Goal: Task Accomplishment & Management: Manage account settings

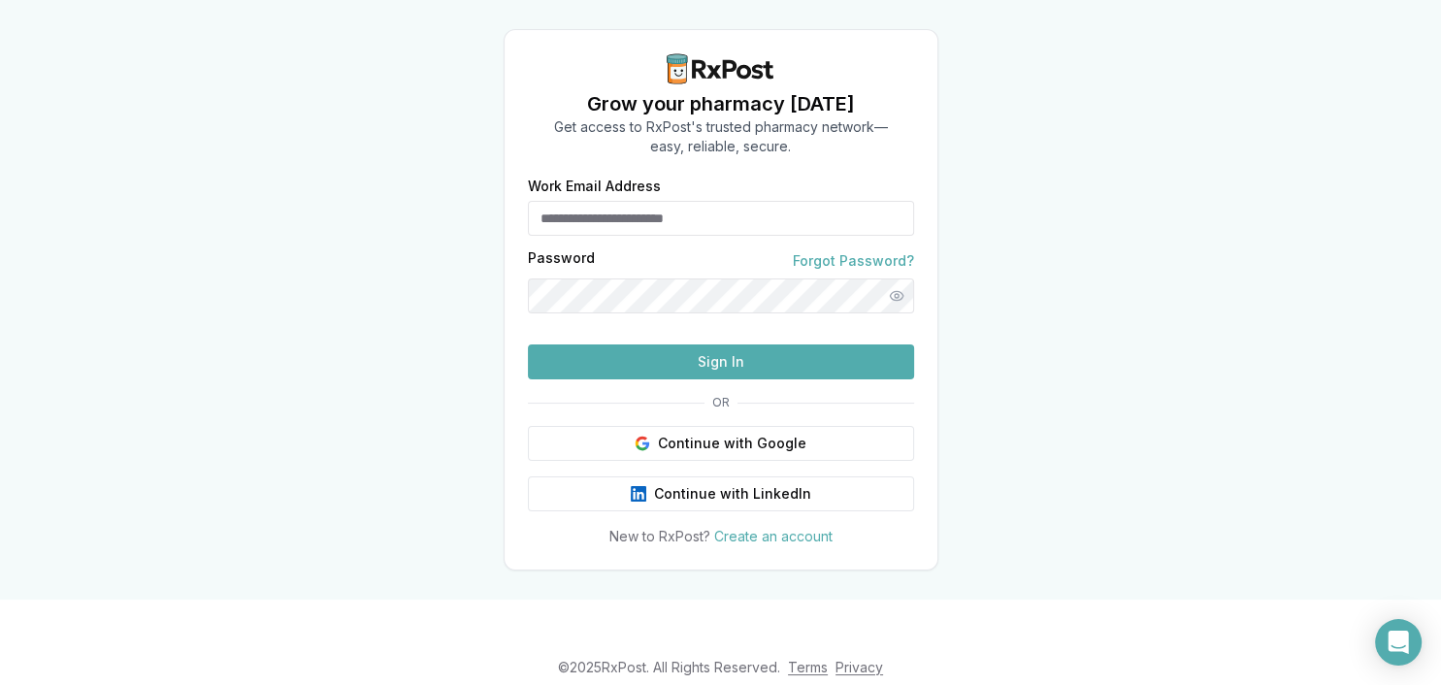
click at [661, 213] on input "Work Email Address" at bounding box center [721, 218] width 386 height 35
type input "**********"
click at [633, 379] on button "Sign In" at bounding box center [721, 362] width 386 height 35
click at [904, 379] on button "Sign In" at bounding box center [721, 362] width 386 height 35
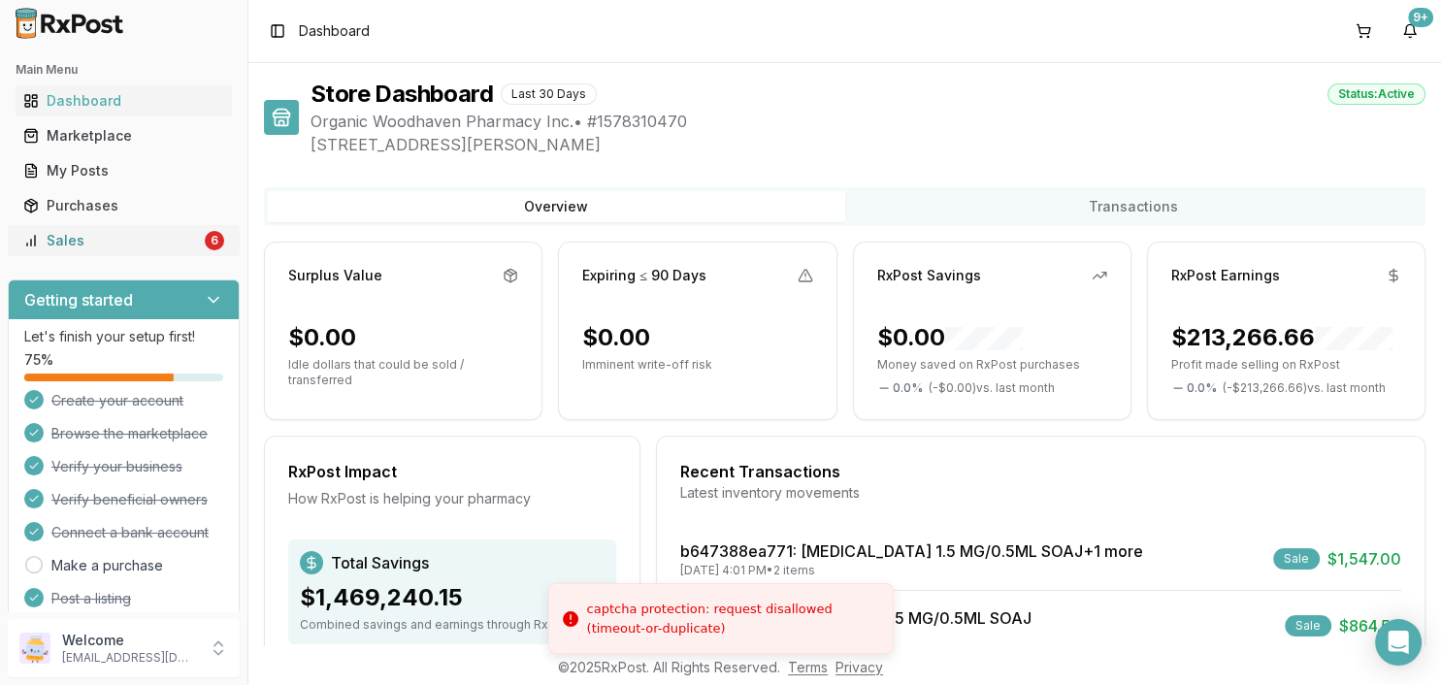
click at [166, 239] on div "Sales" at bounding box center [112, 240] width 178 height 19
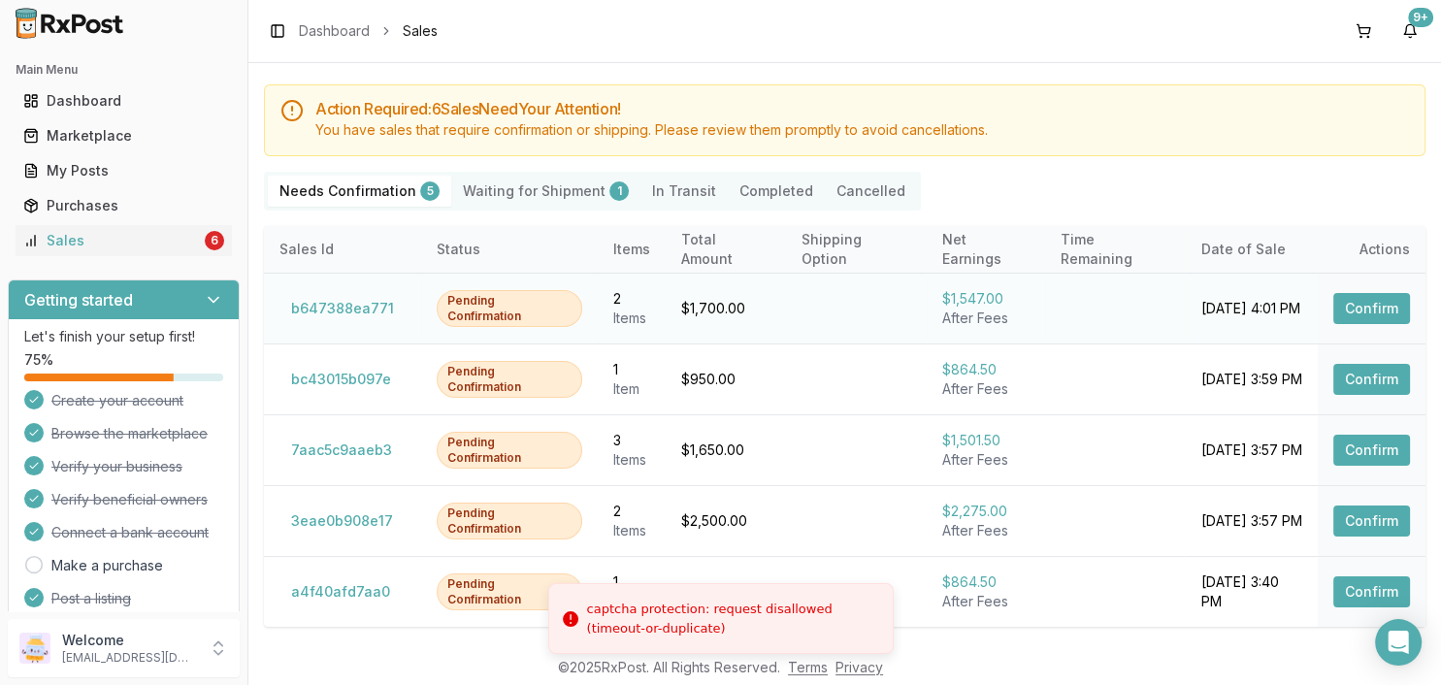
scroll to position [124, 0]
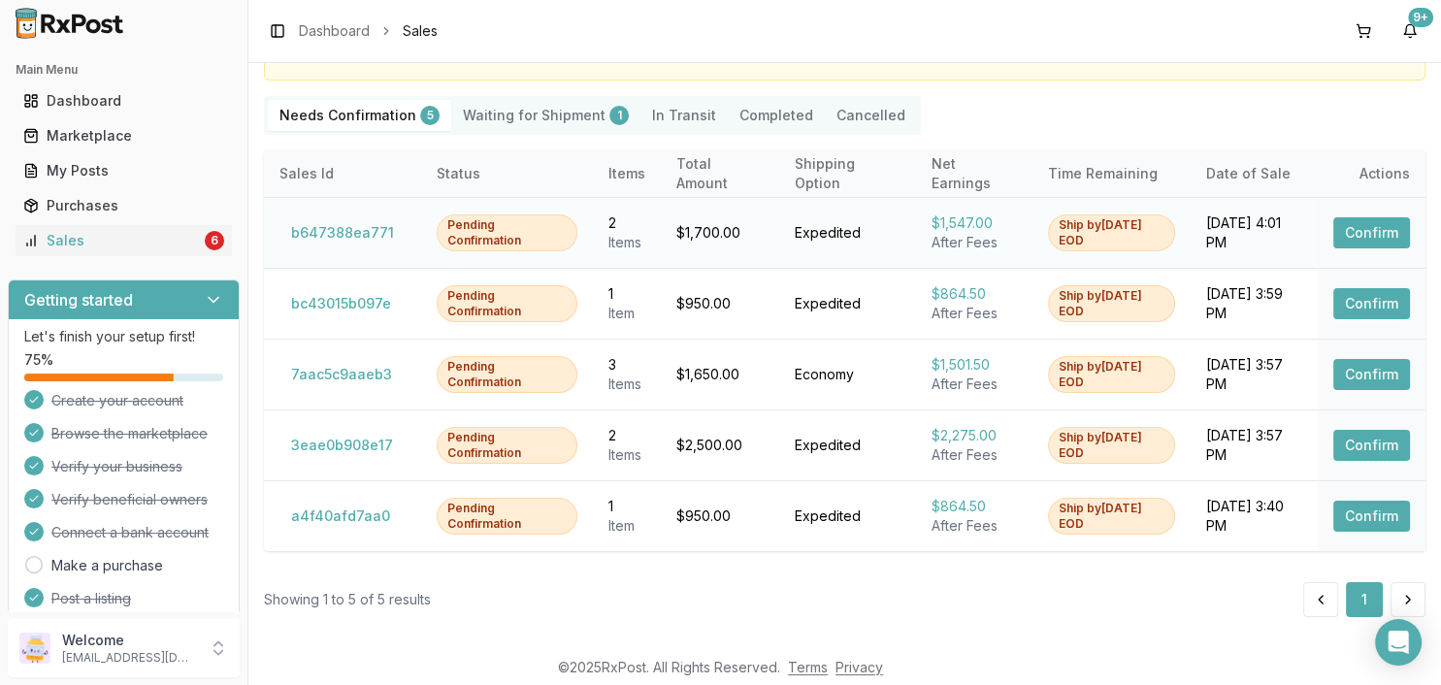
click at [1345, 235] on button "Confirm" at bounding box center [1371, 232] width 77 height 31
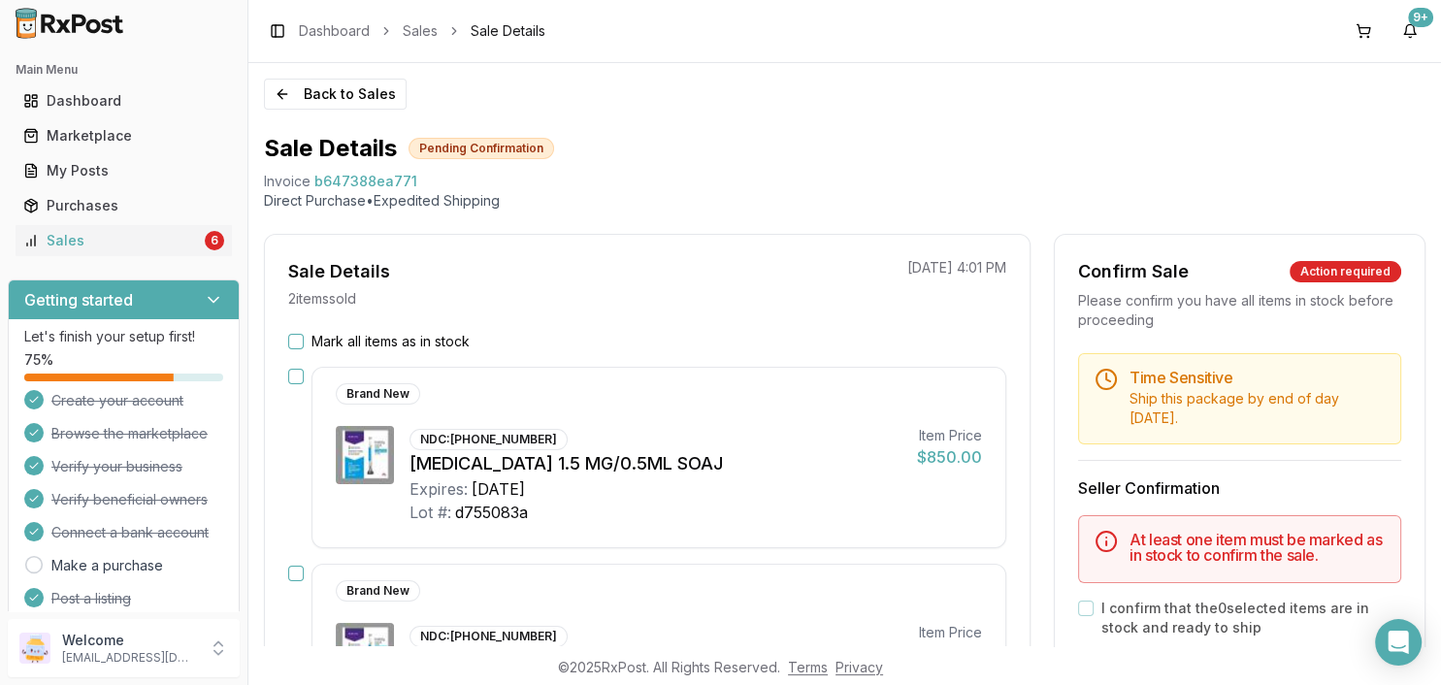
click at [464, 347] on label "Mark all items as in stock" at bounding box center [391, 341] width 158 height 19
click at [304, 347] on button "Mark all items as in stock" at bounding box center [296, 342] width 16 height 16
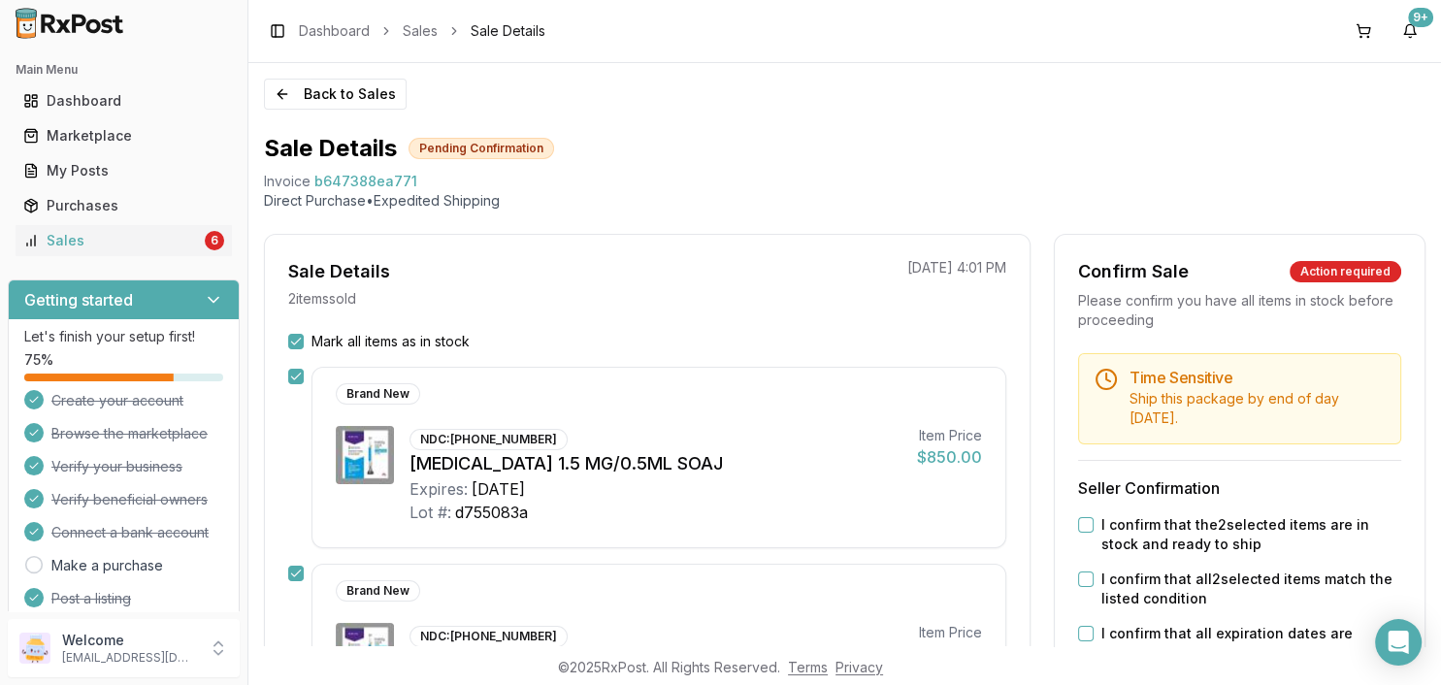
click at [1098, 530] on div "I confirm that the 2 selected items are in stock and ready to ship" at bounding box center [1239, 534] width 323 height 39
click at [1087, 526] on button "I confirm that the 2 selected items are in stock and ready to ship" at bounding box center [1086, 525] width 16 height 16
click at [1087, 577] on button "I confirm that all 2 selected items match the listed condition" at bounding box center [1086, 580] width 16 height 16
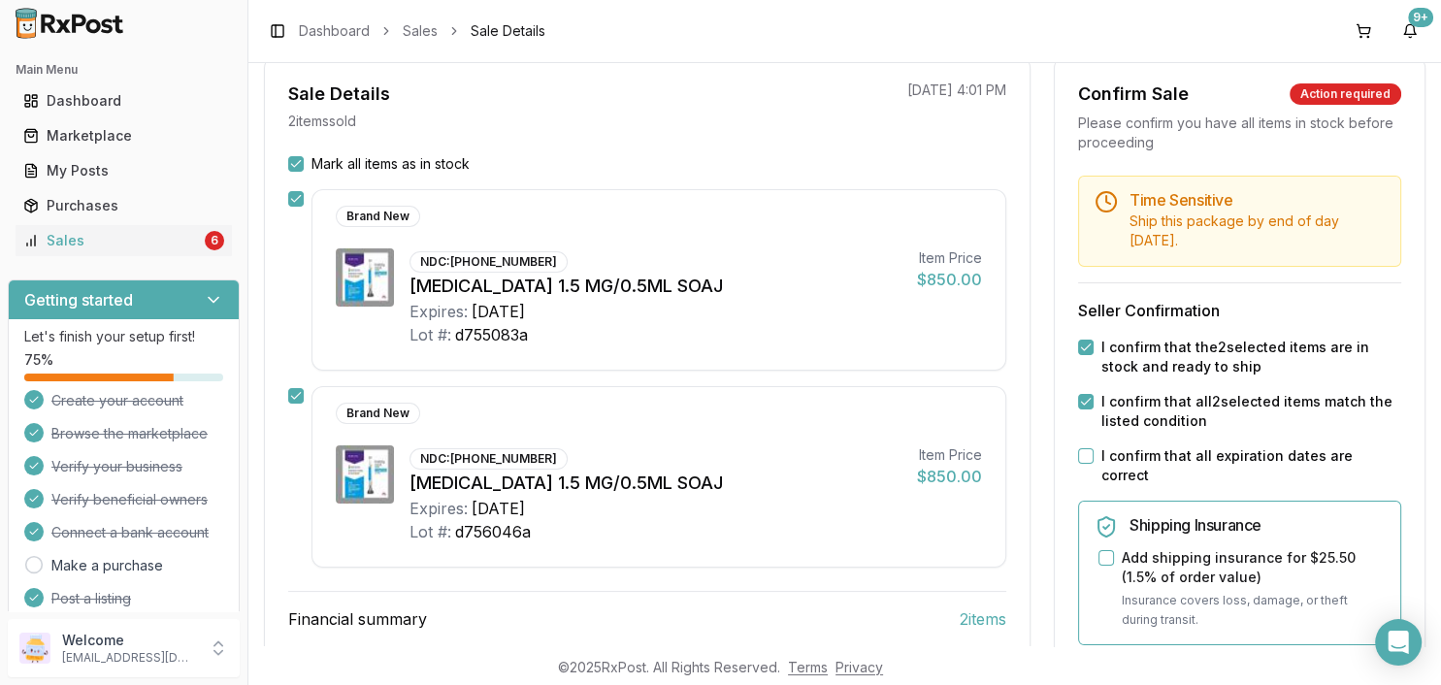
scroll to position [223, 0]
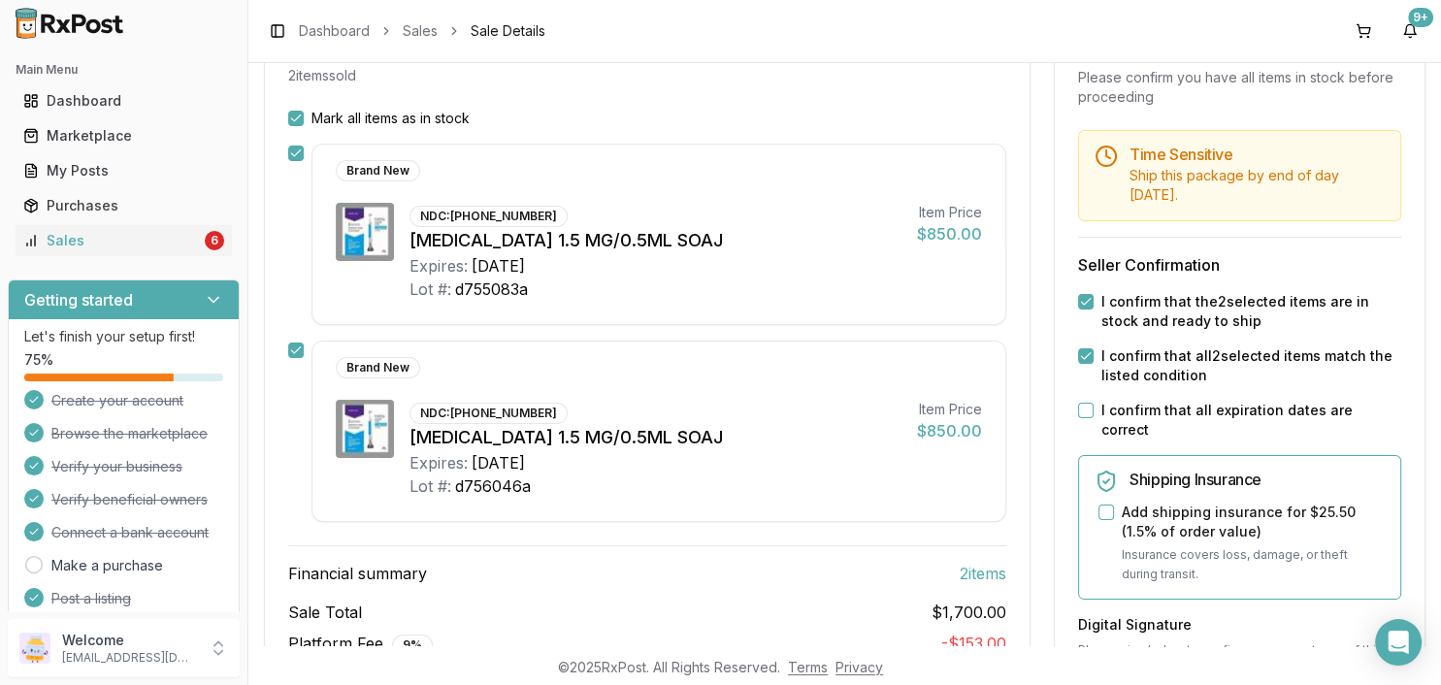
click at [1095, 408] on div "I confirm that all expiration dates are correct" at bounding box center [1239, 420] width 323 height 39
click at [1088, 407] on button "I confirm that all expiration dates are correct" at bounding box center [1086, 411] width 16 height 16
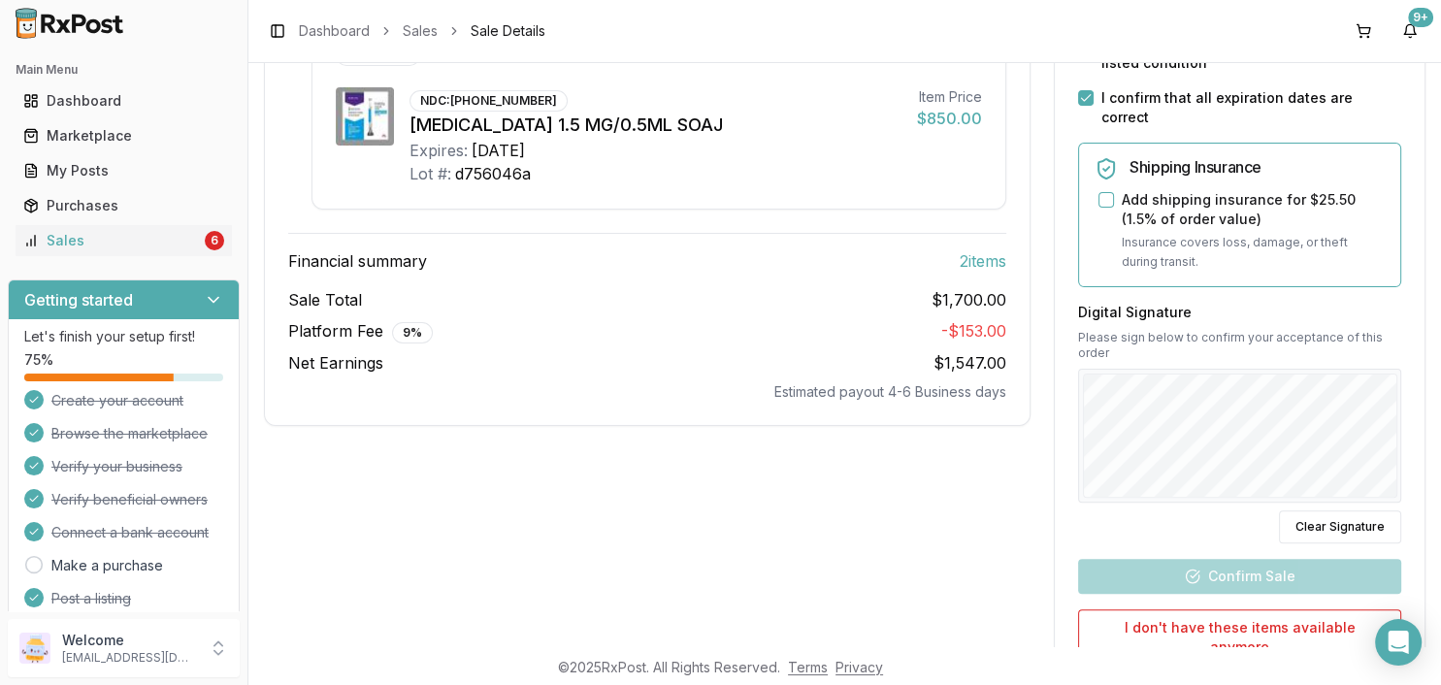
scroll to position [559, 0]
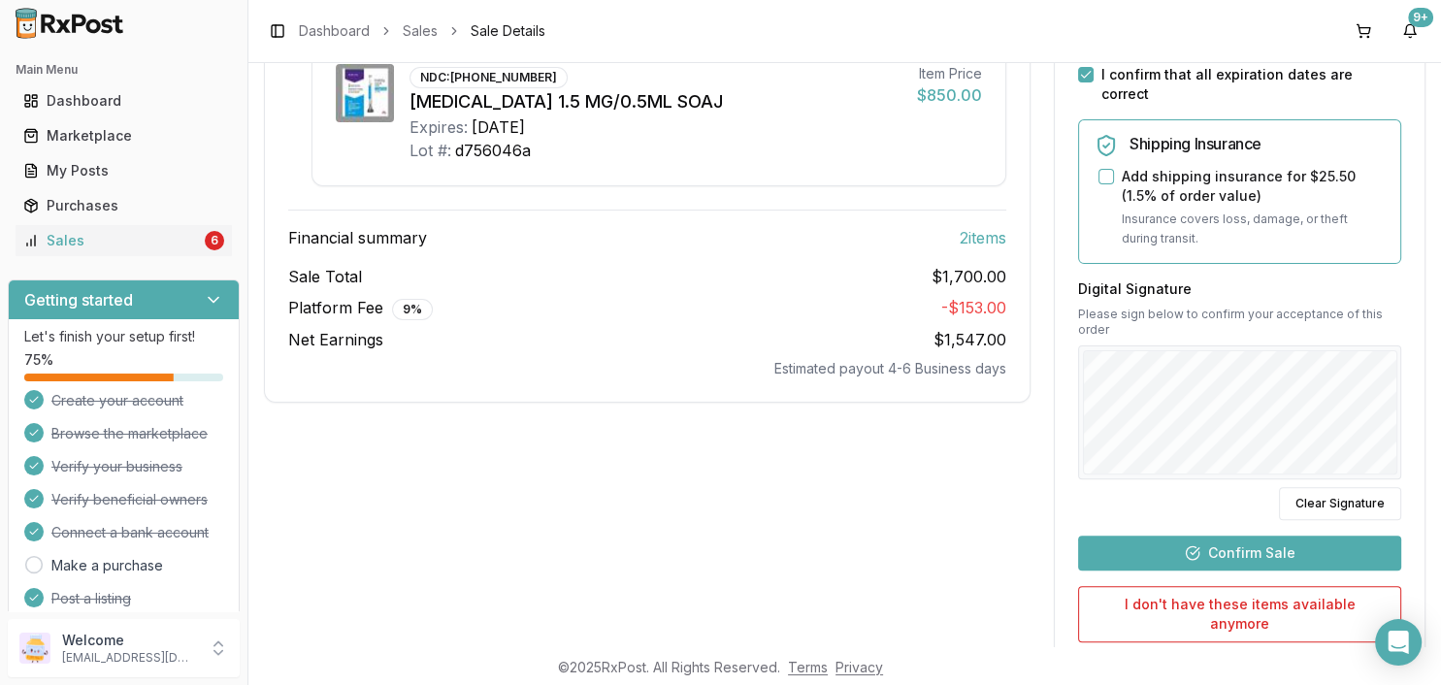
click at [1166, 536] on button "Confirm Sale" at bounding box center [1239, 553] width 323 height 35
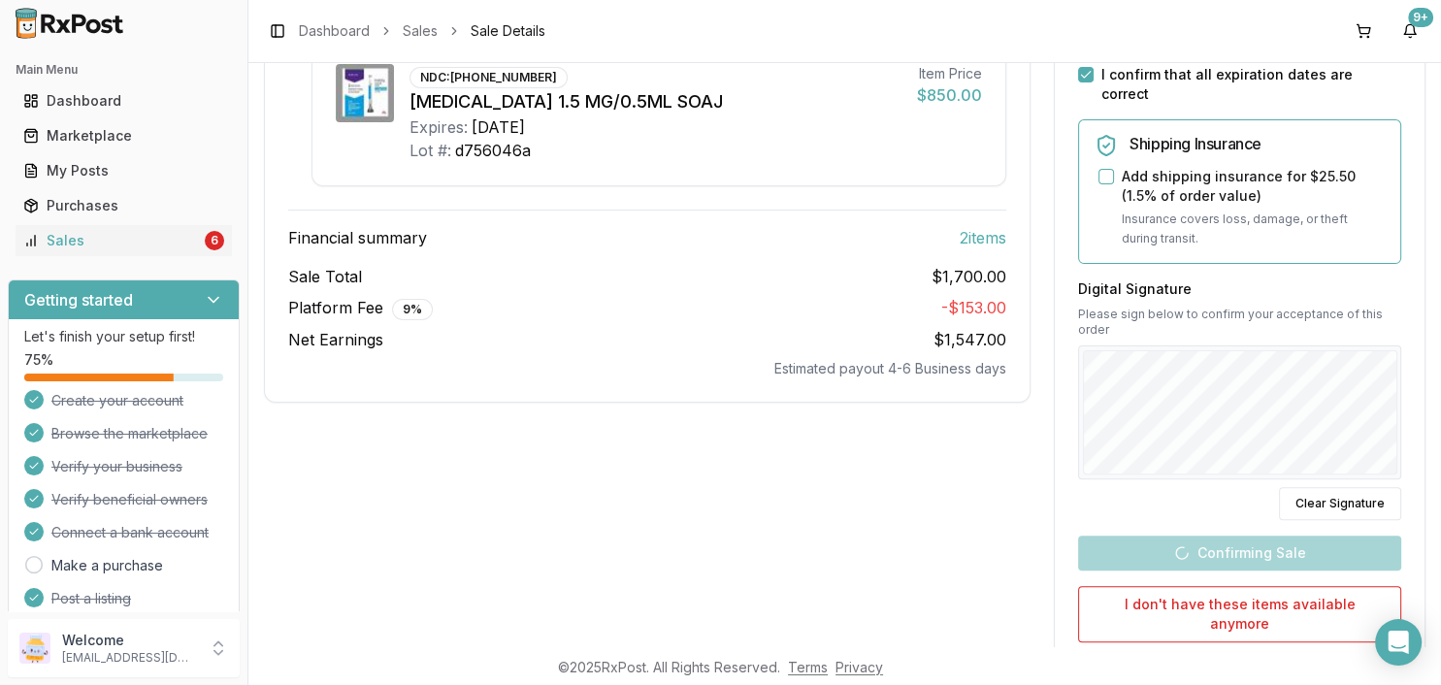
scroll to position [307, 0]
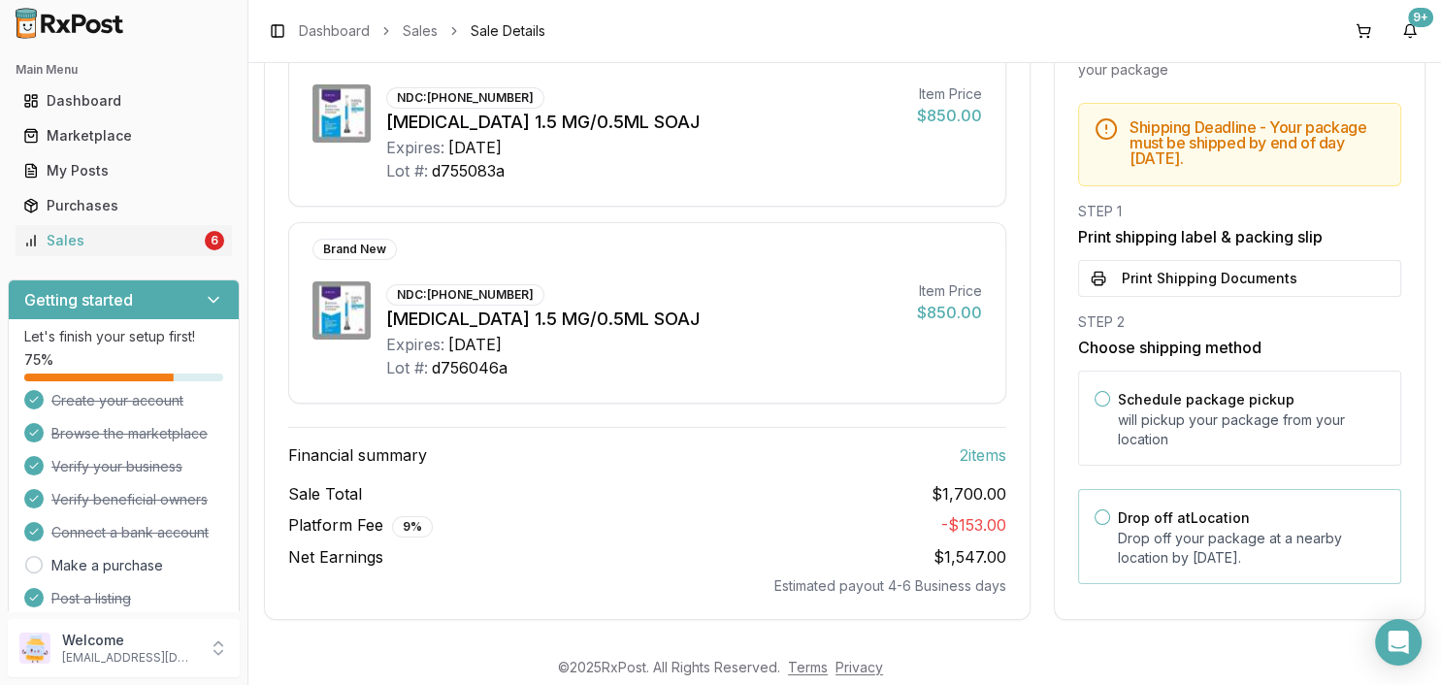
click at [1118, 514] on label "Drop off at Location" at bounding box center [1184, 517] width 132 height 16
click at [1110, 514] on button "Drop off at Location" at bounding box center [1103, 517] width 16 height 16
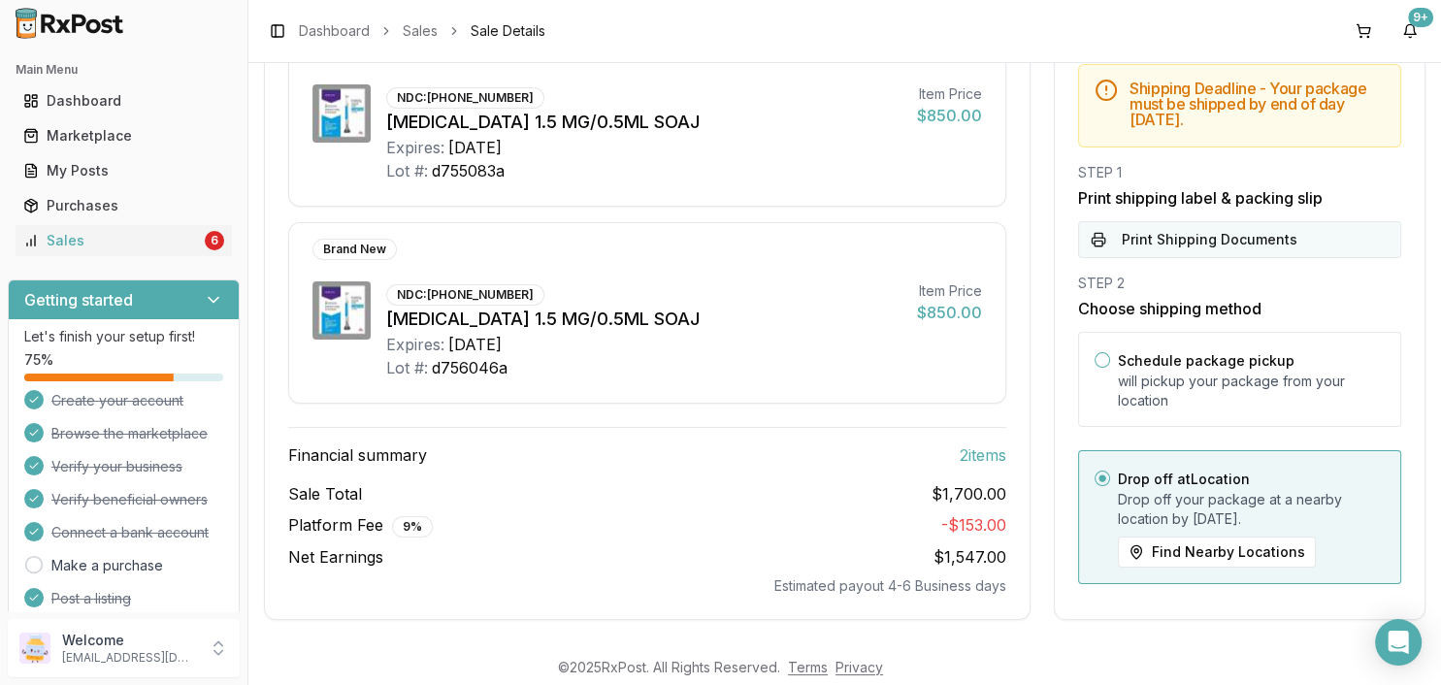
click at [1145, 223] on button "Print Shipping Documents" at bounding box center [1239, 239] width 323 height 37
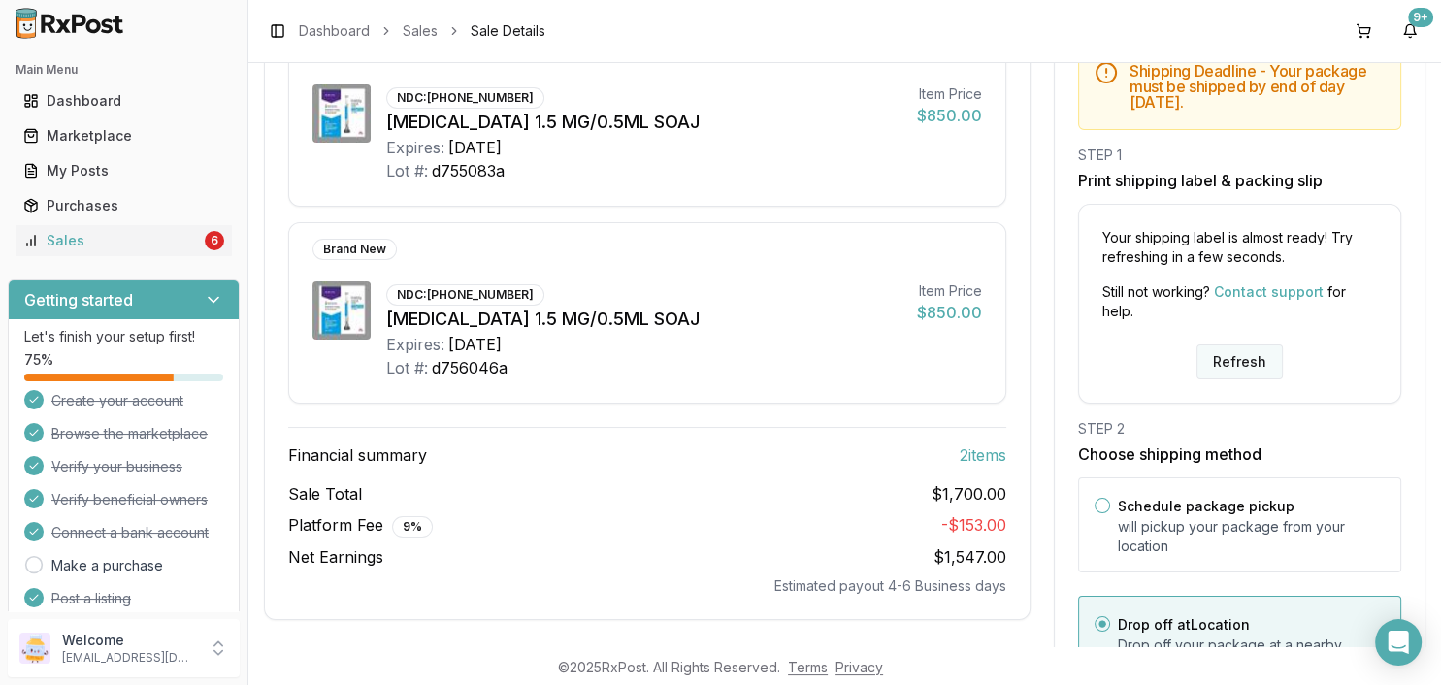
click at [1229, 347] on button "Refresh" at bounding box center [1240, 362] width 86 height 35
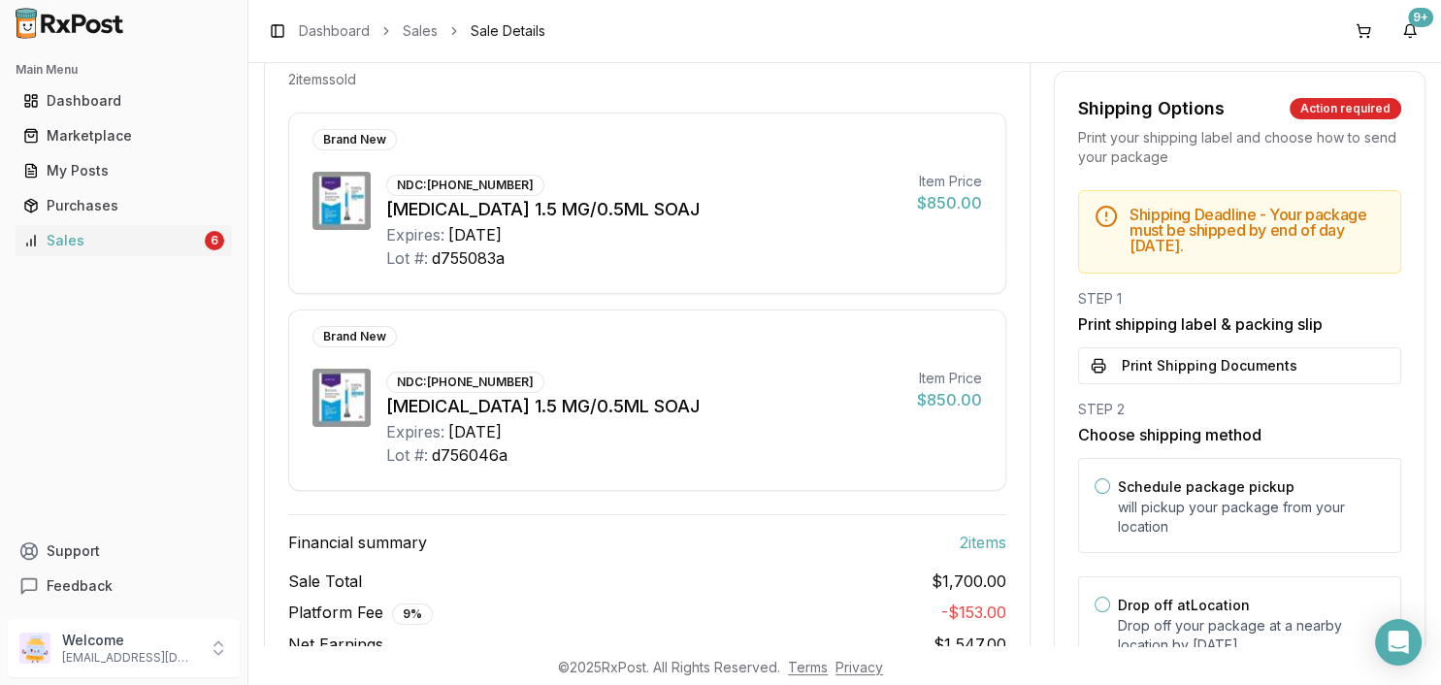
scroll to position [223, 0]
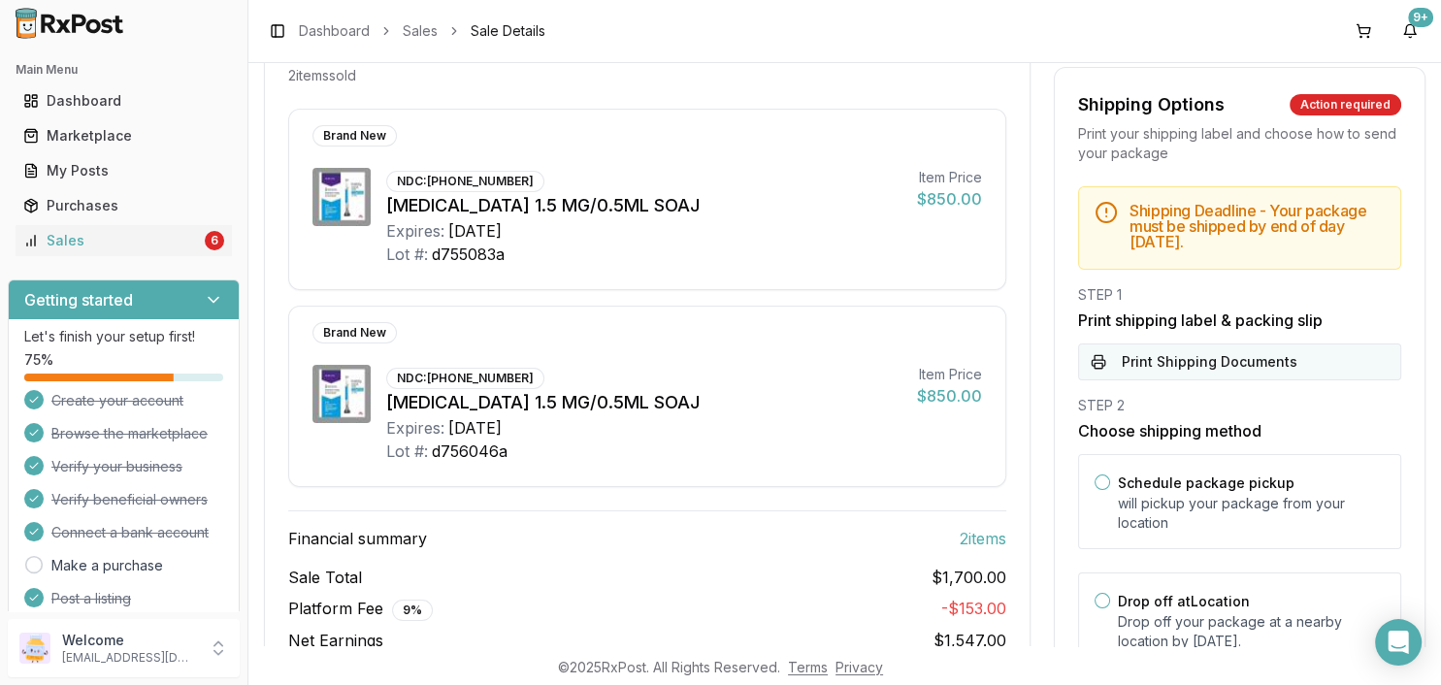
click at [1195, 344] on button "Print Shipping Documents" at bounding box center [1239, 362] width 323 height 37
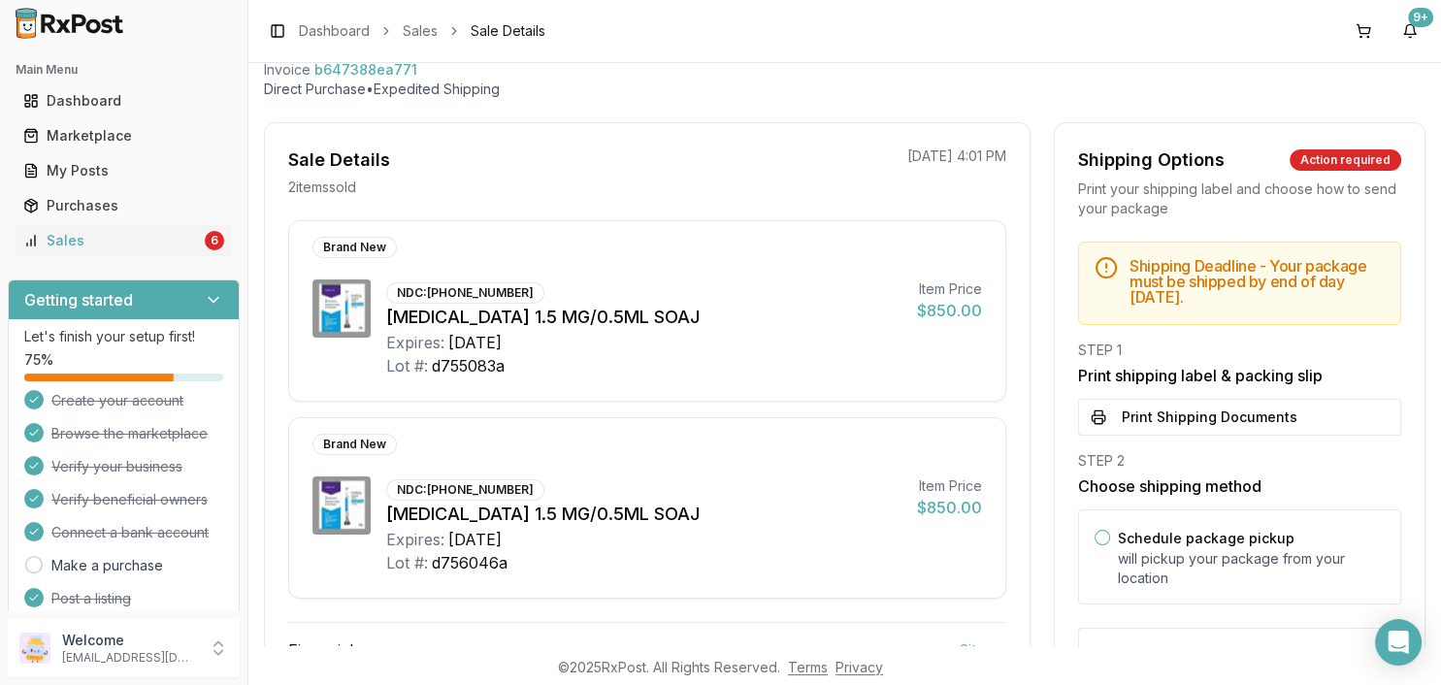
scroll to position [0, 0]
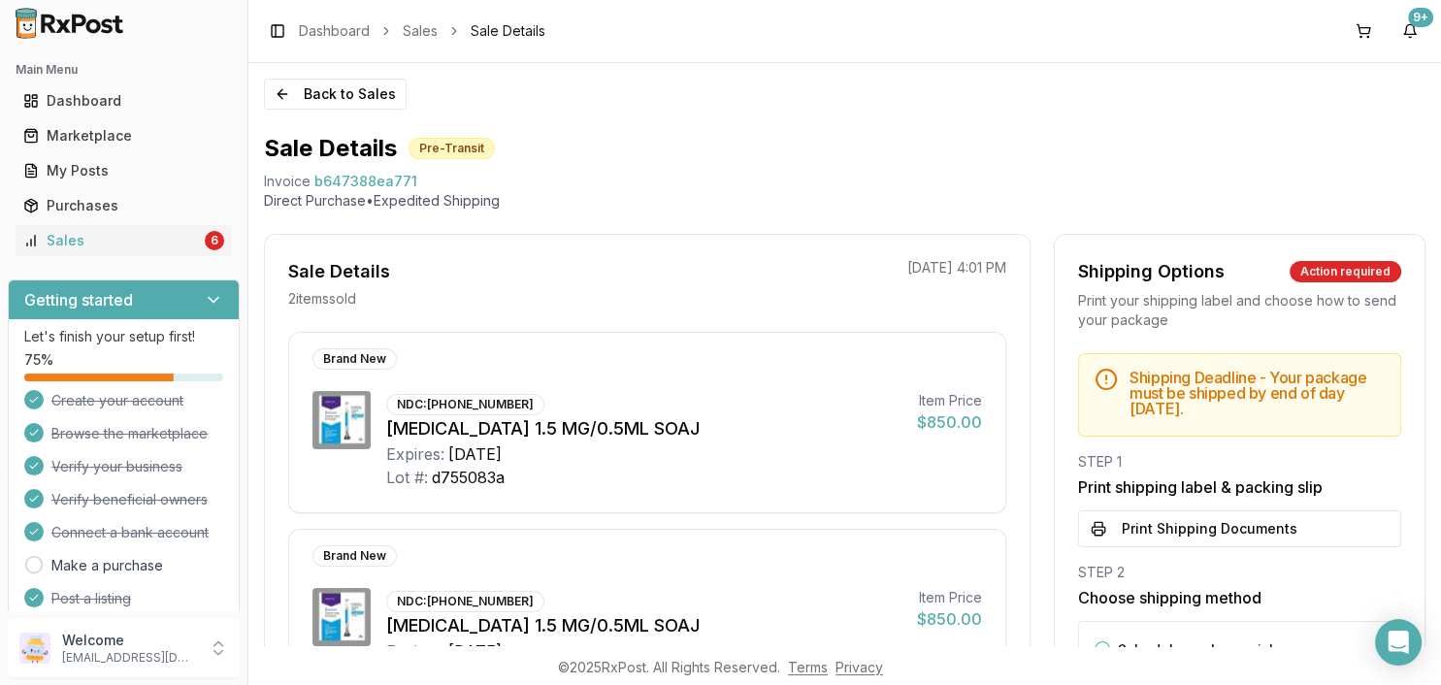
click at [341, 110] on div "Back to Sales Sale Details Pre-Transit Invoice b647388ea771 Direct Purchase • E…" at bounding box center [844, 354] width 1193 height 583
click at [341, 100] on button "Back to Sales" at bounding box center [335, 94] width 143 height 31
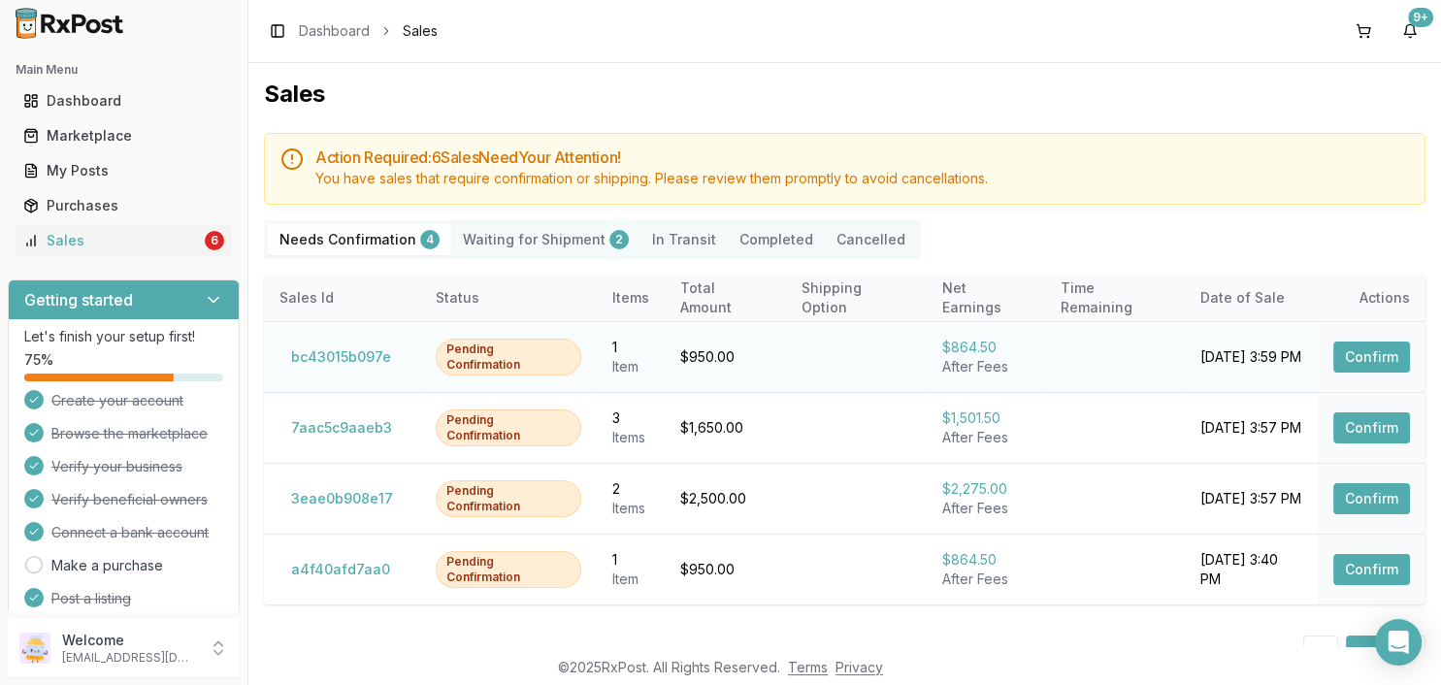
click at [1331, 363] on td "Confirm" at bounding box center [1372, 356] width 108 height 71
click at [1345, 362] on button "Confirm" at bounding box center [1371, 357] width 77 height 31
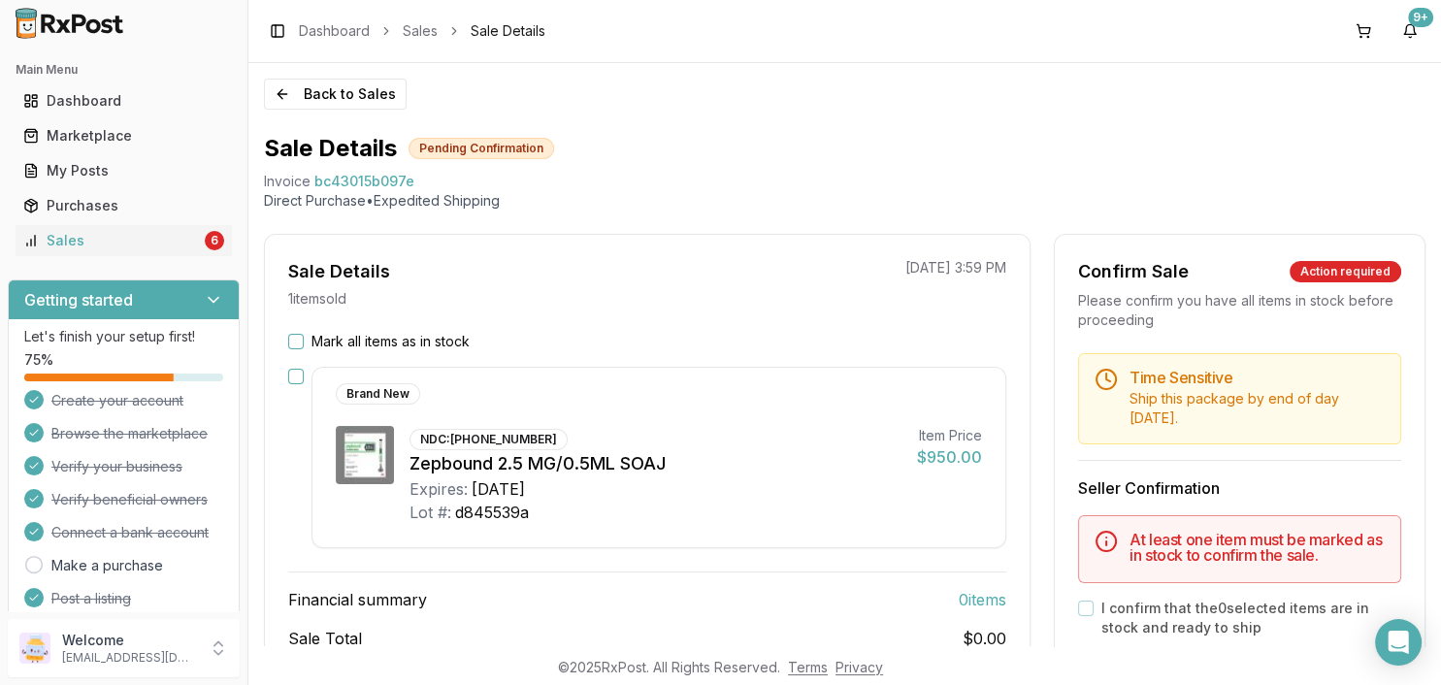
click at [440, 328] on div "Sale Details 1 item sold 09/09/2025 3:59 PM Mark all items as in stock Brand Ne…" at bounding box center [647, 499] width 767 height 531
click at [461, 345] on label "Mark all items as in stock" at bounding box center [391, 341] width 158 height 19
click at [304, 345] on button "Mark all items as in stock" at bounding box center [296, 342] width 16 height 16
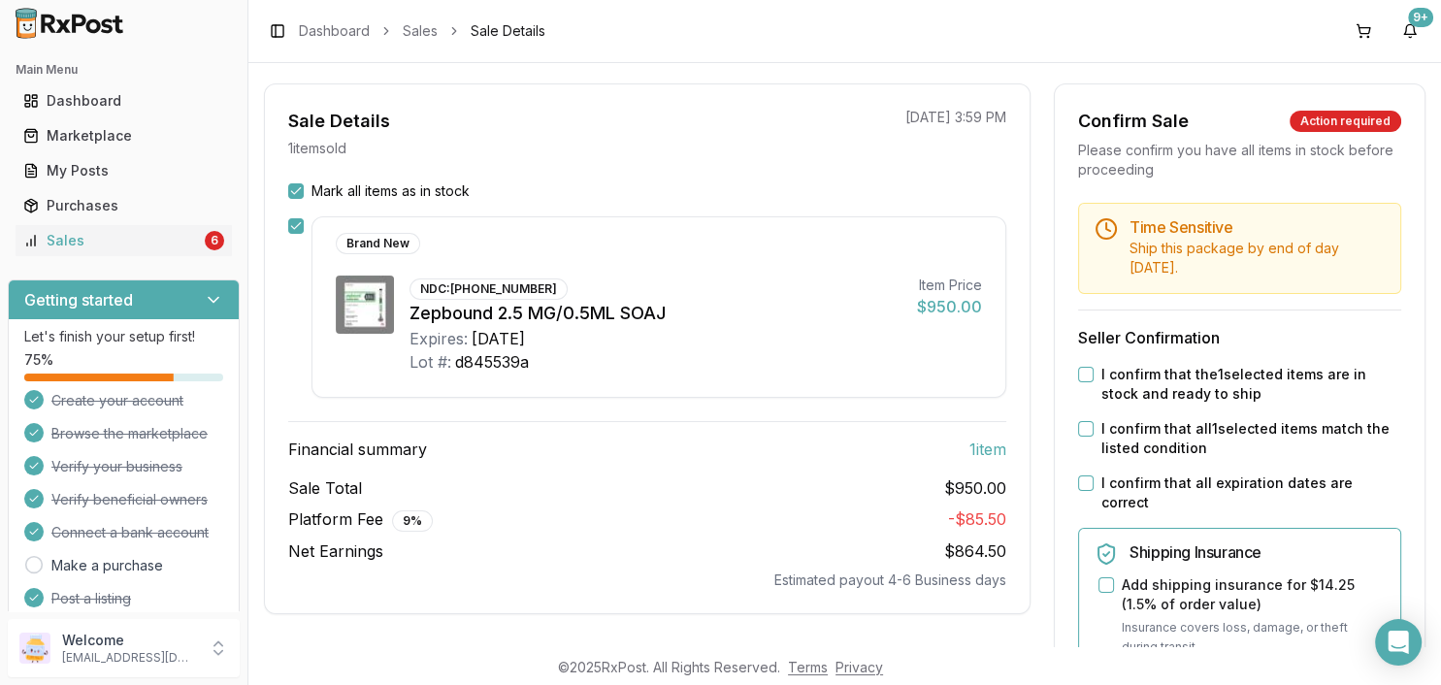
scroll to position [335, 0]
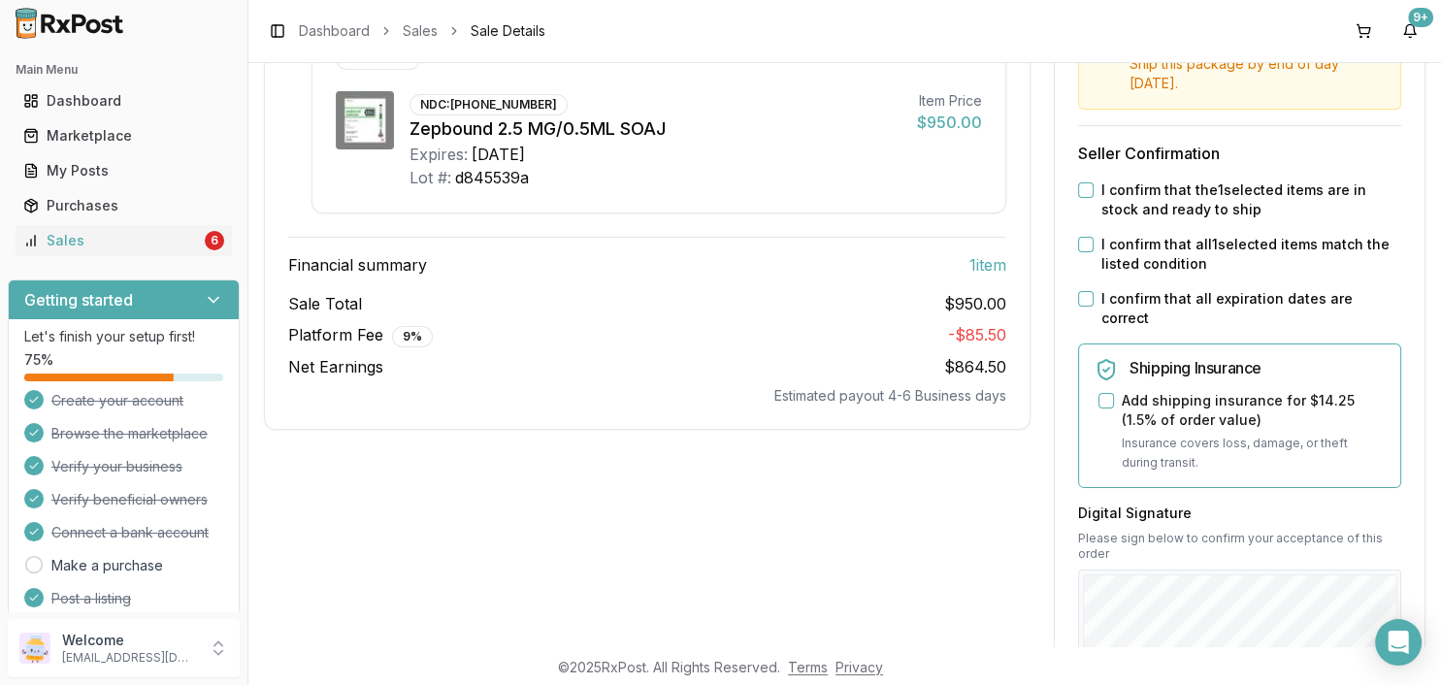
click at [1088, 297] on button "I confirm that all expiration dates are correct" at bounding box center [1086, 299] width 16 height 16
click at [1090, 257] on div "I confirm that all 1 selected items match the listed condition" at bounding box center [1239, 254] width 323 height 39
click at [1085, 241] on button "I confirm that all 1 selected items match the listed condition" at bounding box center [1086, 245] width 16 height 16
click at [1076, 169] on div "Time Sensitive Ship this package by end of day Wednesday, September 10th . Sell…" at bounding box center [1240, 513] width 370 height 990
drag, startPoint x: 1083, startPoint y: 183, endPoint x: 1079, endPoint y: 195, distance: 12.3
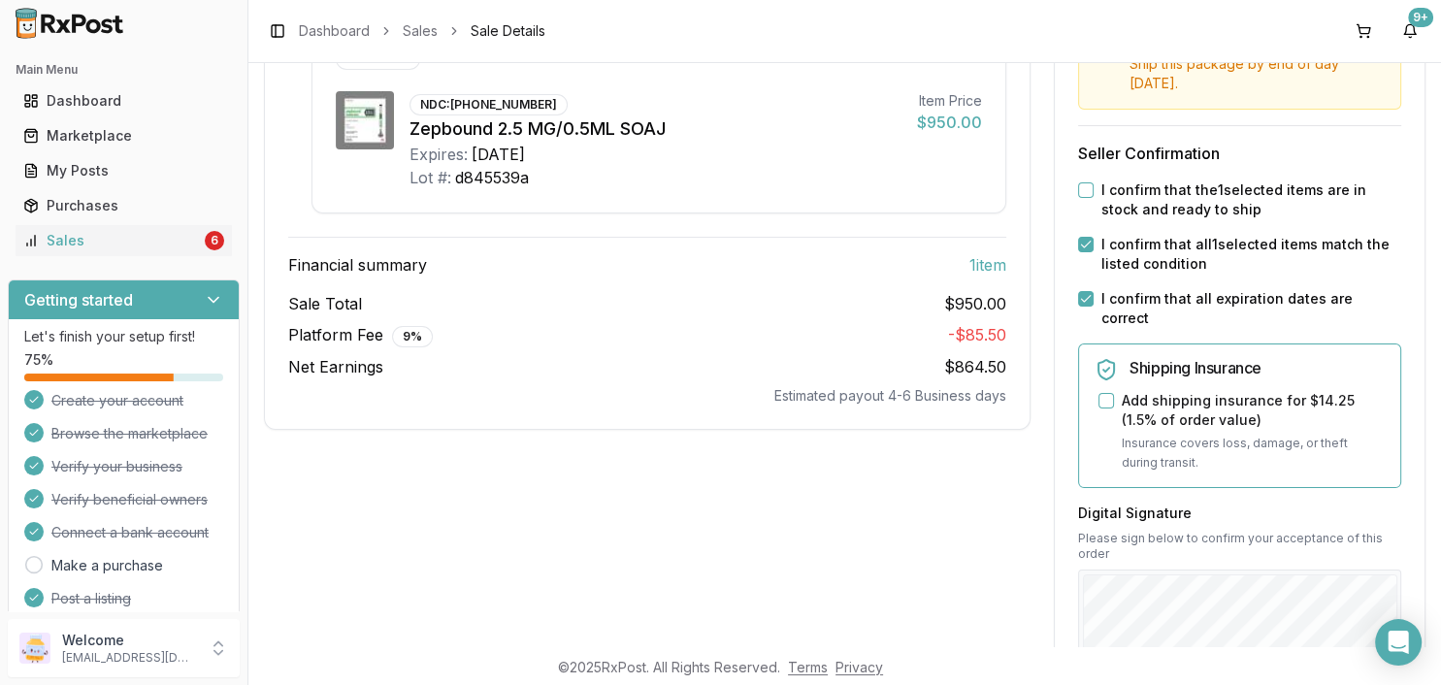
click at [1083, 184] on button "I confirm that the 1 selected items are in stock and ready to ship" at bounding box center [1086, 190] width 16 height 16
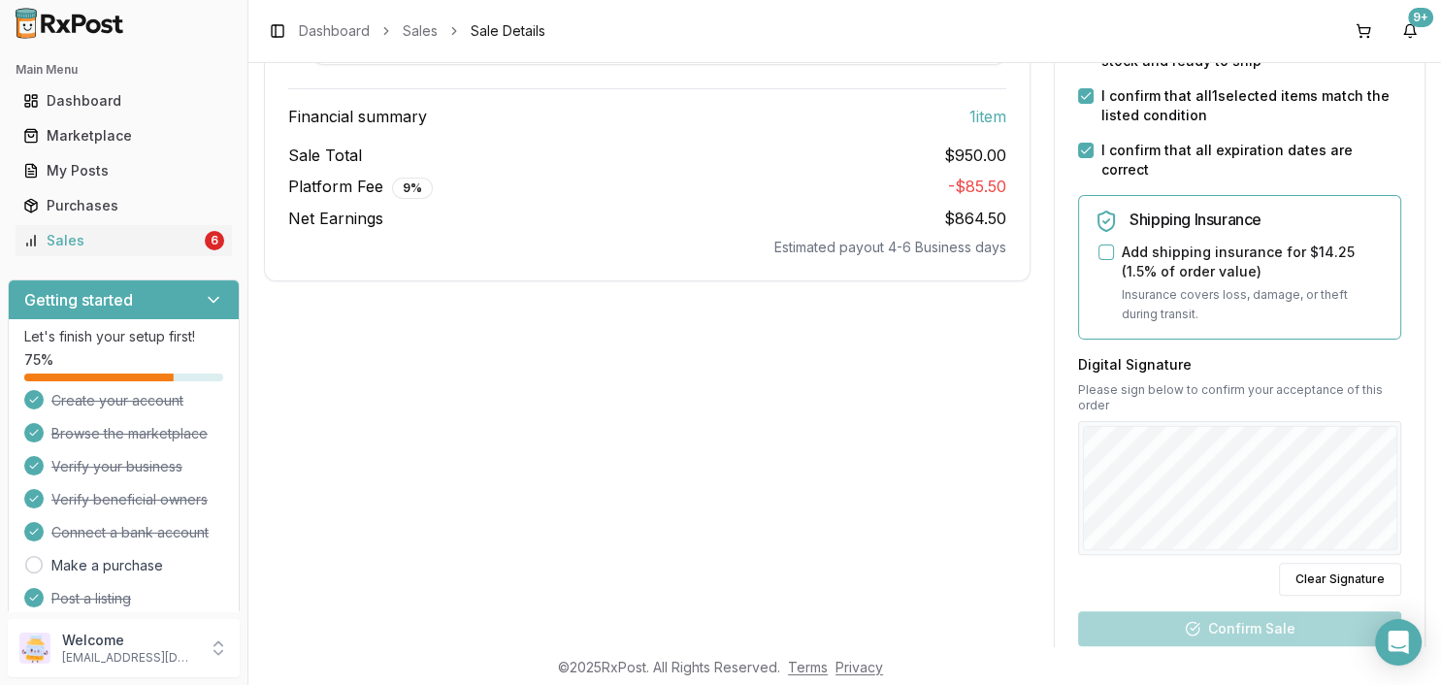
scroll to position [671, 0]
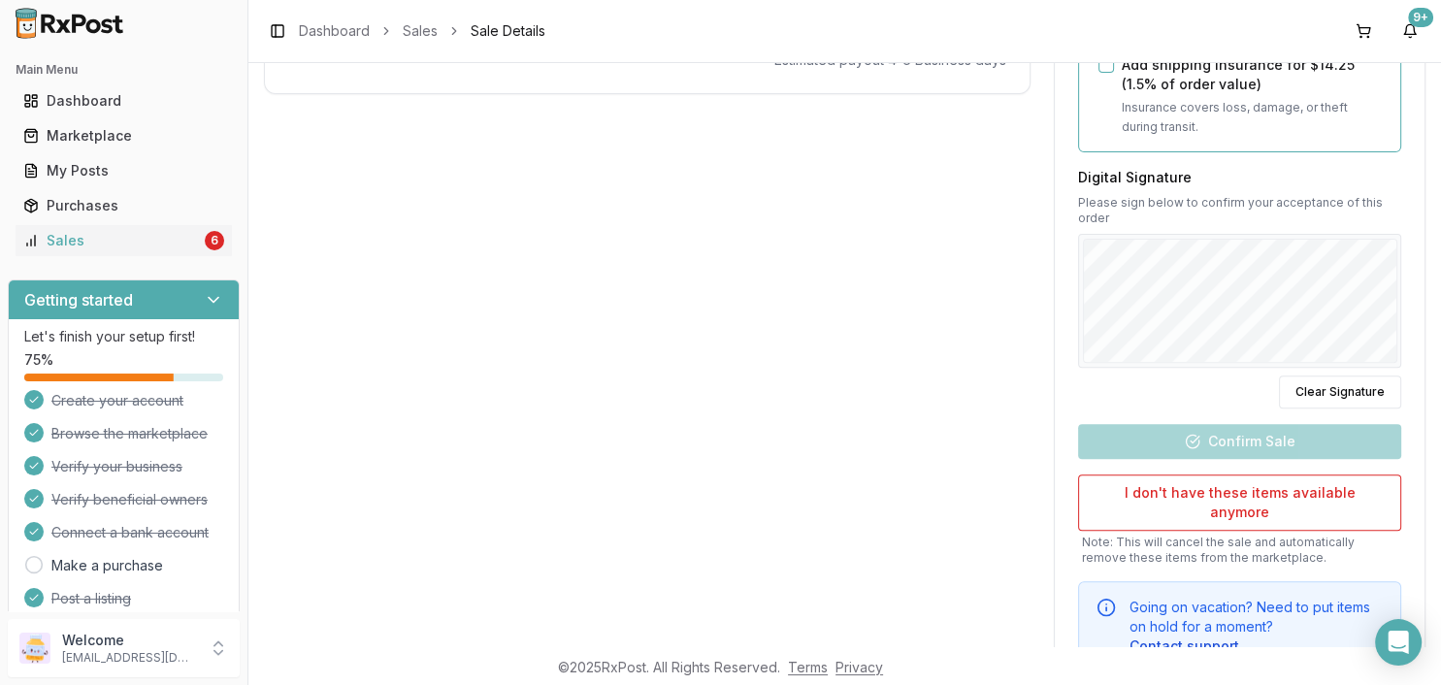
click at [1124, 347] on div "Digital Signature Please sign below to confirm your acceptance of this order Cl…" at bounding box center [1239, 288] width 323 height 241
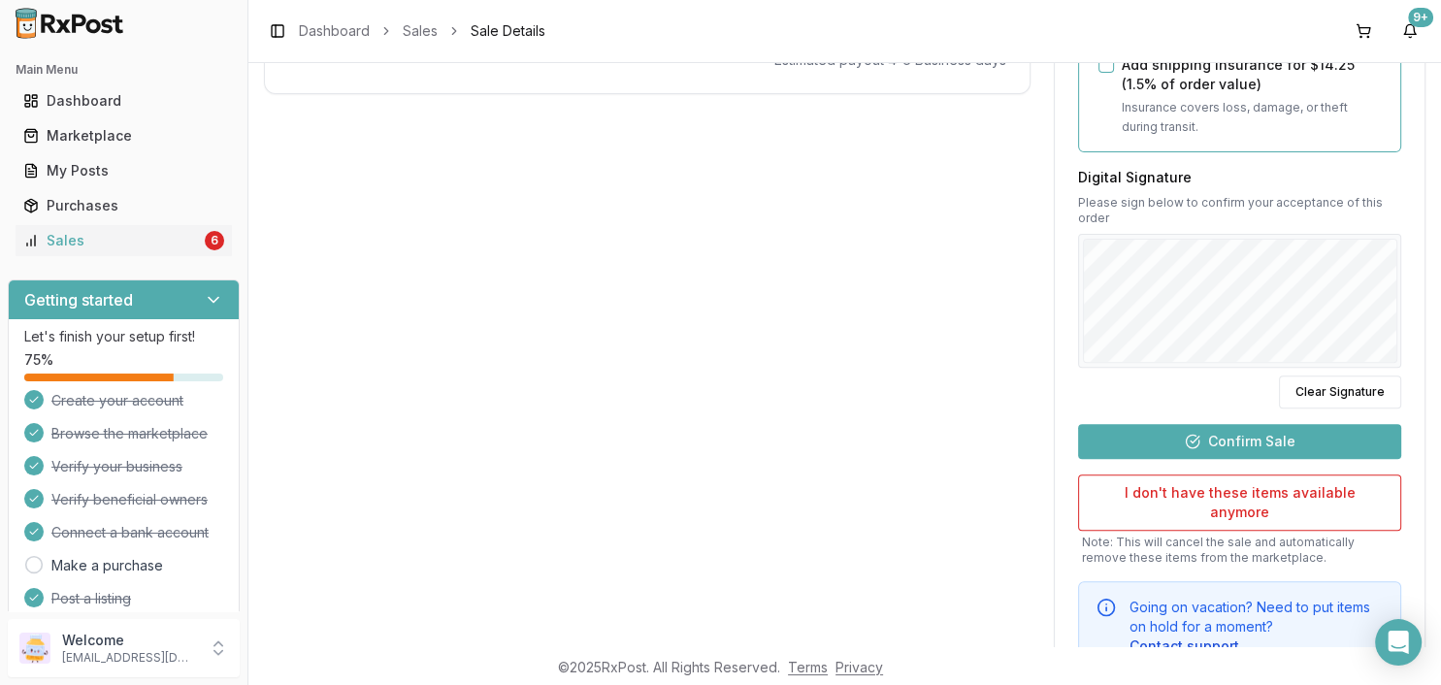
click at [1122, 354] on div "Digital Signature Please sign below to confirm your acceptance of this order Cl…" at bounding box center [1239, 288] width 323 height 241
click at [1326, 376] on button "Clear Signature" at bounding box center [1340, 392] width 122 height 33
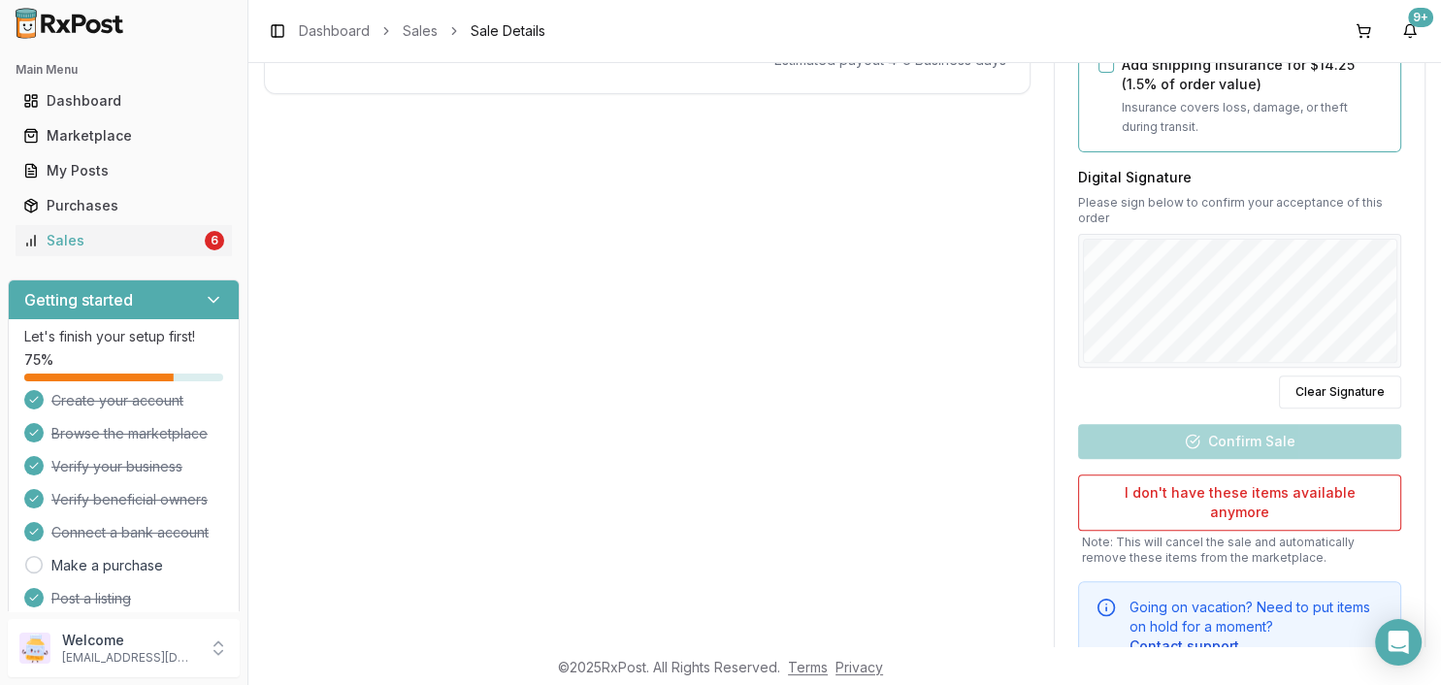
click at [1198, 360] on div "Digital Signature Please sign below to confirm your acceptance of this order Cl…" at bounding box center [1239, 288] width 323 height 241
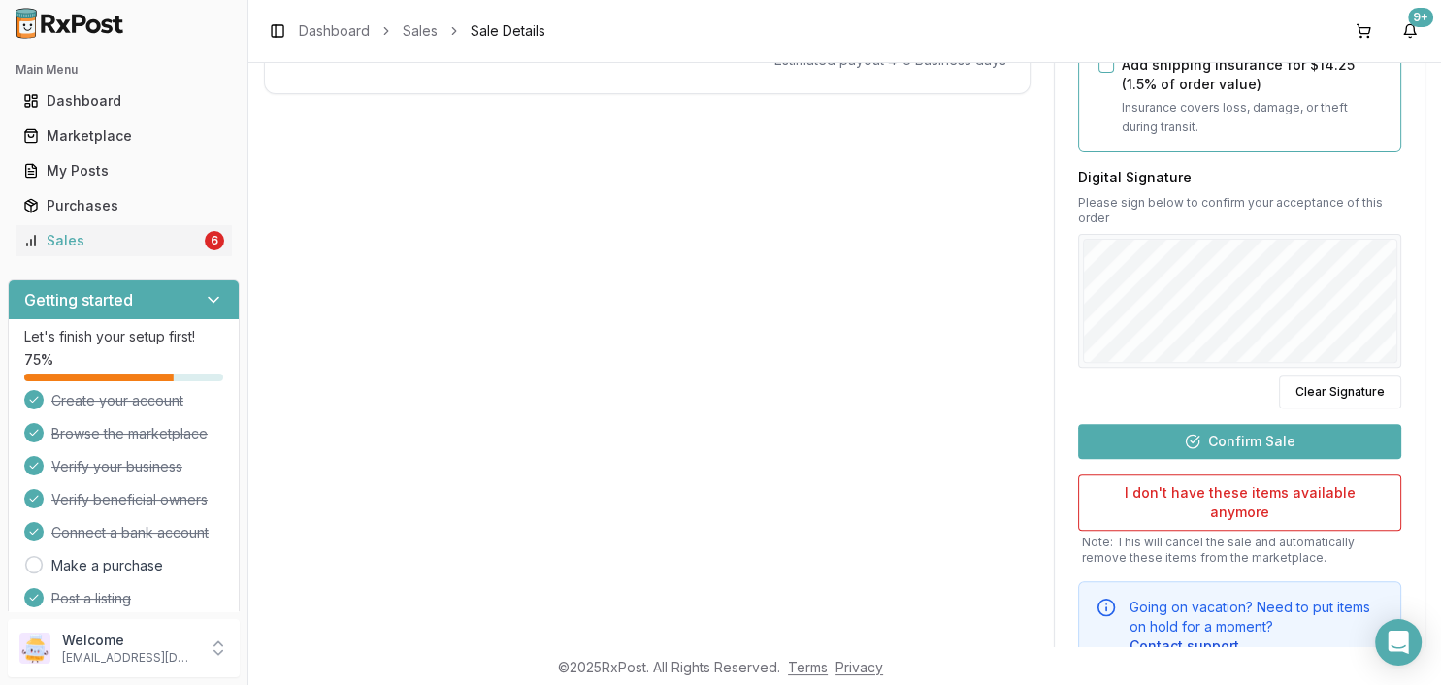
click at [1198, 300] on div "Digital Signature Please sign below to confirm your acceptance of this order Cl…" at bounding box center [1239, 288] width 323 height 241
click at [1210, 433] on button "Confirm Sale" at bounding box center [1239, 441] width 323 height 35
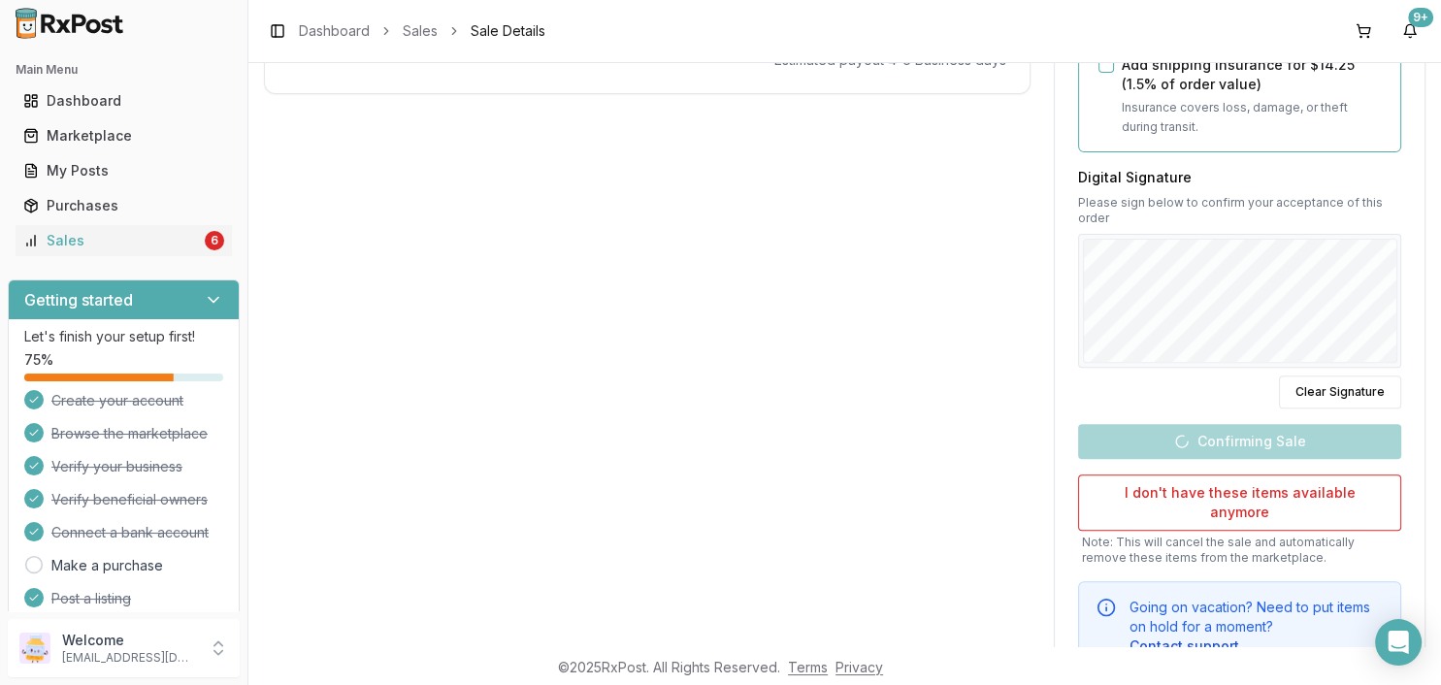
scroll to position [253, 0]
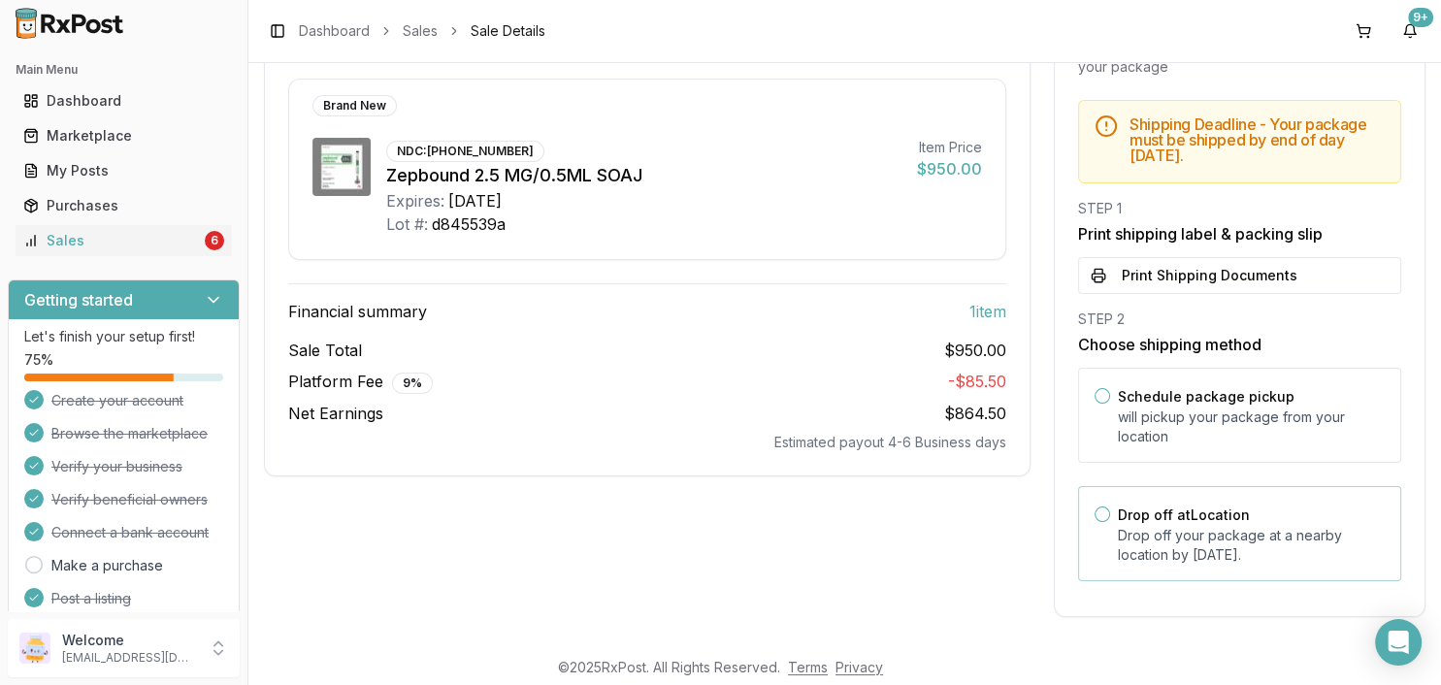
click at [1279, 538] on p "Drop off your package at a nearby location by September 10, 2025 ." at bounding box center [1251, 545] width 267 height 39
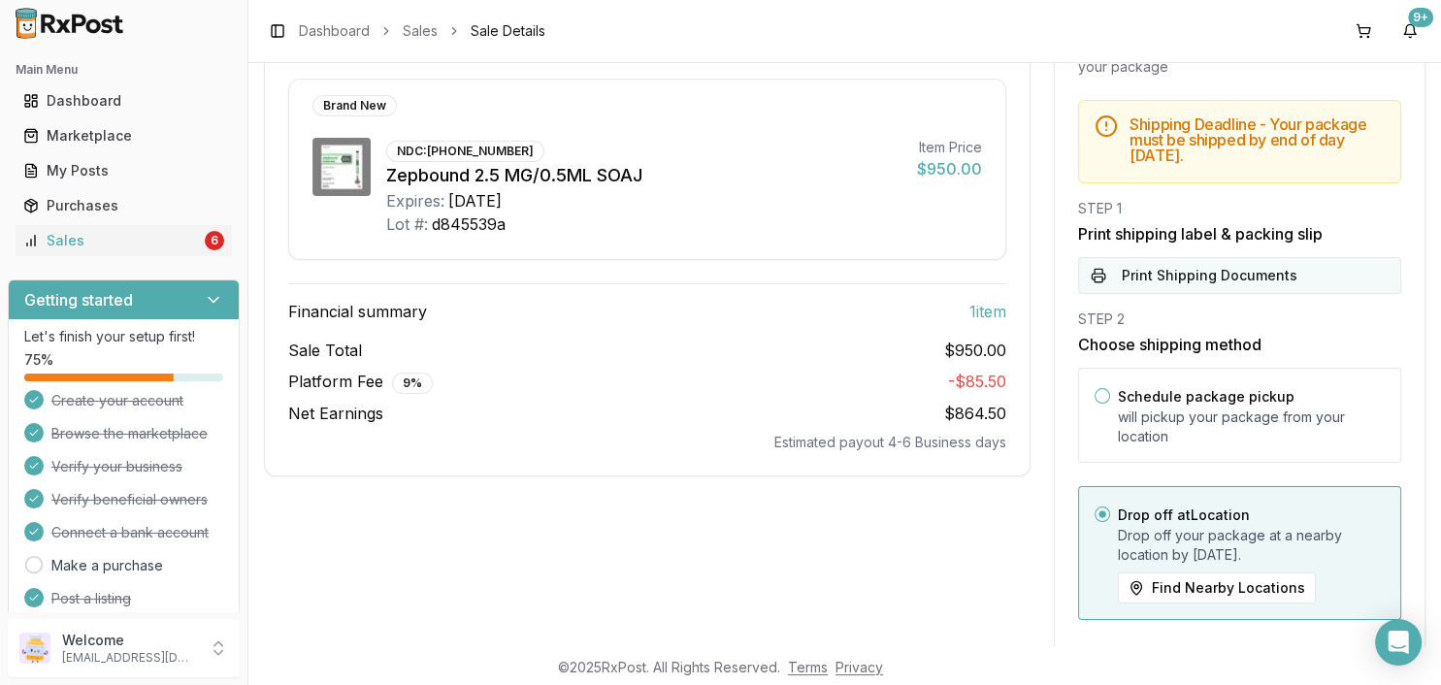
click at [1240, 278] on button "Print Shipping Documents" at bounding box center [1239, 275] width 323 height 37
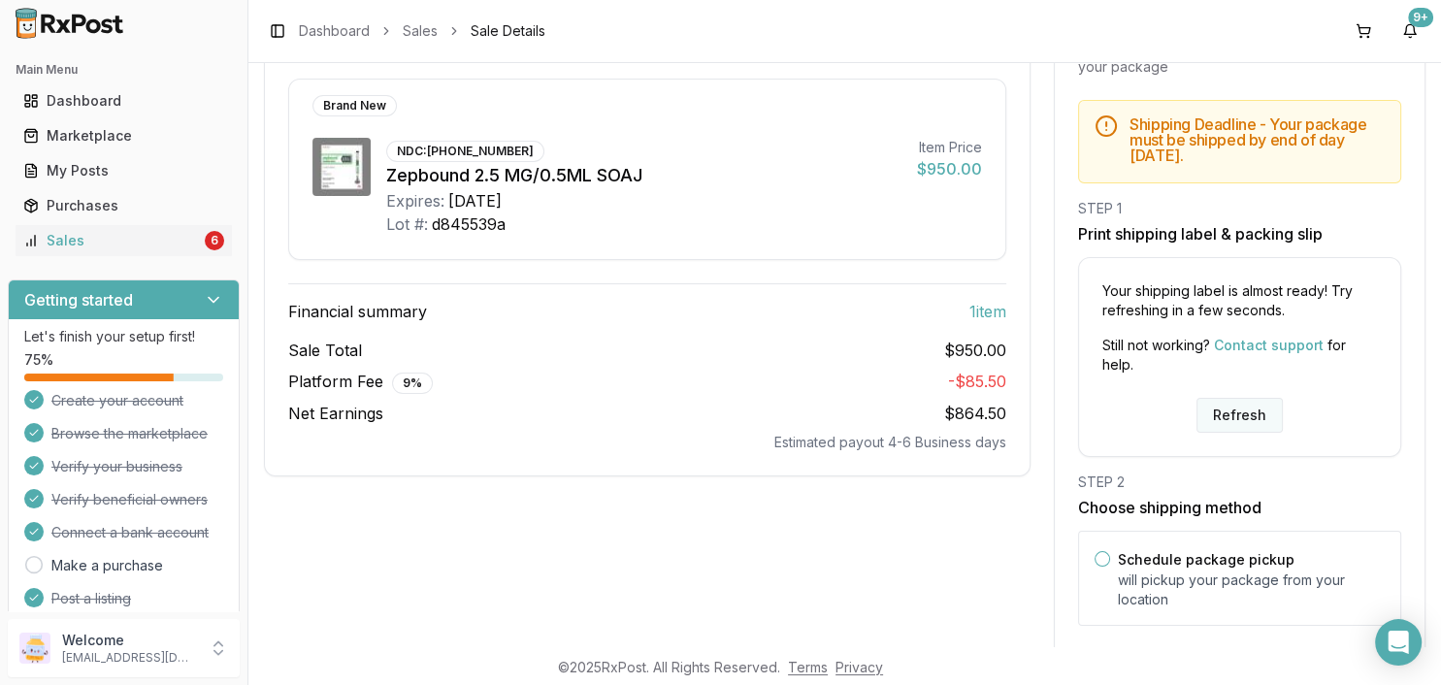
click at [1236, 413] on button "Refresh" at bounding box center [1240, 415] width 86 height 35
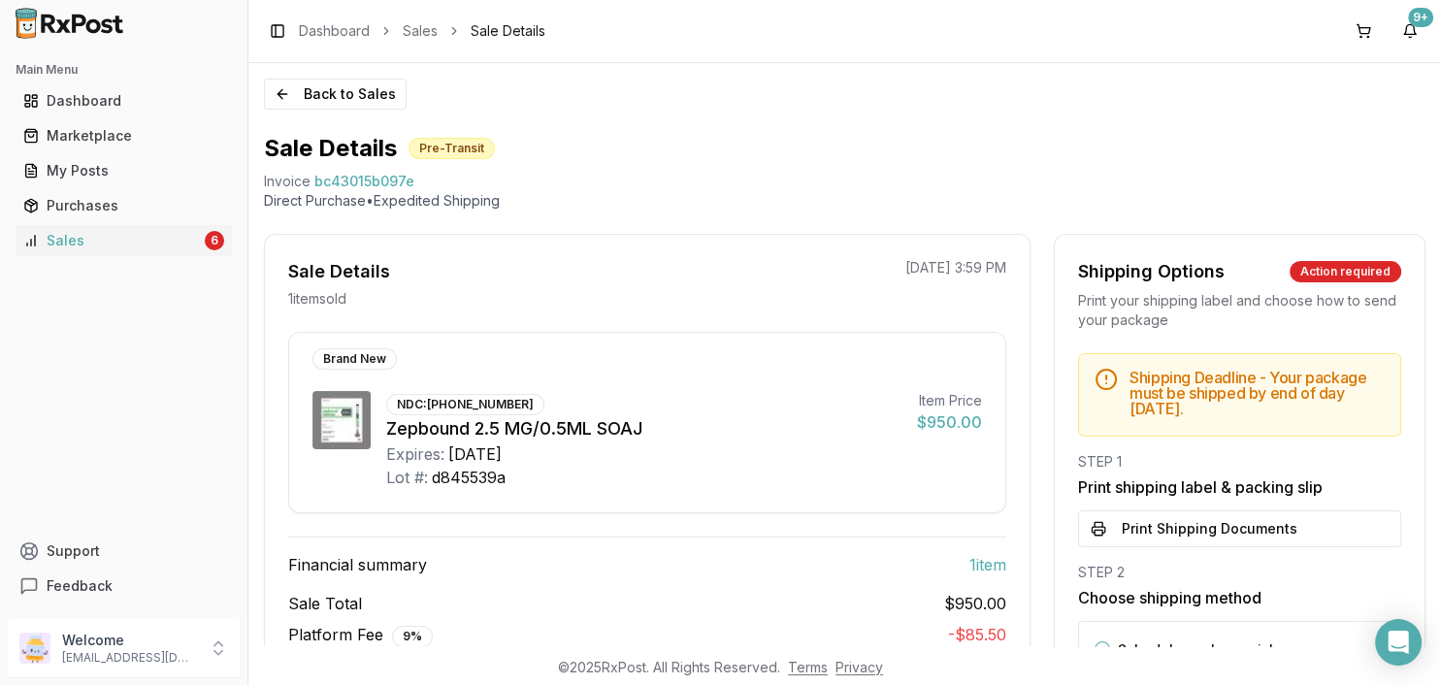
click at [1172, 517] on button "Print Shipping Documents" at bounding box center [1239, 528] width 323 height 37
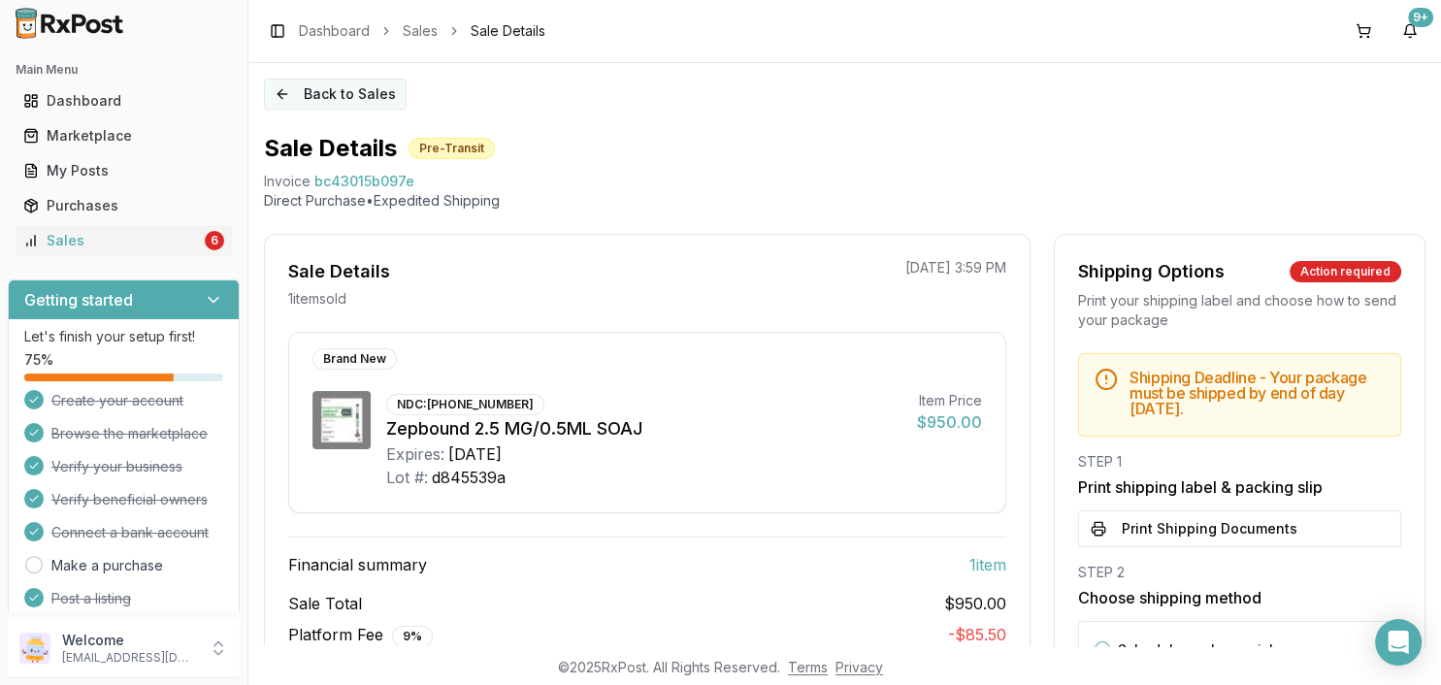
click at [346, 88] on button "Back to Sales" at bounding box center [335, 94] width 143 height 31
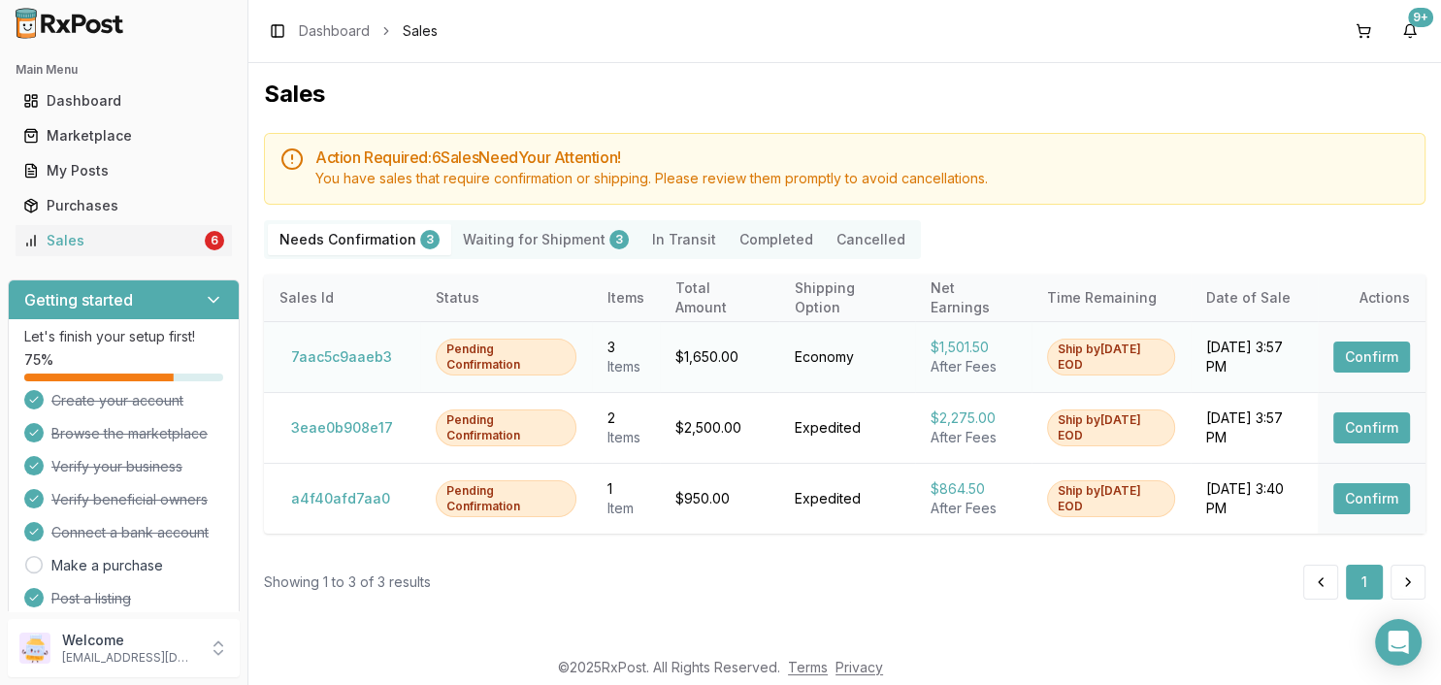
click at [1353, 360] on button "Confirm" at bounding box center [1371, 357] width 77 height 31
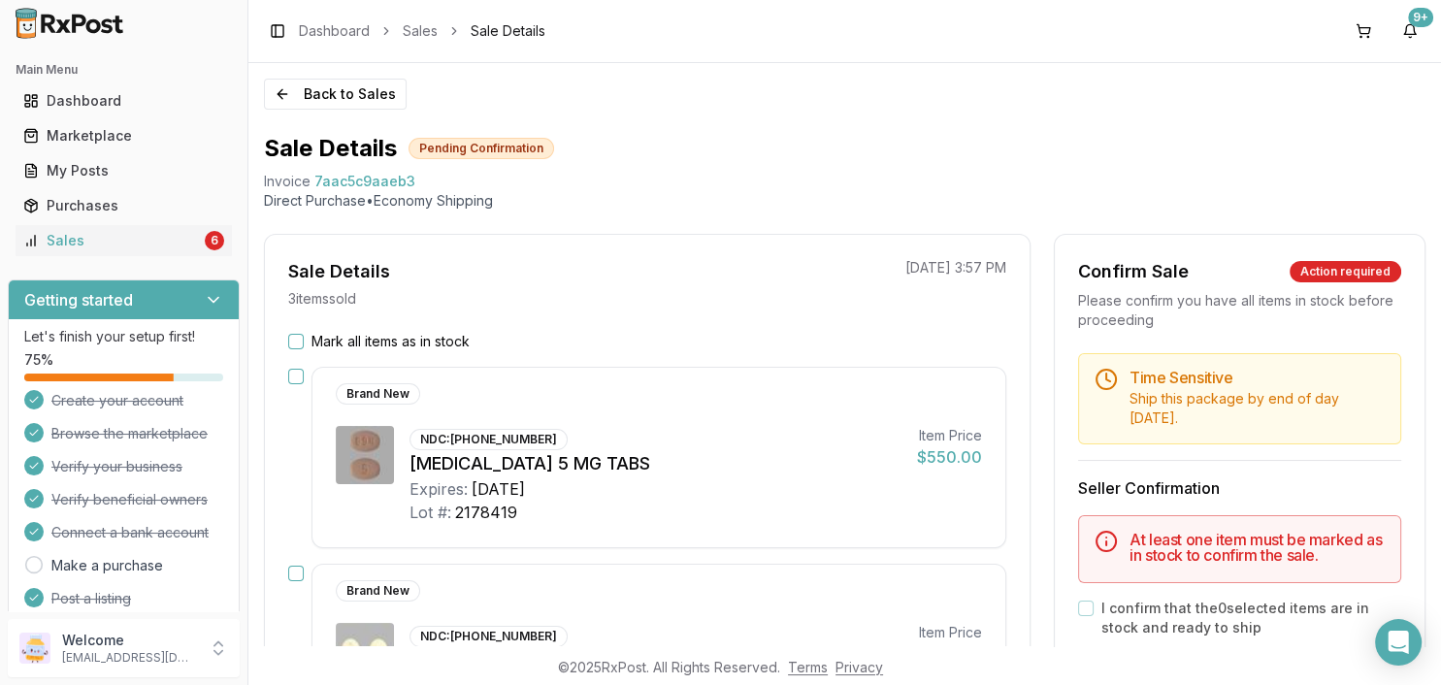
click at [470, 347] on label "Mark all items as in stock" at bounding box center [391, 341] width 158 height 19
click at [304, 347] on button "Mark all items as in stock" at bounding box center [296, 342] width 16 height 16
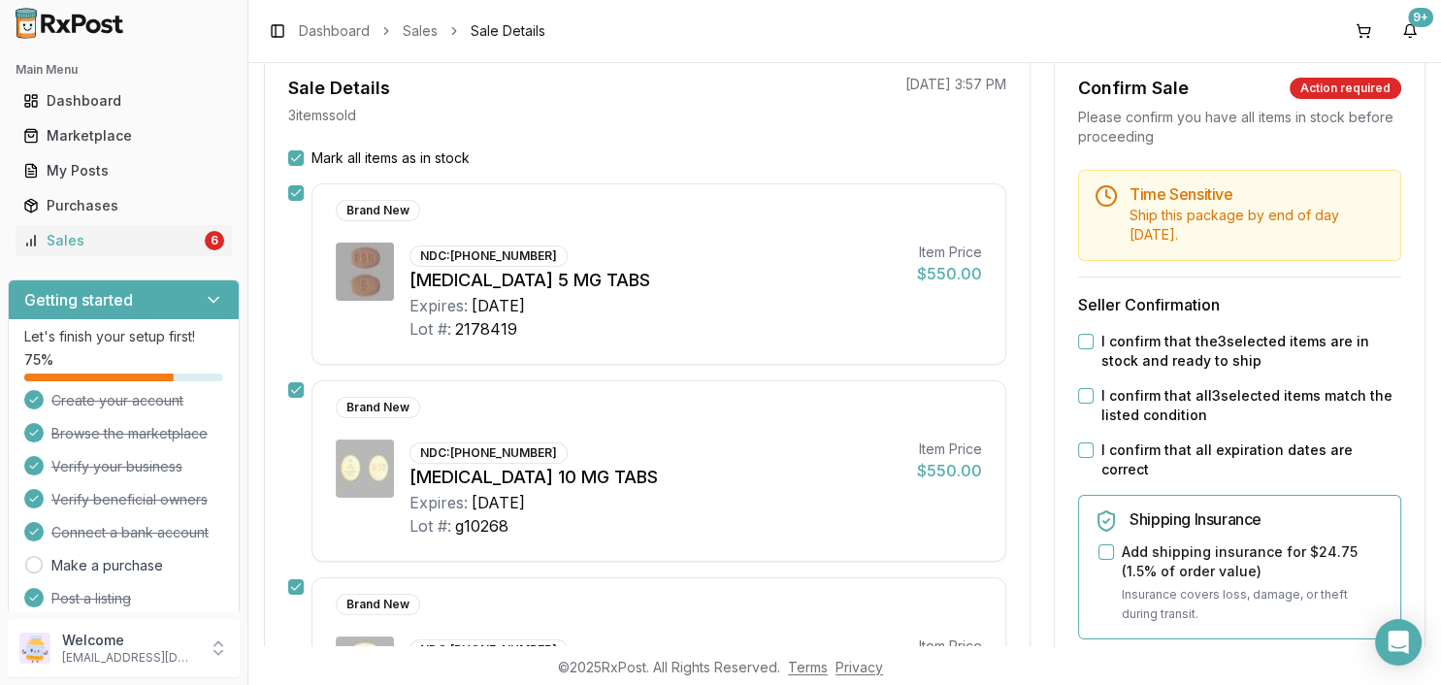
scroll to position [223, 0]
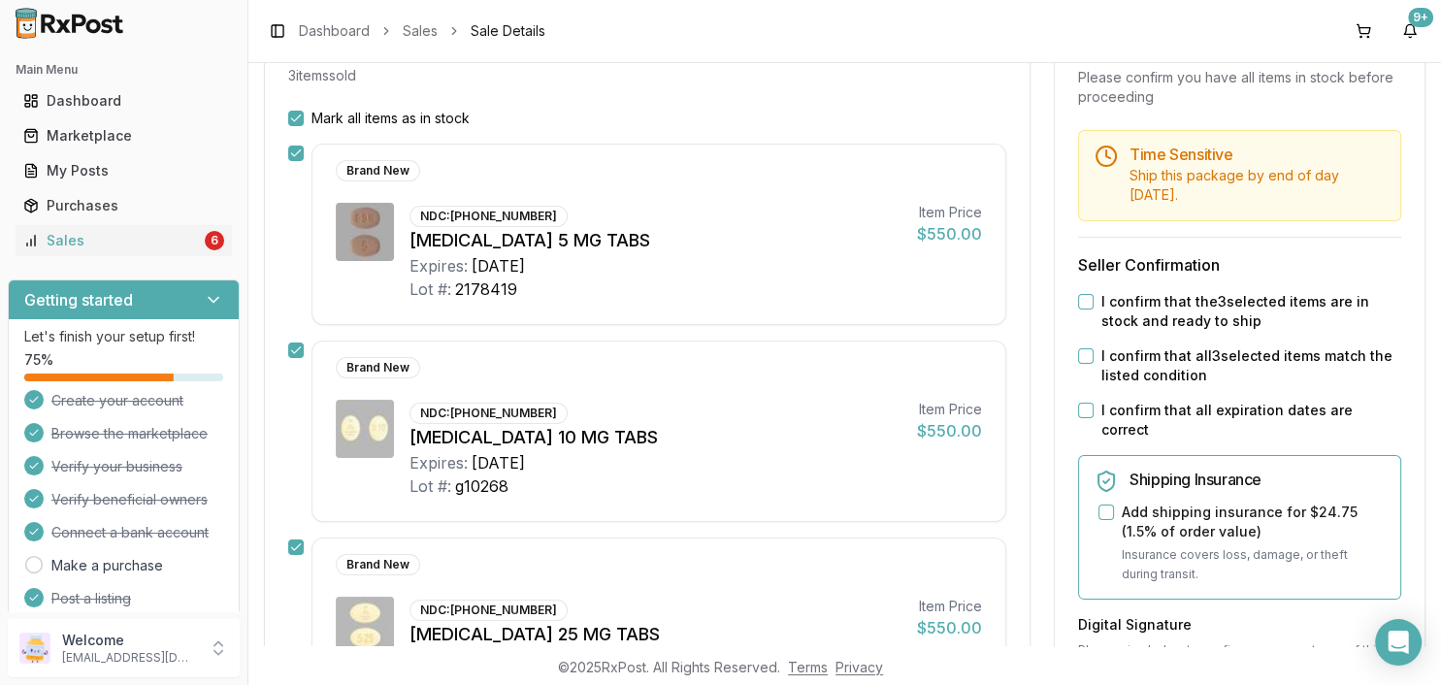
click at [1114, 405] on label "I confirm that all expiration dates are correct" at bounding box center [1251, 420] width 300 height 39
click at [1094, 405] on button "I confirm that all expiration dates are correct" at bounding box center [1086, 411] width 16 height 16
click at [1109, 365] on label "I confirm that all 3 selected items match the listed condition" at bounding box center [1251, 365] width 300 height 39
click at [1094, 364] on button "I confirm that all 3 selected items match the listed condition" at bounding box center [1086, 356] width 16 height 16
click at [1096, 320] on div "I confirm that the 3 selected items are in stock and ready to ship" at bounding box center [1239, 311] width 323 height 39
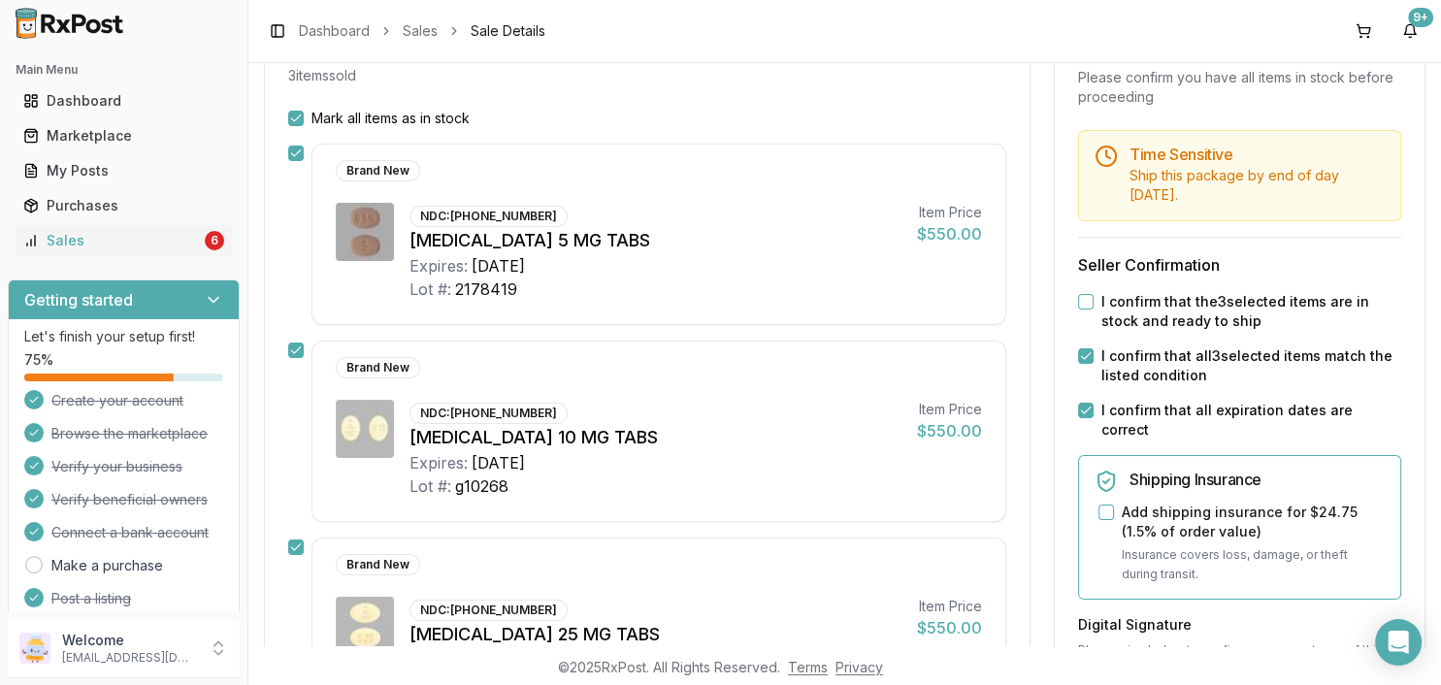
click at [1091, 297] on button "I confirm that the 3 selected items are in stock and ready to ship" at bounding box center [1086, 302] width 16 height 16
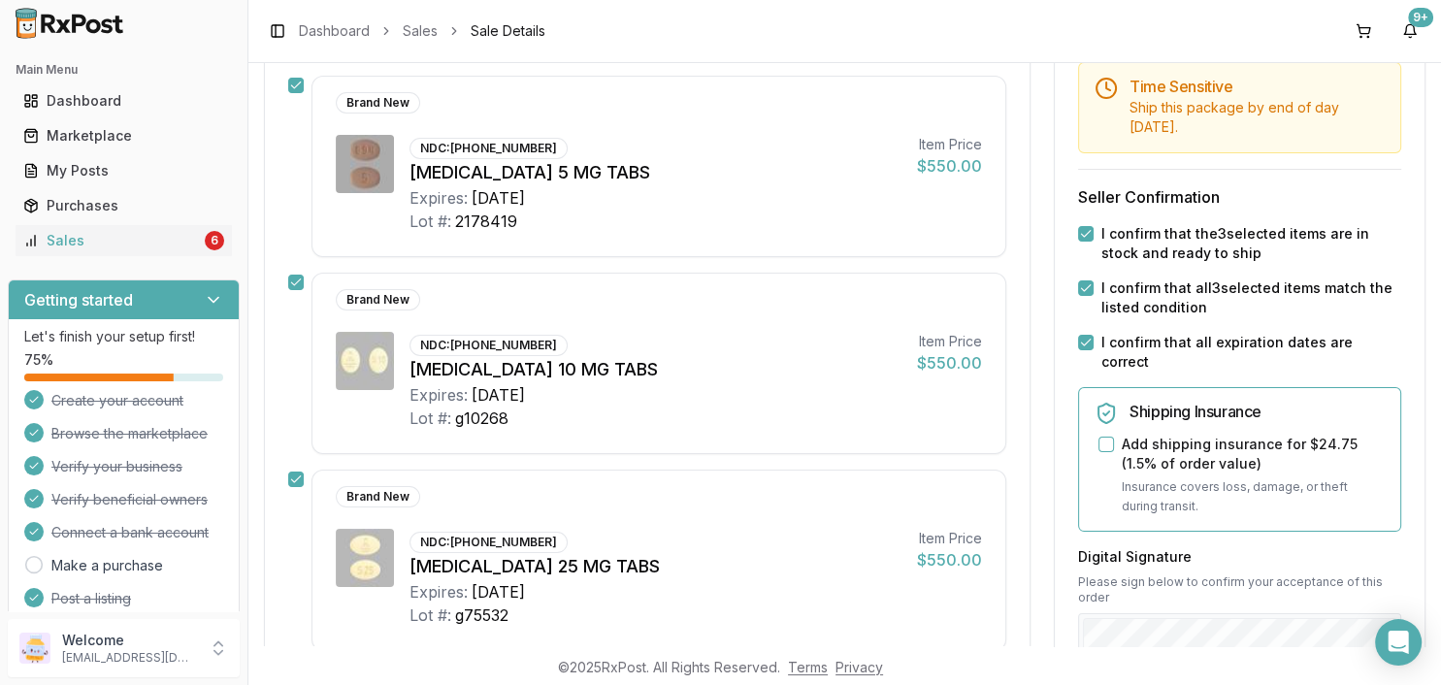
scroll to position [559, 0]
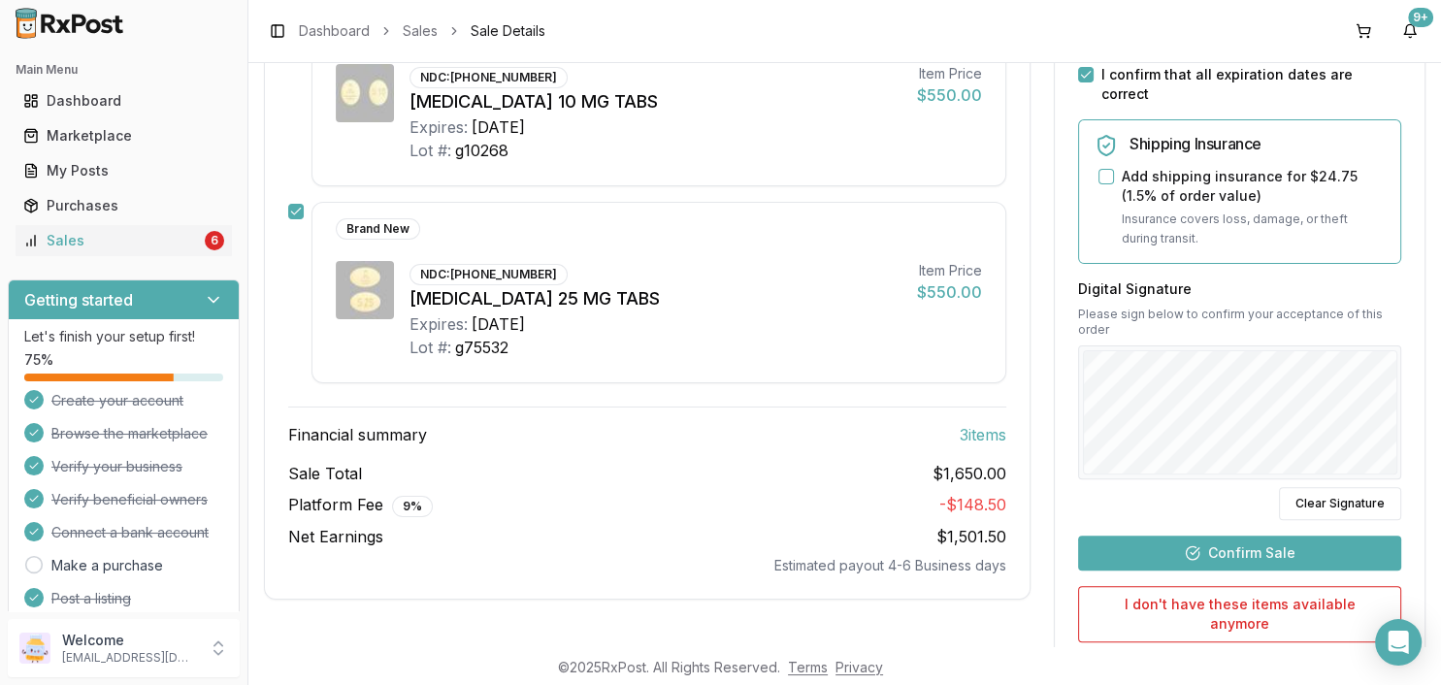
click at [1071, 448] on div "Time Sensitive Ship this package by end of day Tuesday, September 16th . Seller…" at bounding box center [1240, 289] width 370 height 990
click at [1176, 536] on button "Confirm Sale" at bounding box center [1239, 553] width 323 height 35
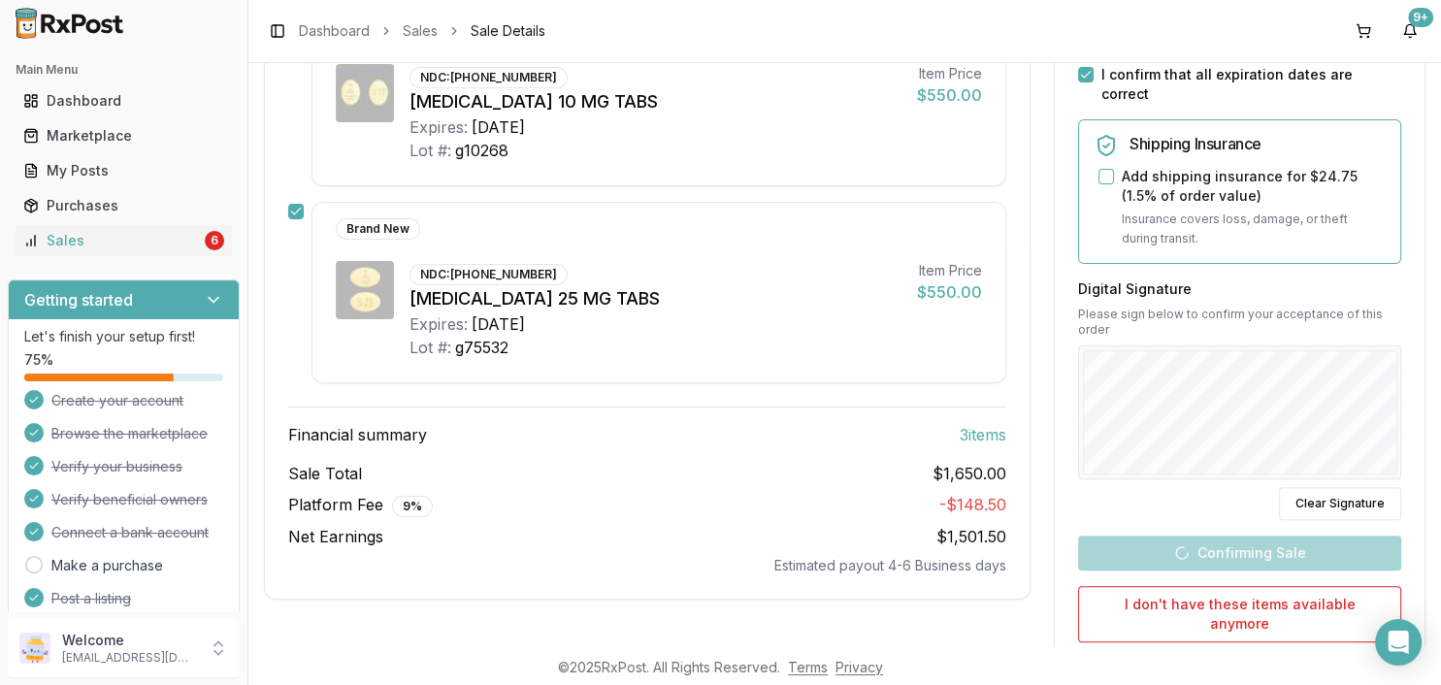
scroll to position [502, 0]
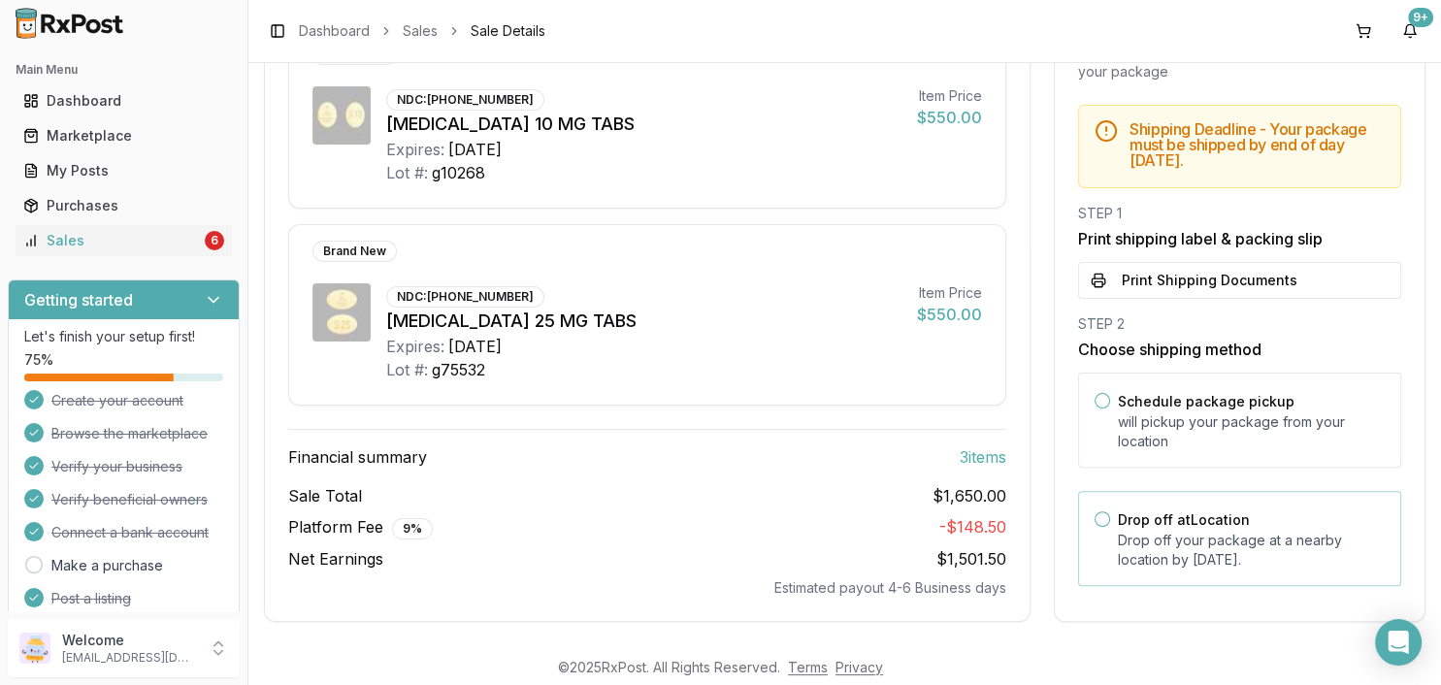
click at [1226, 538] on p "Drop off your package at a nearby location by September 16, 2025 ." at bounding box center [1251, 550] width 267 height 39
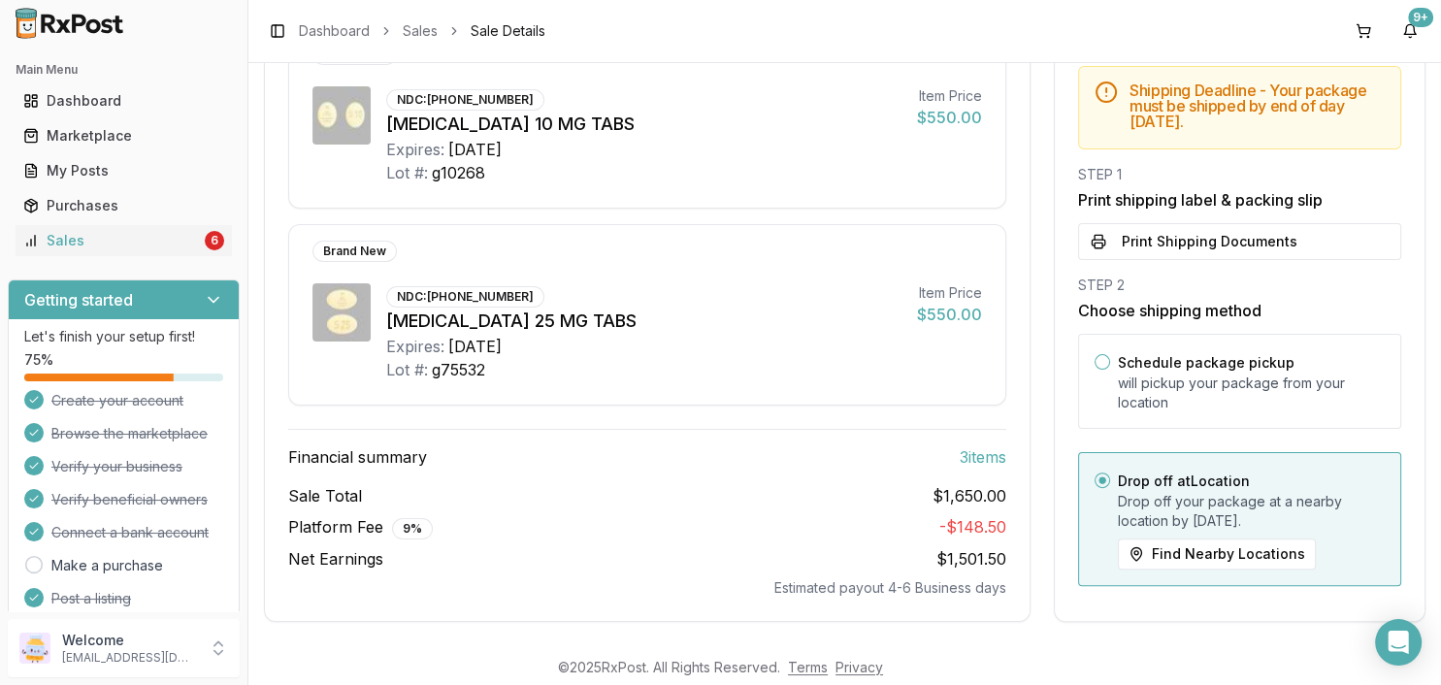
click at [1198, 196] on h3 "Print shipping label & packing slip" at bounding box center [1239, 199] width 323 height 23
click at [1190, 209] on div "STEP 1 Print shipping label & packing slip Print Shipping Documents" at bounding box center [1239, 212] width 323 height 95
click at [1183, 231] on button "Print Shipping Documents" at bounding box center [1239, 241] width 323 height 37
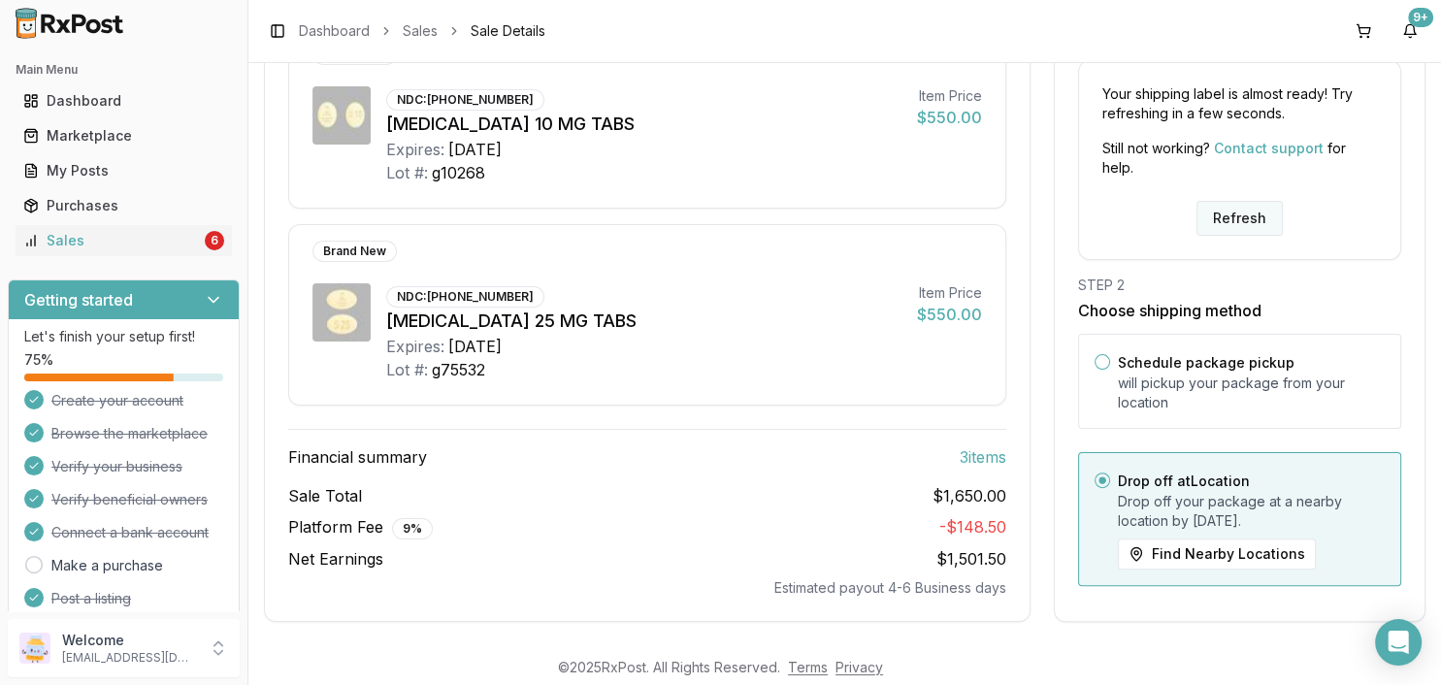
click at [1220, 213] on button "Refresh" at bounding box center [1240, 218] width 86 height 35
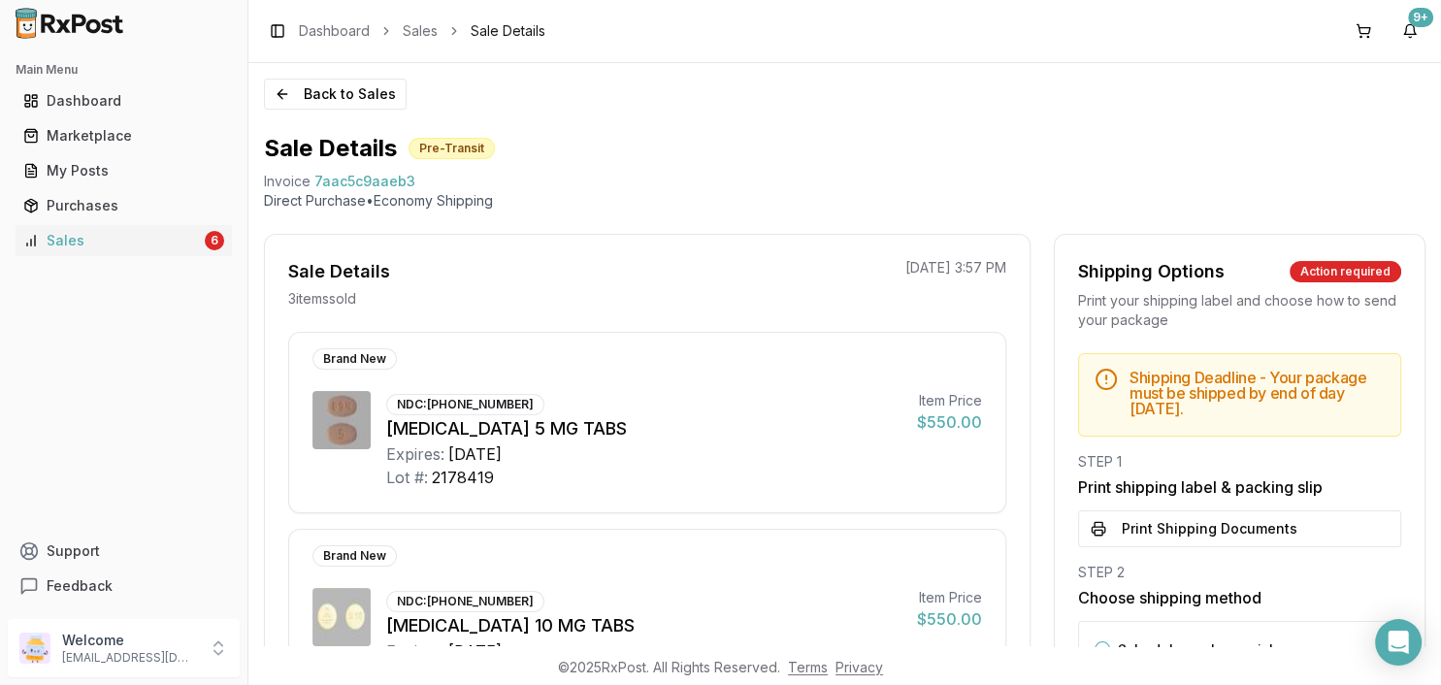
scroll to position [335, 0]
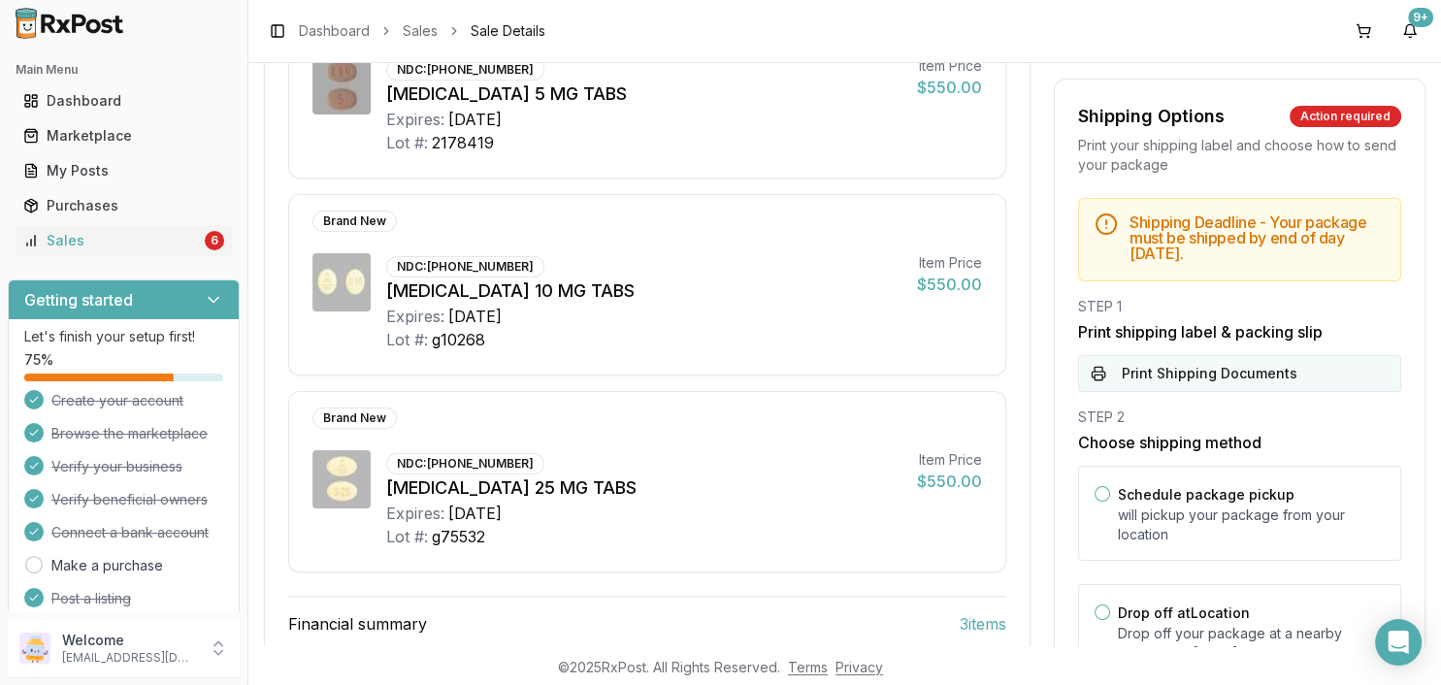
click at [1154, 378] on button "Print Shipping Documents" at bounding box center [1239, 373] width 323 height 37
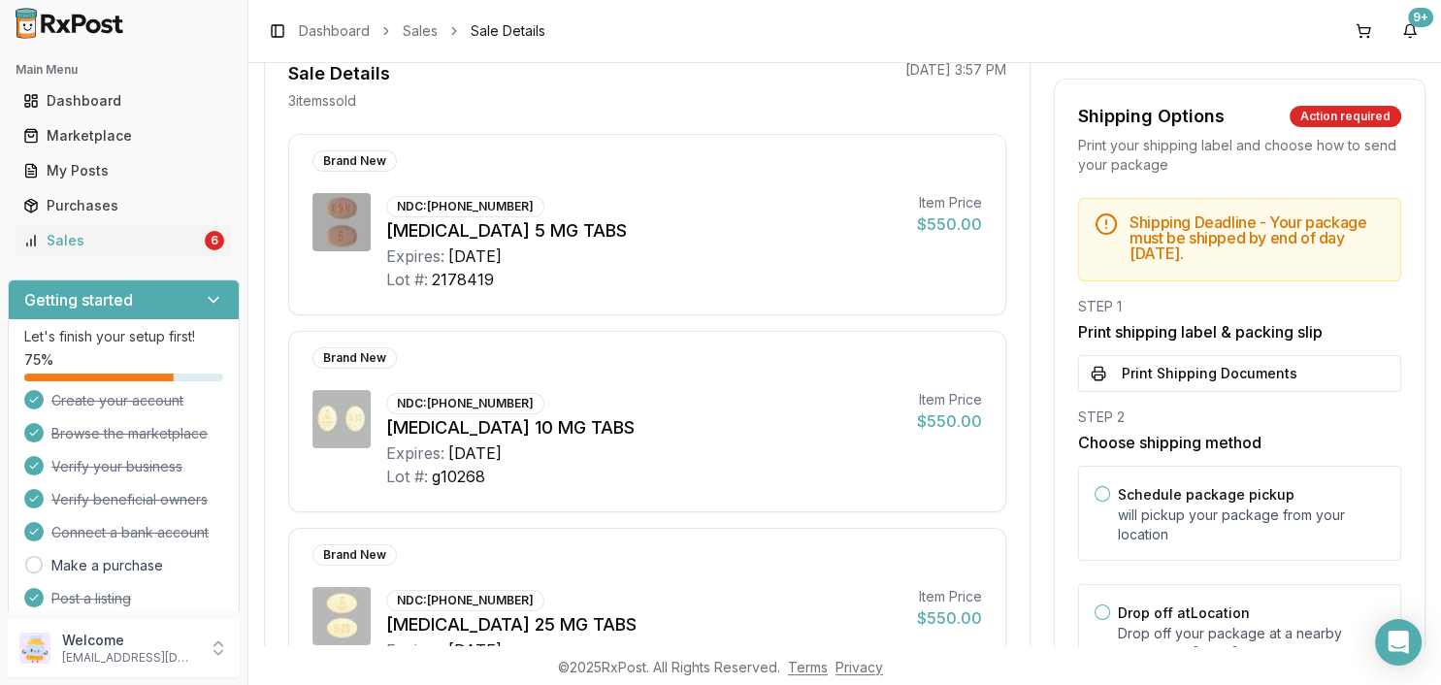
scroll to position [0, 0]
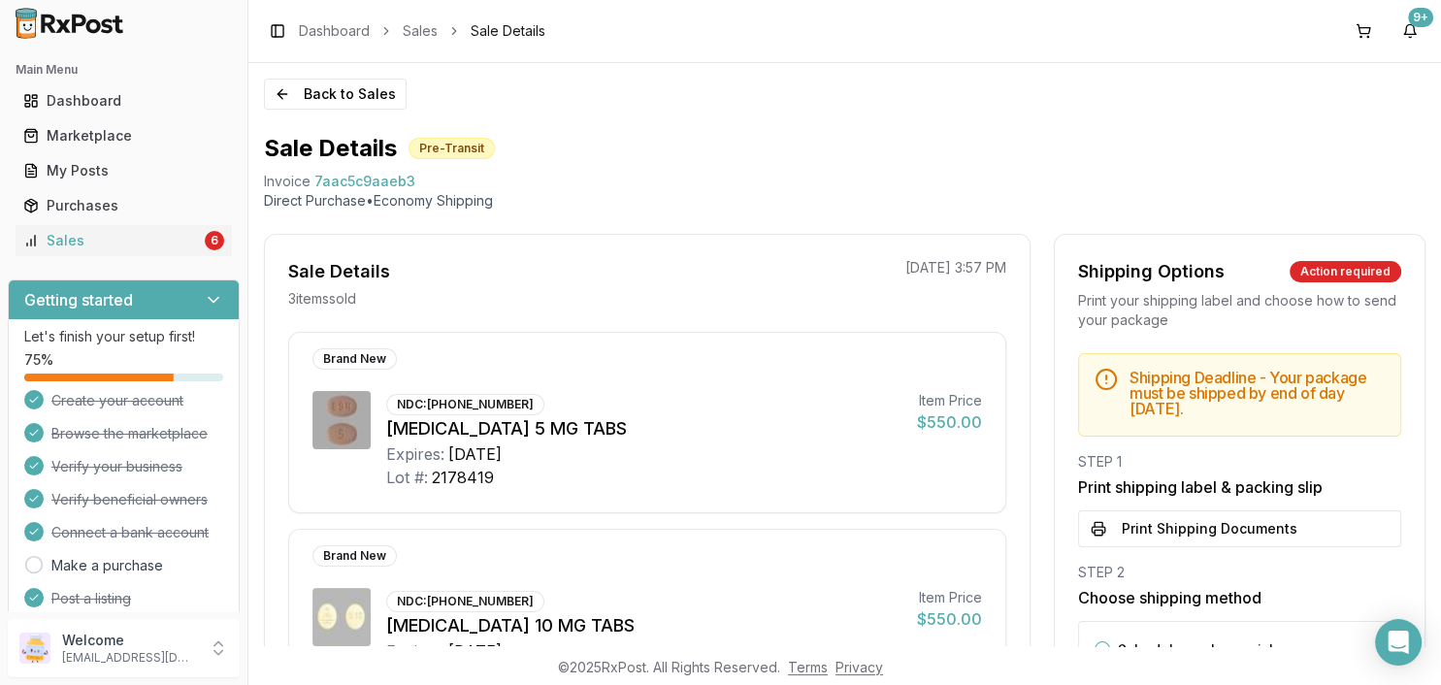
click at [331, 76] on div "Back to Sales Sale Details Pre-Transit Invoice 7aac5c9aaeb3 Direct Purchase • E…" at bounding box center [844, 354] width 1193 height 583
click at [337, 99] on button "Back to Sales" at bounding box center [335, 94] width 143 height 31
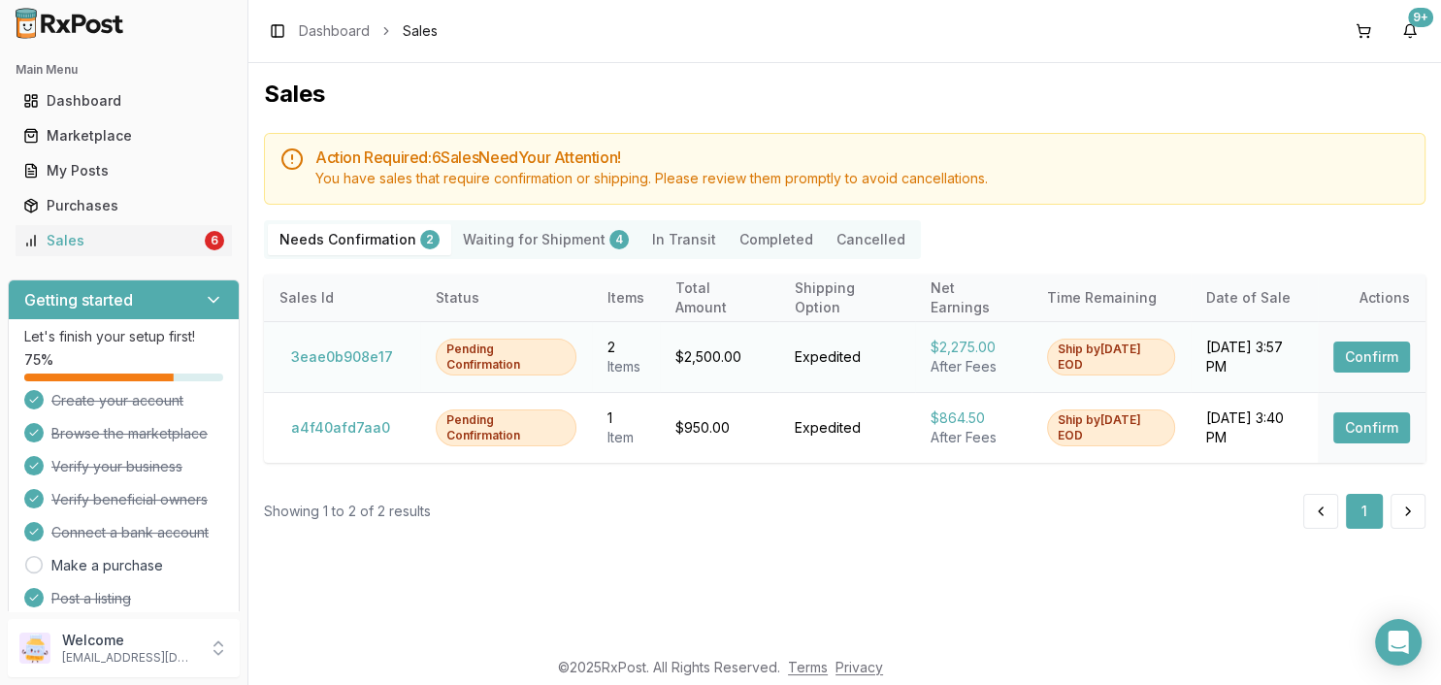
click at [1350, 355] on button "Confirm" at bounding box center [1371, 357] width 77 height 31
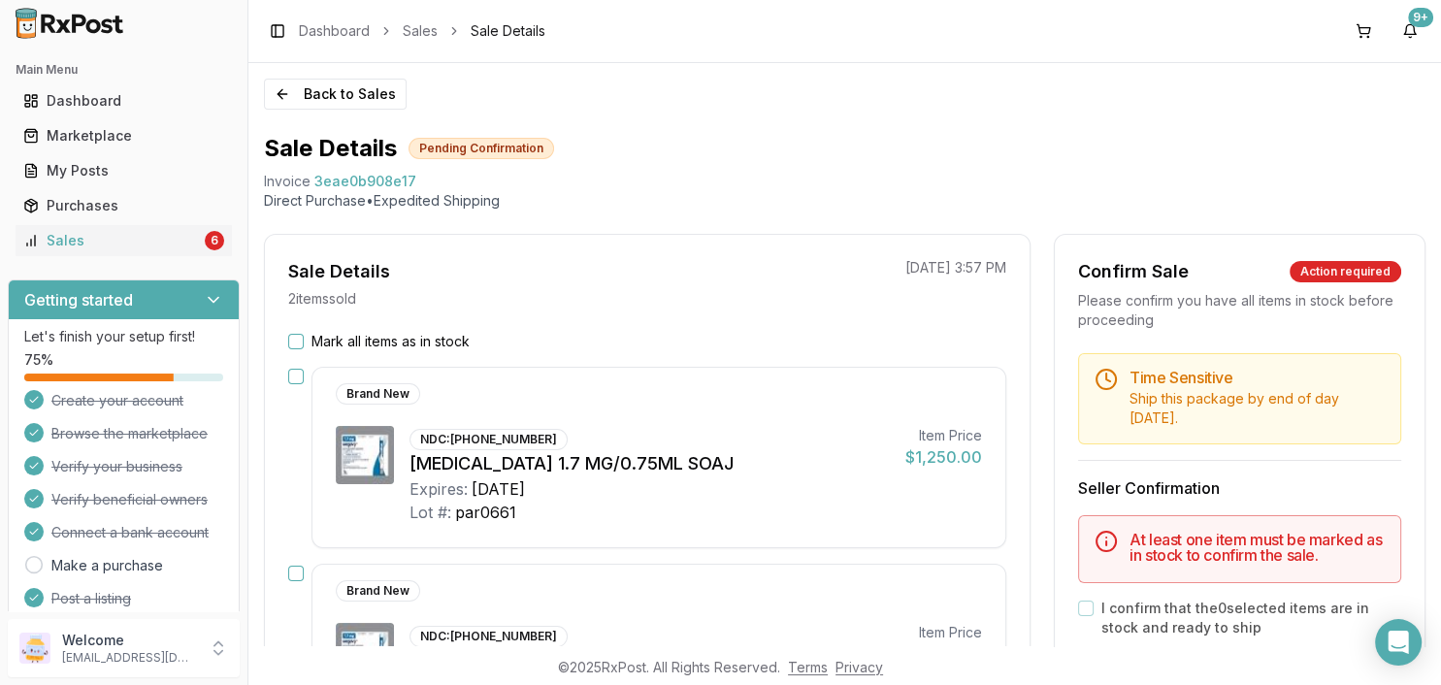
click at [468, 348] on label "Mark all items as in stock" at bounding box center [391, 341] width 158 height 19
click at [304, 348] on button "Mark all items as in stock" at bounding box center [296, 342] width 16 height 16
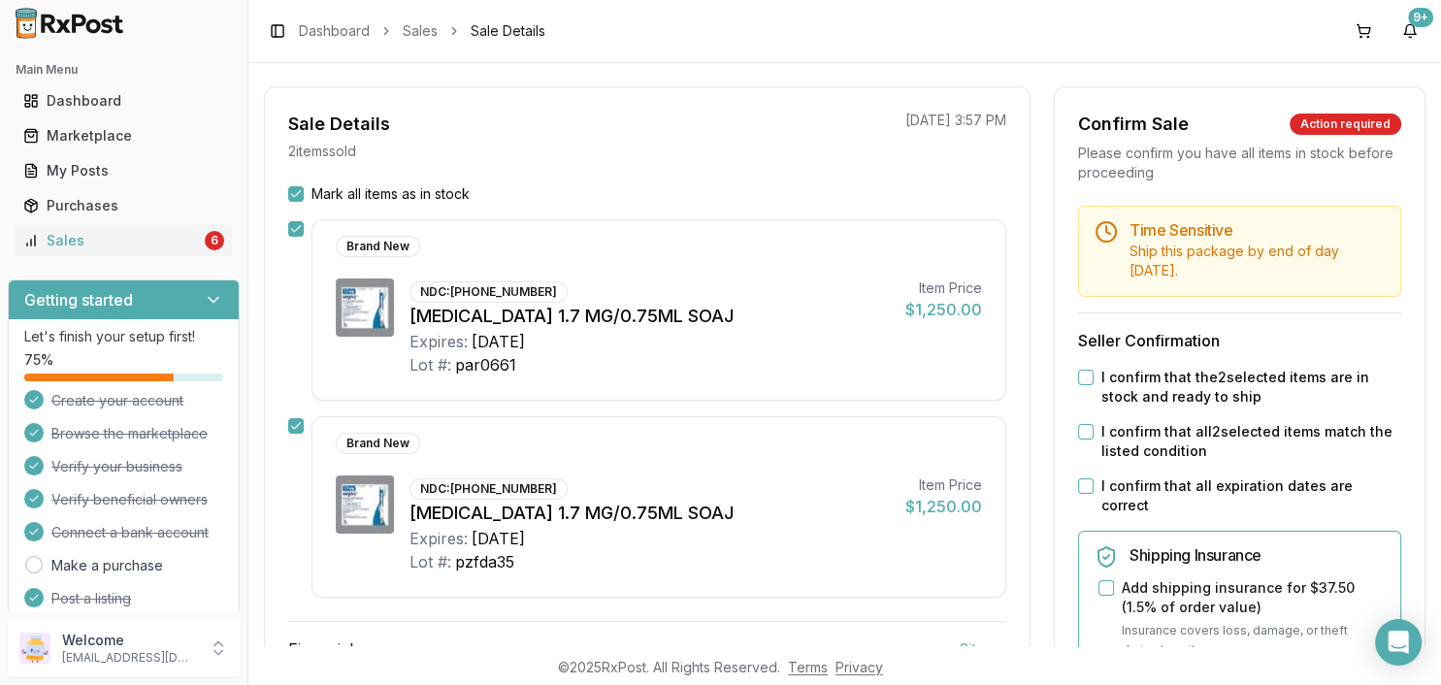
scroll to position [223, 0]
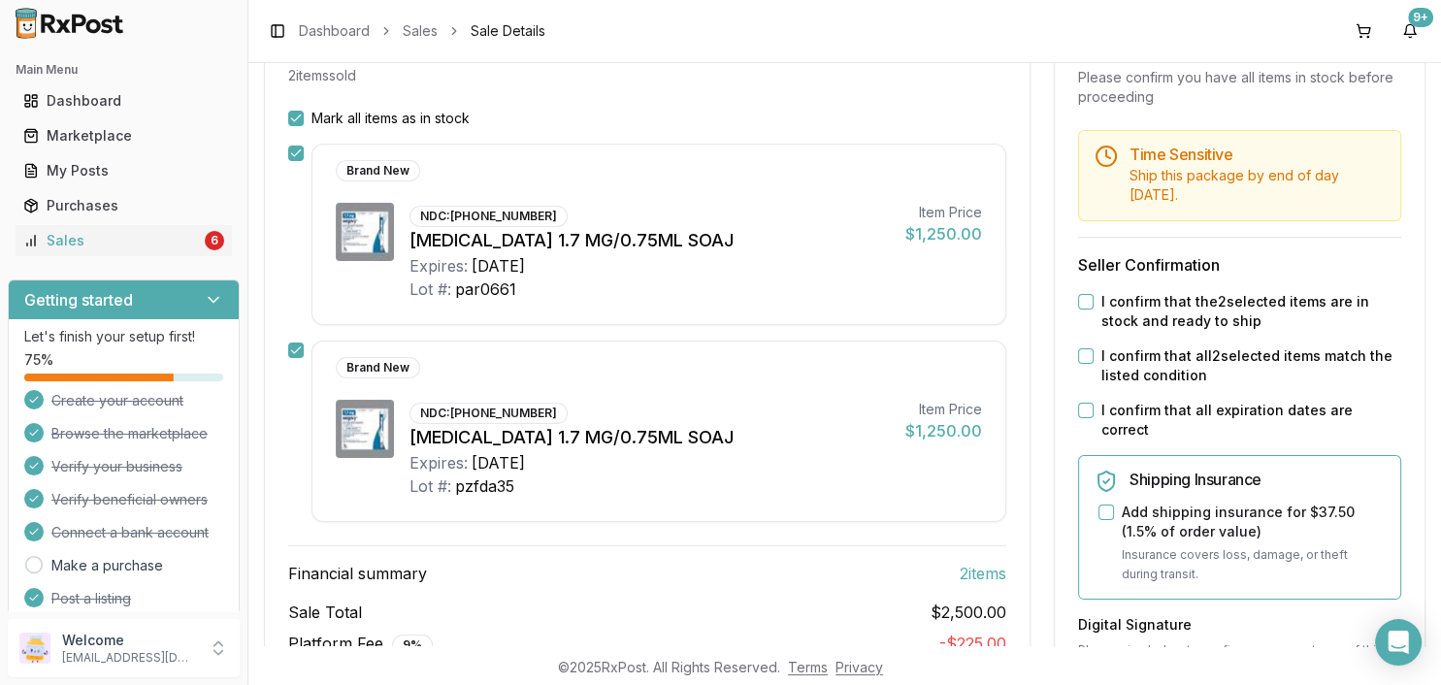
click at [1086, 300] on button "I confirm that the 2 selected items are in stock and ready to ship" at bounding box center [1086, 302] width 16 height 16
click at [1084, 367] on div "I confirm that all 2 selected items match the listed condition" at bounding box center [1239, 365] width 323 height 39
click at [1083, 353] on button "I confirm that all 2 selected items match the listed condition" at bounding box center [1086, 356] width 16 height 16
click at [1076, 400] on div "Time Sensitive Ship this package by end of day Wednesday, September 10th . Sell…" at bounding box center [1240, 625] width 370 height 990
click at [1082, 410] on button "I confirm that all expiration dates are correct" at bounding box center [1086, 411] width 16 height 16
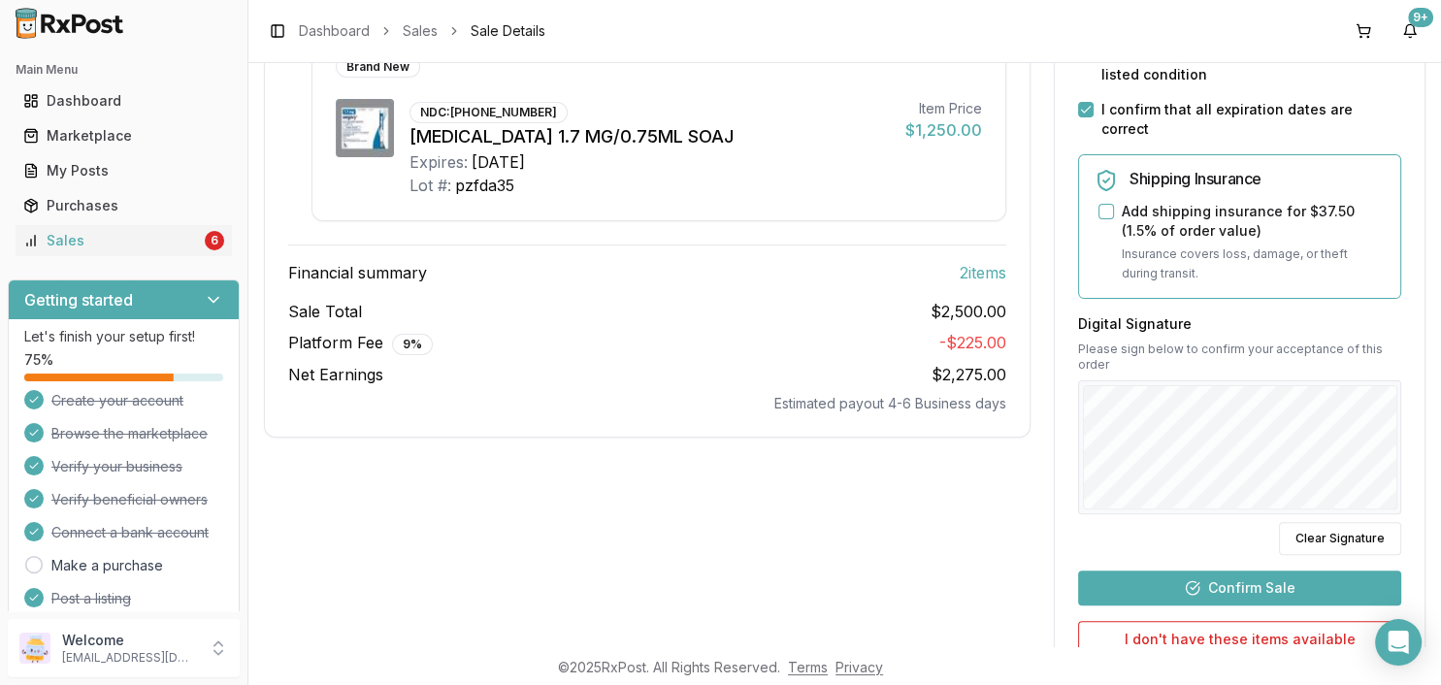
scroll to position [671, 0]
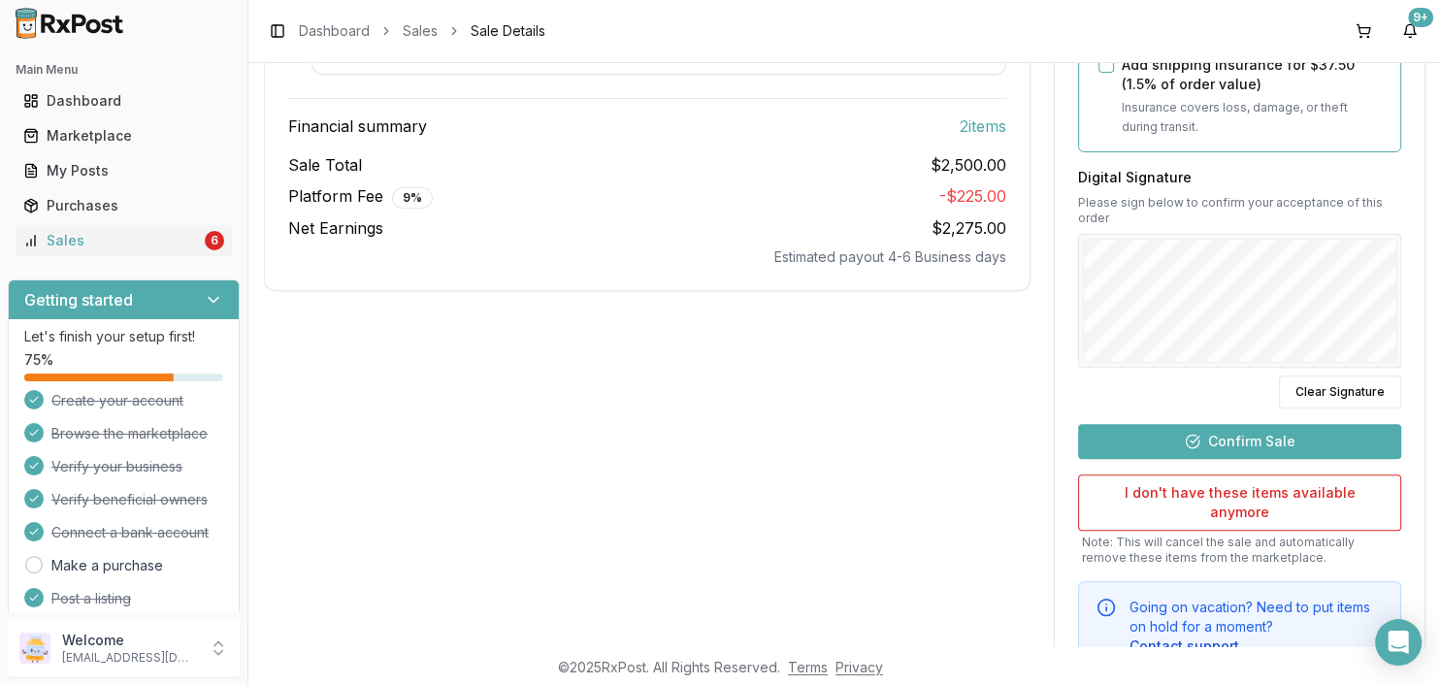
click at [1151, 424] on button "Confirm Sale" at bounding box center [1239, 441] width 323 height 35
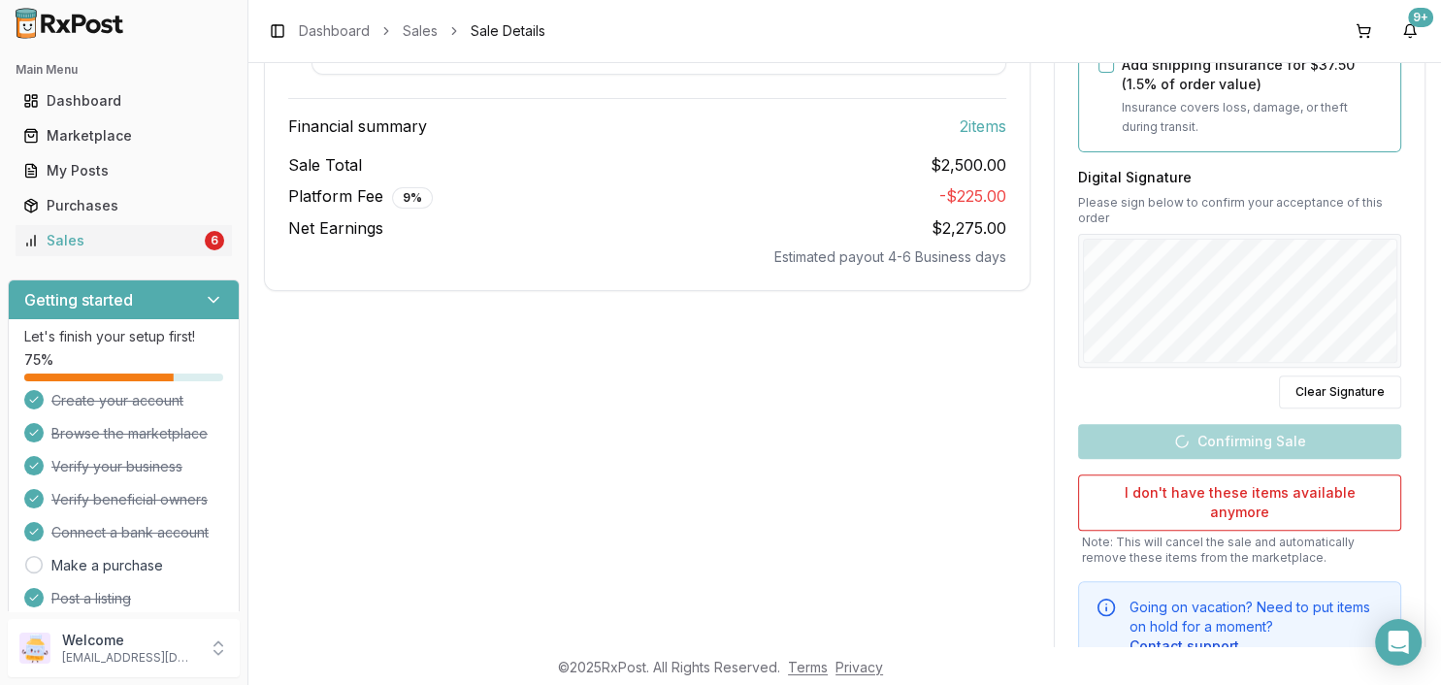
scroll to position [307, 0]
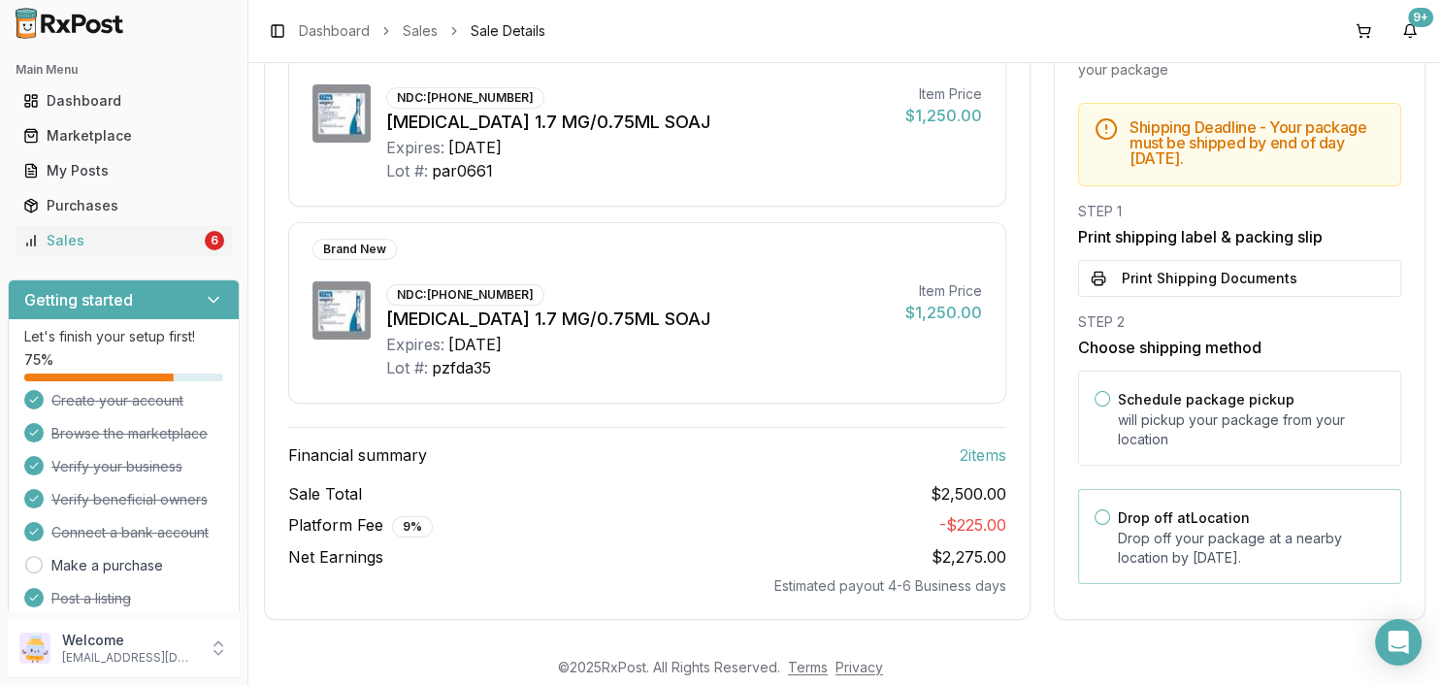
click at [1197, 490] on div "Drop off at Location Drop off your package at a nearby location by September 10…" at bounding box center [1239, 536] width 323 height 95
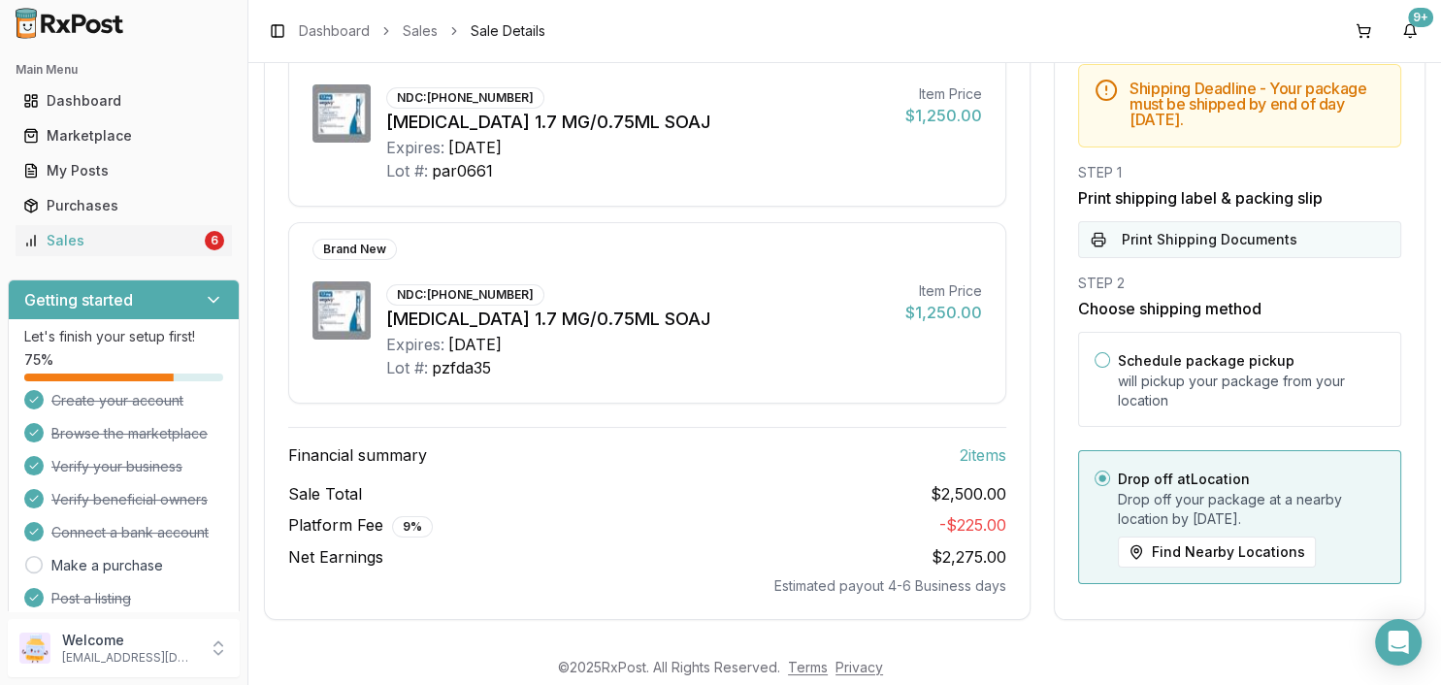
click at [1205, 227] on button "Print Shipping Documents" at bounding box center [1239, 239] width 323 height 37
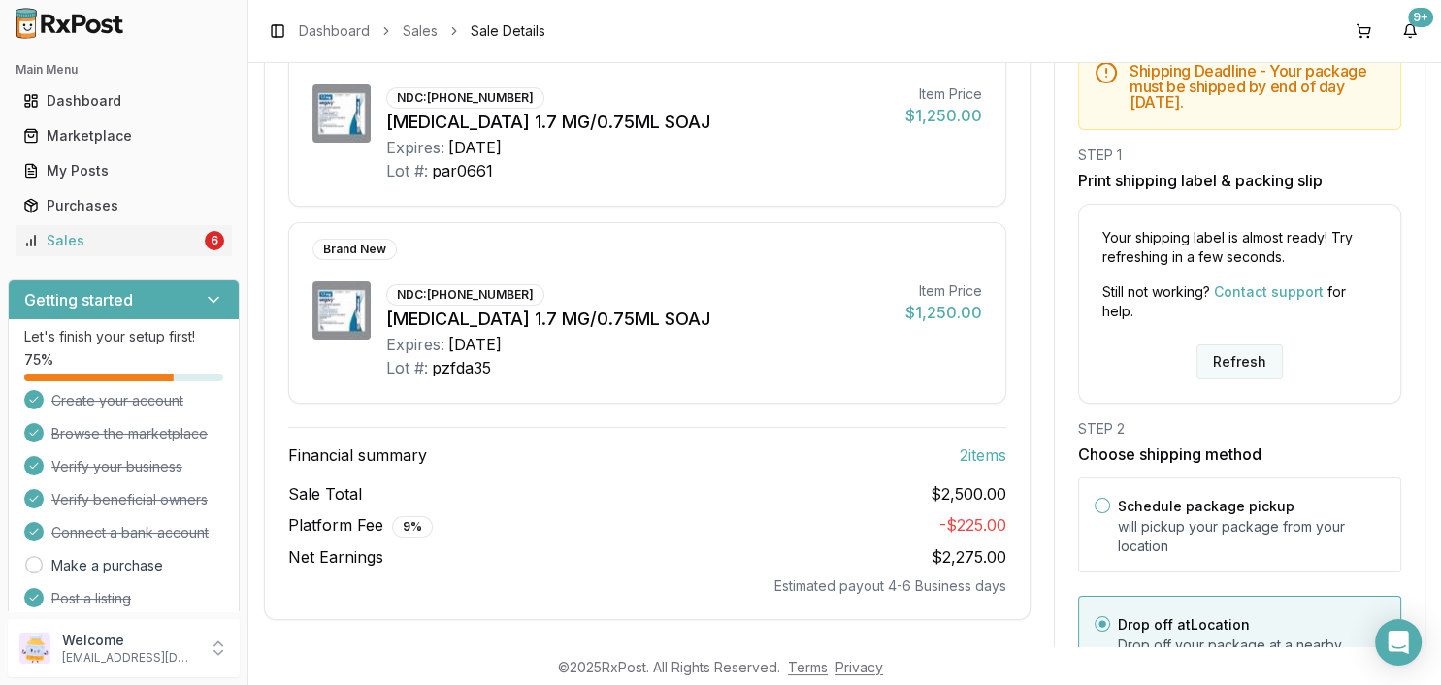
click at [1223, 347] on button "Refresh" at bounding box center [1240, 362] width 86 height 35
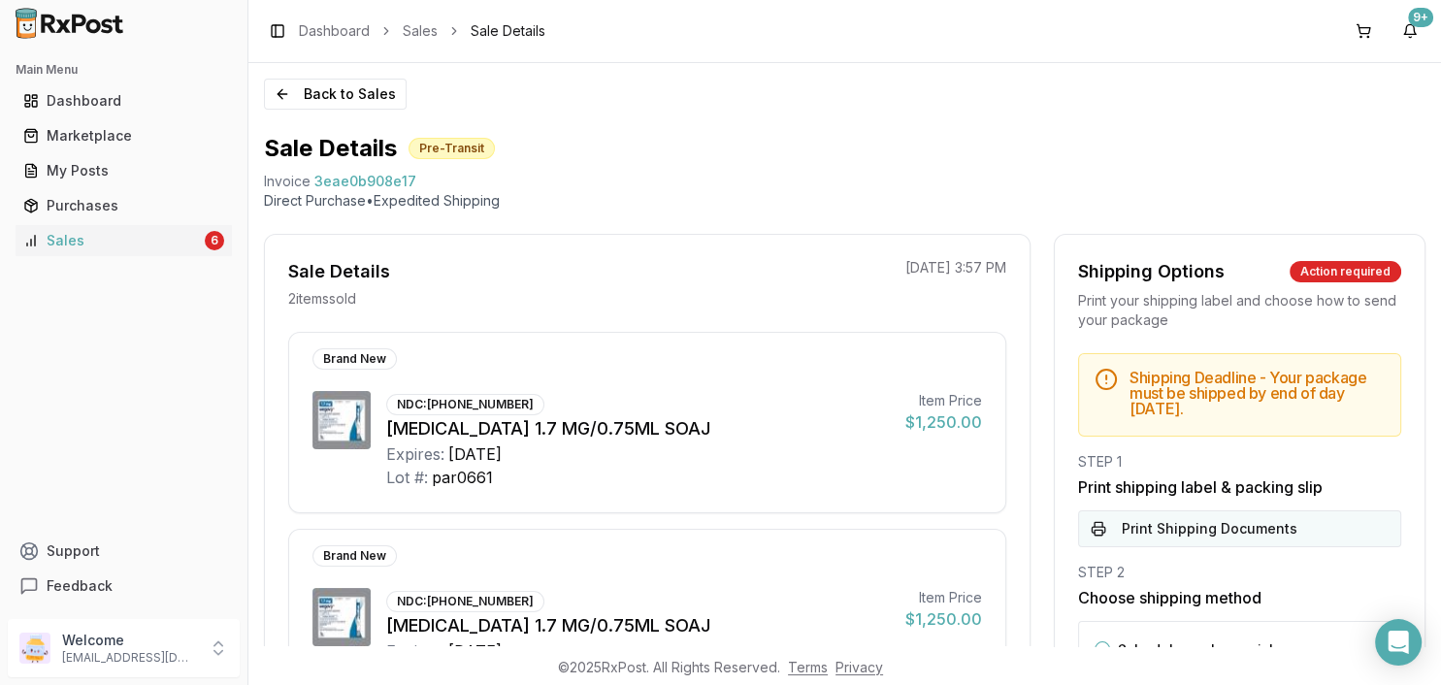
click at [1172, 526] on button "Print Shipping Documents" at bounding box center [1239, 528] width 323 height 37
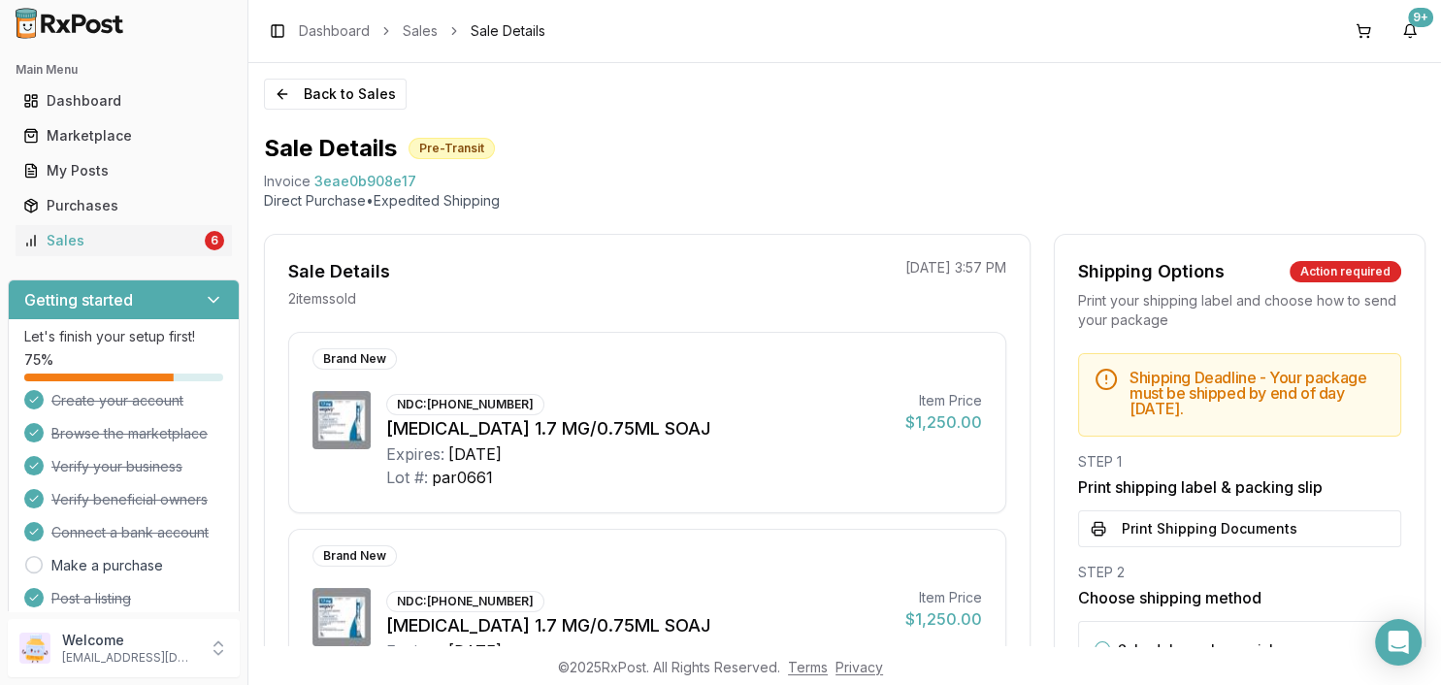
click at [338, 115] on div "Back to Sales Sale Details Pre-Transit Invoice 3eae0b908e17 Direct Purchase • E…" at bounding box center [844, 354] width 1193 height 583
click at [345, 104] on button "Back to Sales" at bounding box center [335, 94] width 143 height 31
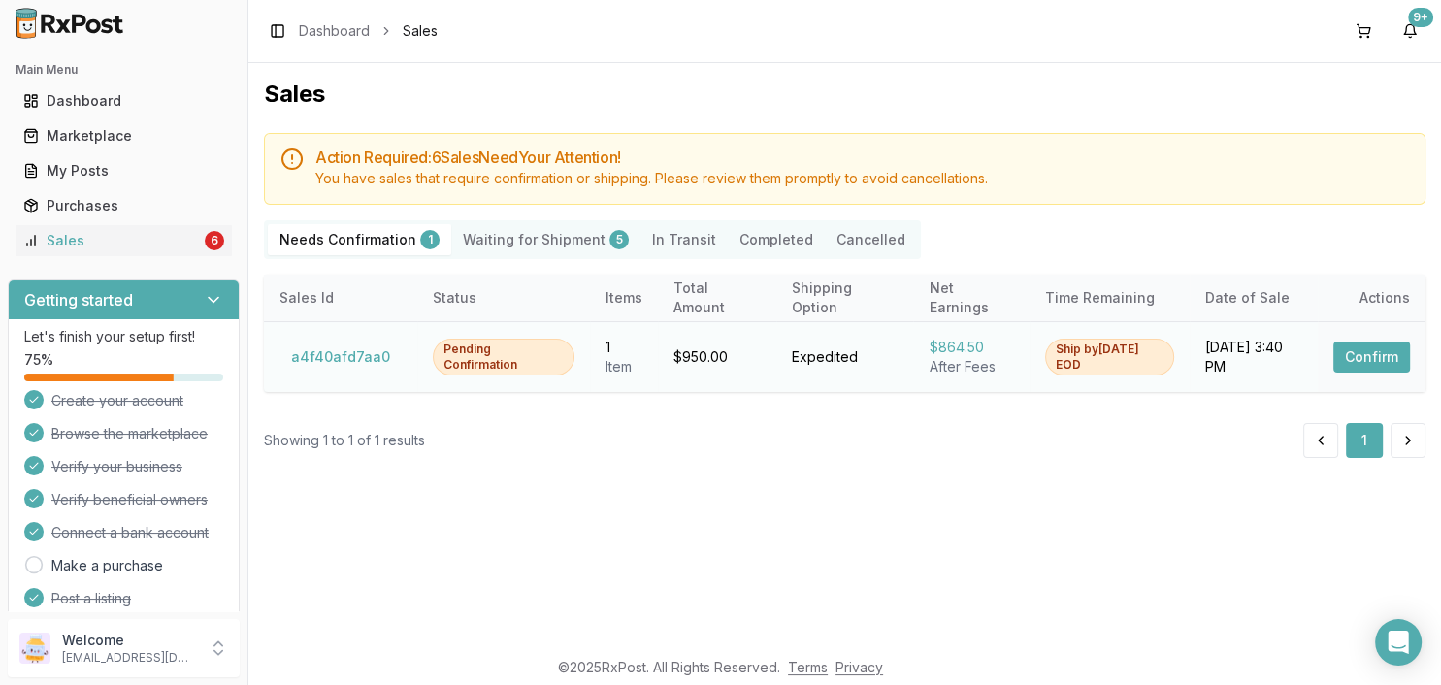
click at [1384, 369] on button "Confirm" at bounding box center [1371, 357] width 77 height 31
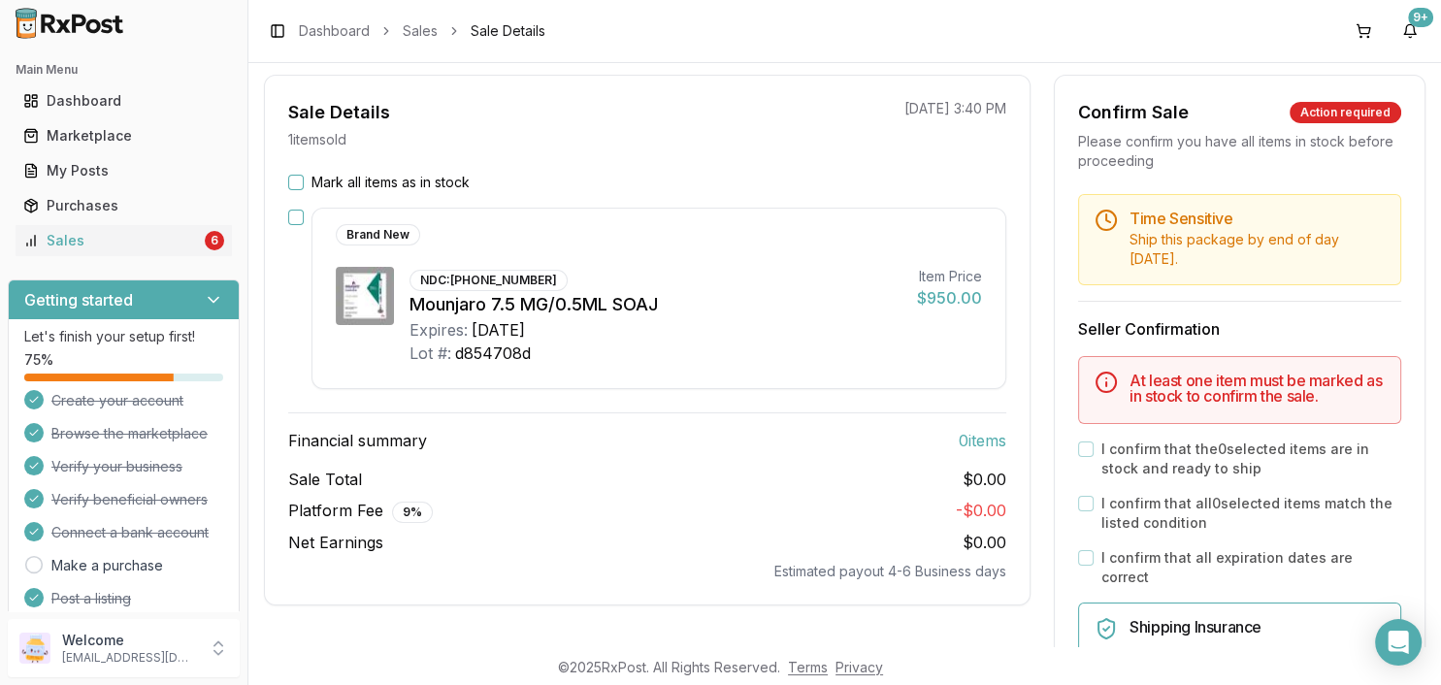
scroll to position [223, 0]
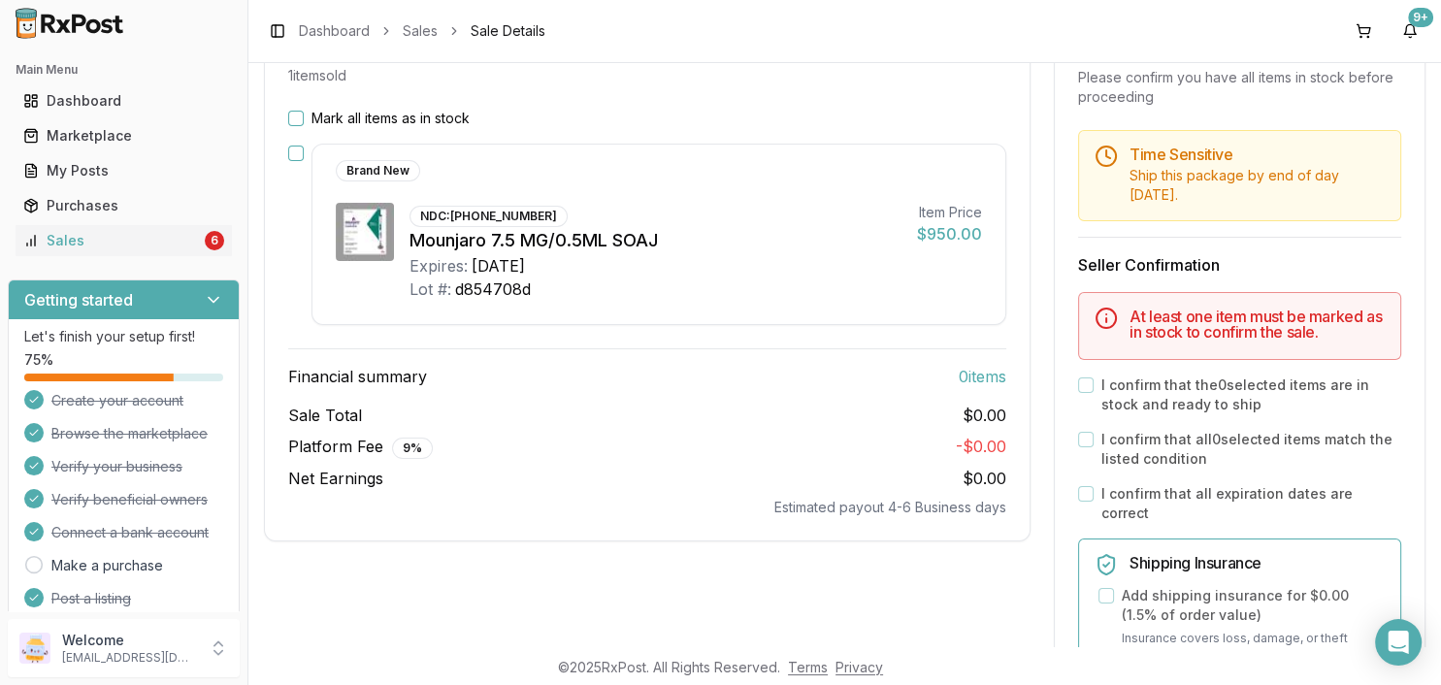
click at [1108, 385] on label "I confirm that the 0 selected items are in stock and ready to ship" at bounding box center [1251, 395] width 300 height 39
click at [1098, 385] on div "I confirm that the 0 selected items are in stock and ready to ship" at bounding box center [1239, 395] width 323 height 39
click at [1095, 382] on div "I confirm that the 0 selected items are in stock and ready to ship" at bounding box center [1239, 395] width 323 height 39
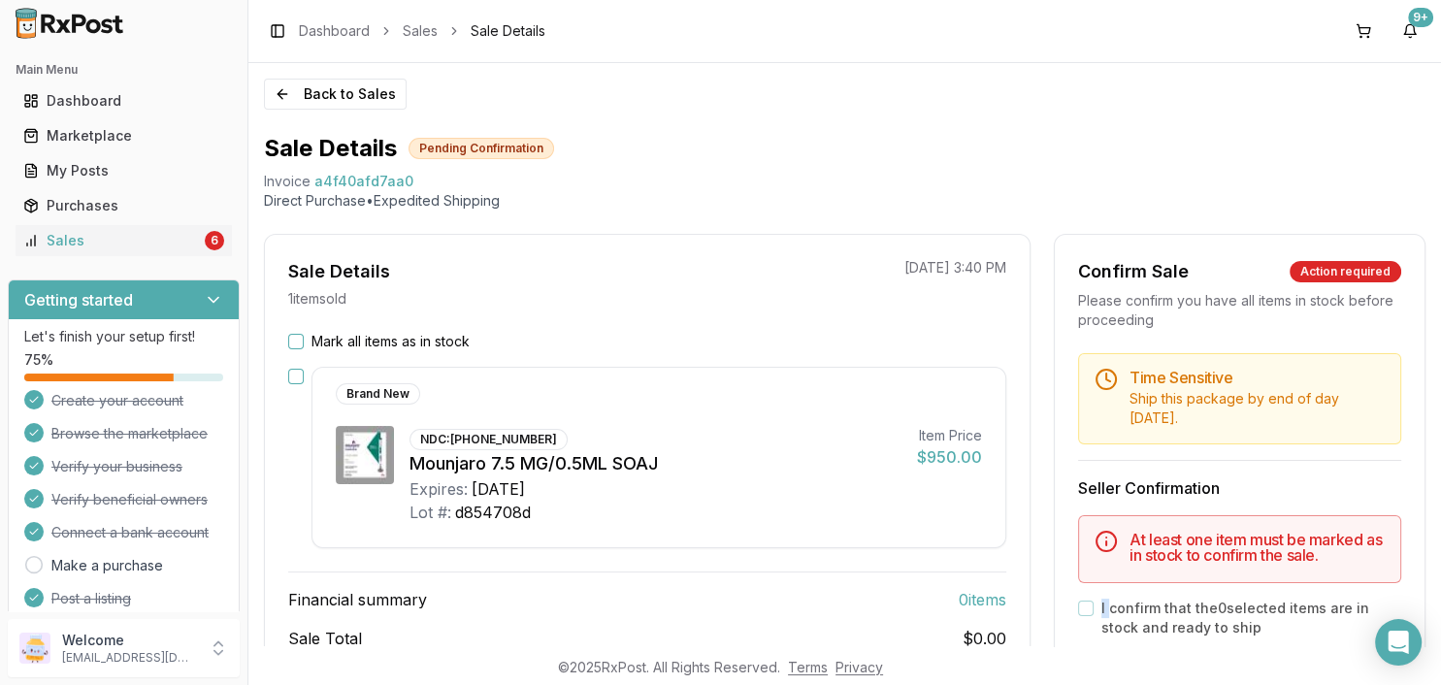
scroll to position [0, 0]
click at [301, 343] on button "Mark all items as in stock" at bounding box center [296, 342] width 16 height 16
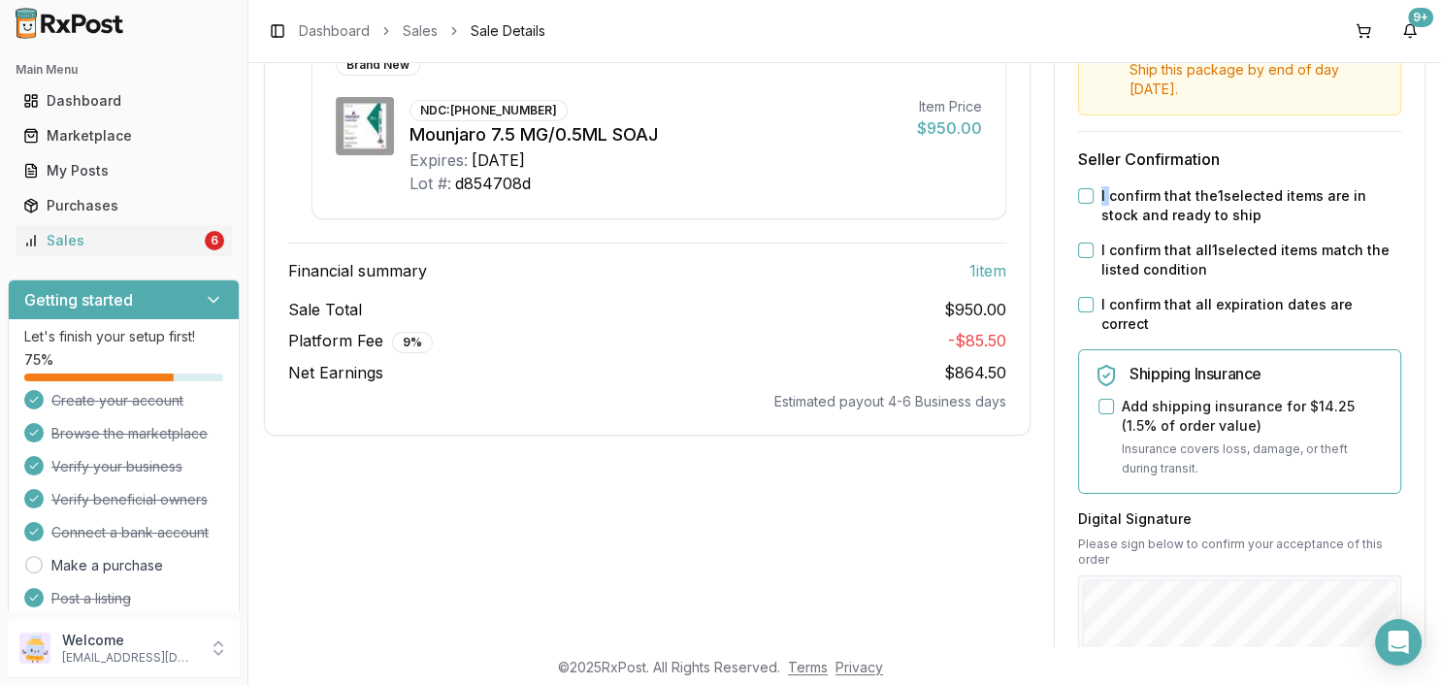
scroll to position [335, 0]
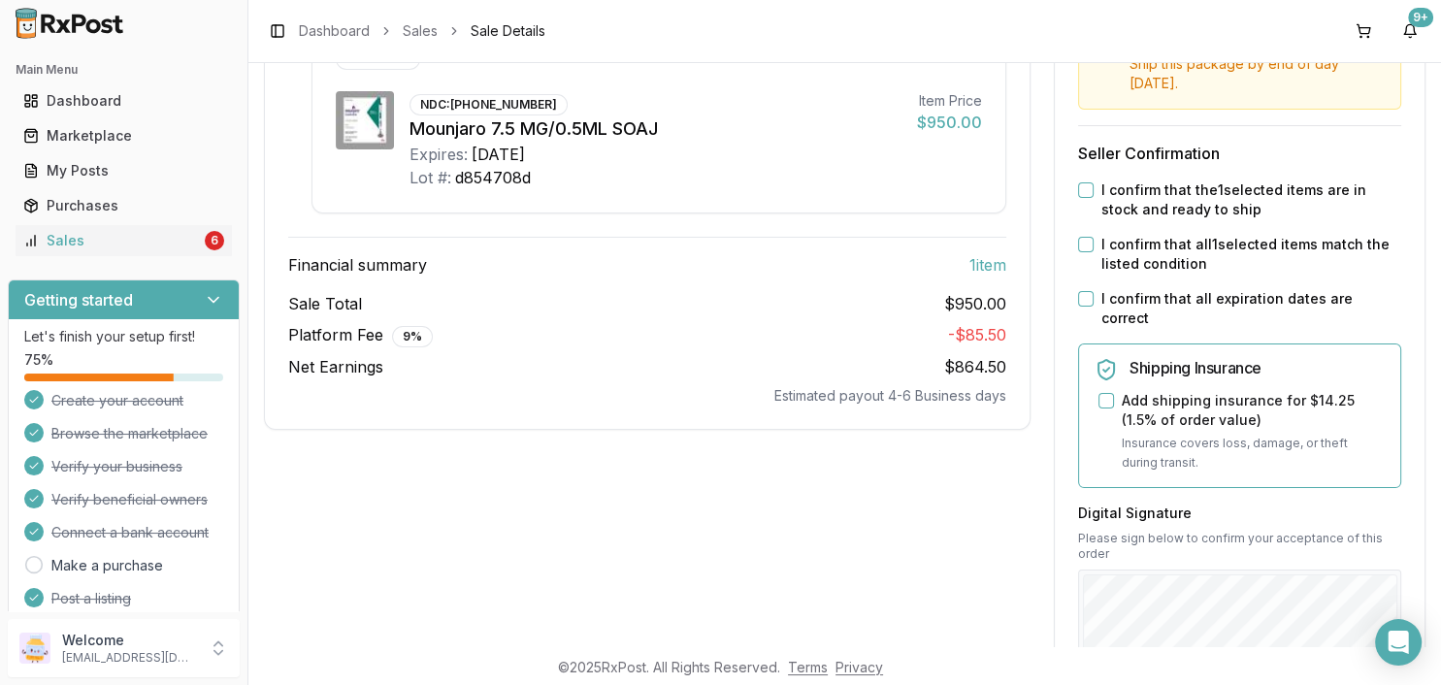
click at [1074, 192] on div "Time Sensitive Ship this package by end of day Wednesday, September 10th . Sell…" at bounding box center [1240, 513] width 370 height 990
click at [1084, 189] on button "I confirm that the 1 selected items are in stock and ready to ship" at bounding box center [1086, 190] width 16 height 16
click at [1084, 246] on button "I confirm that all 1 selected items match the listed condition" at bounding box center [1086, 245] width 16 height 16
click at [1080, 292] on button "I confirm that all expiration dates are correct" at bounding box center [1086, 299] width 16 height 16
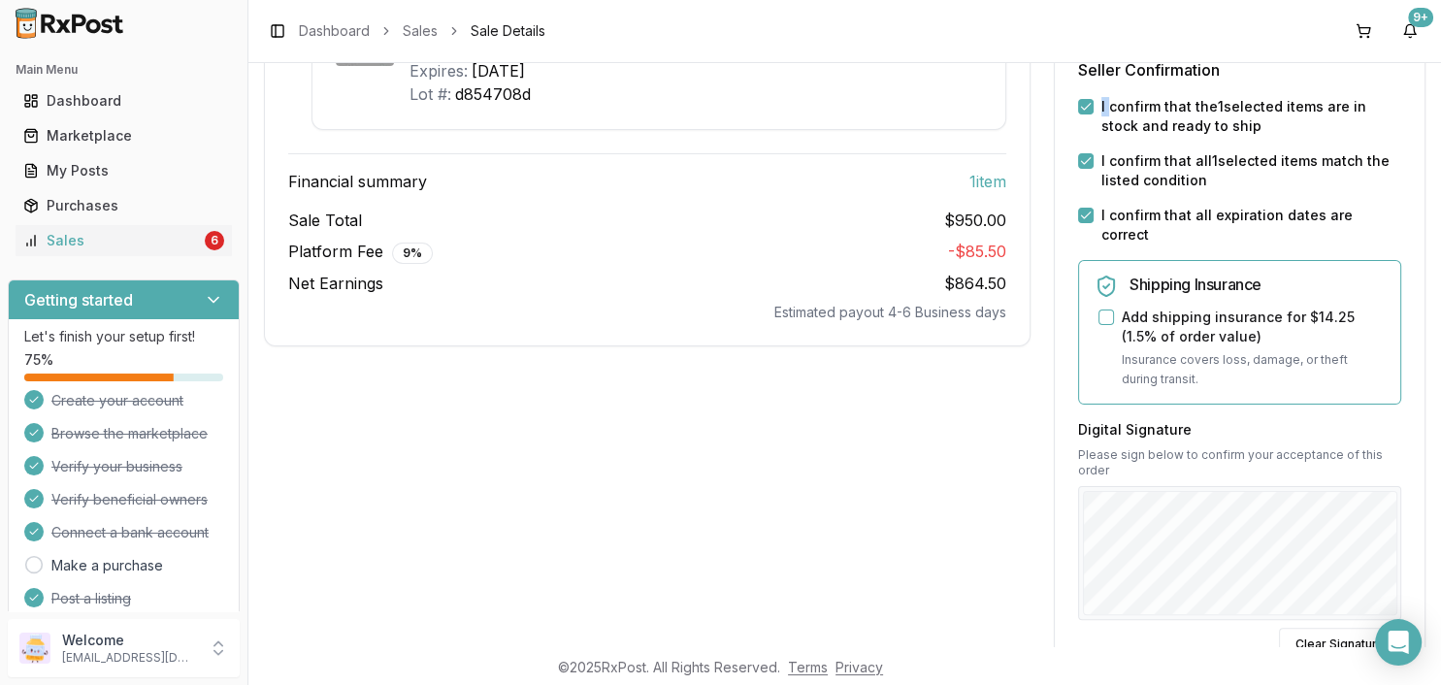
scroll to position [559, 0]
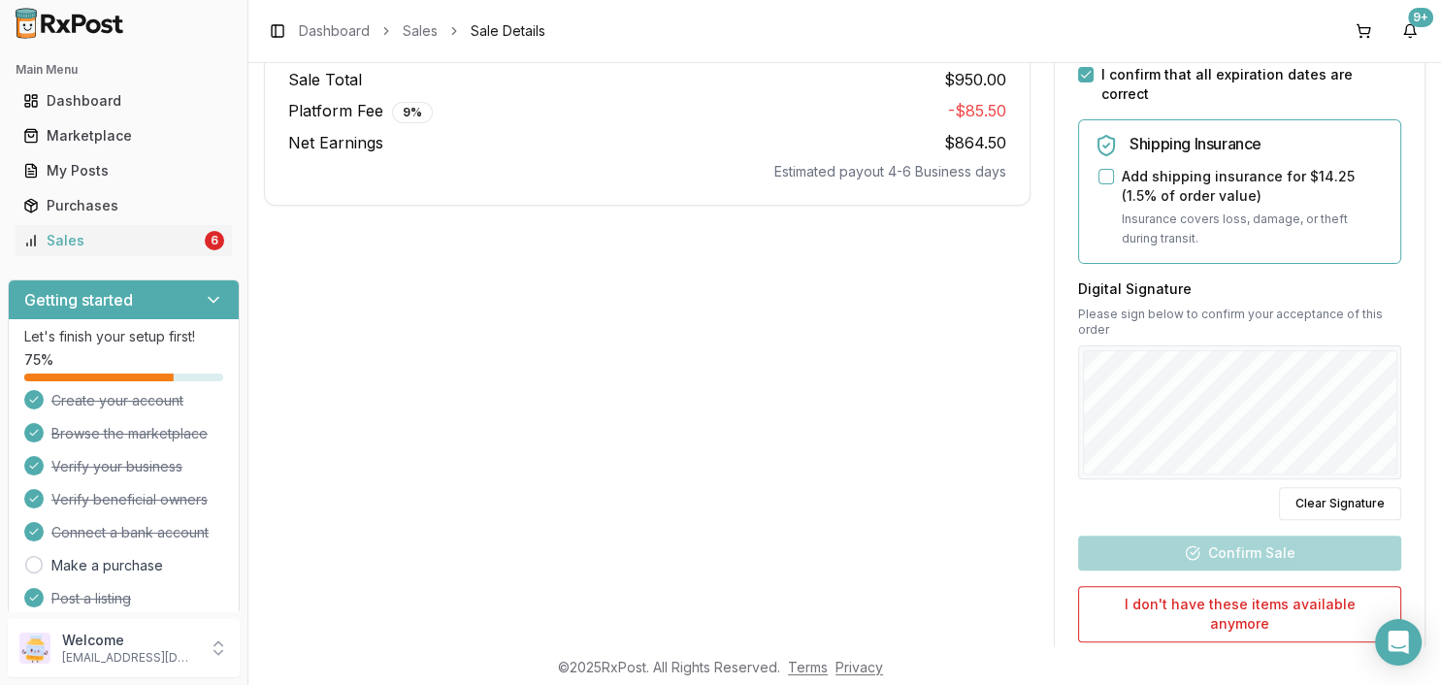
click at [1143, 430] on div "Digital Signature Please sign below to confirm your acceptance of this order Cl…" at bounding box center [1239, 399] width 323 height 241
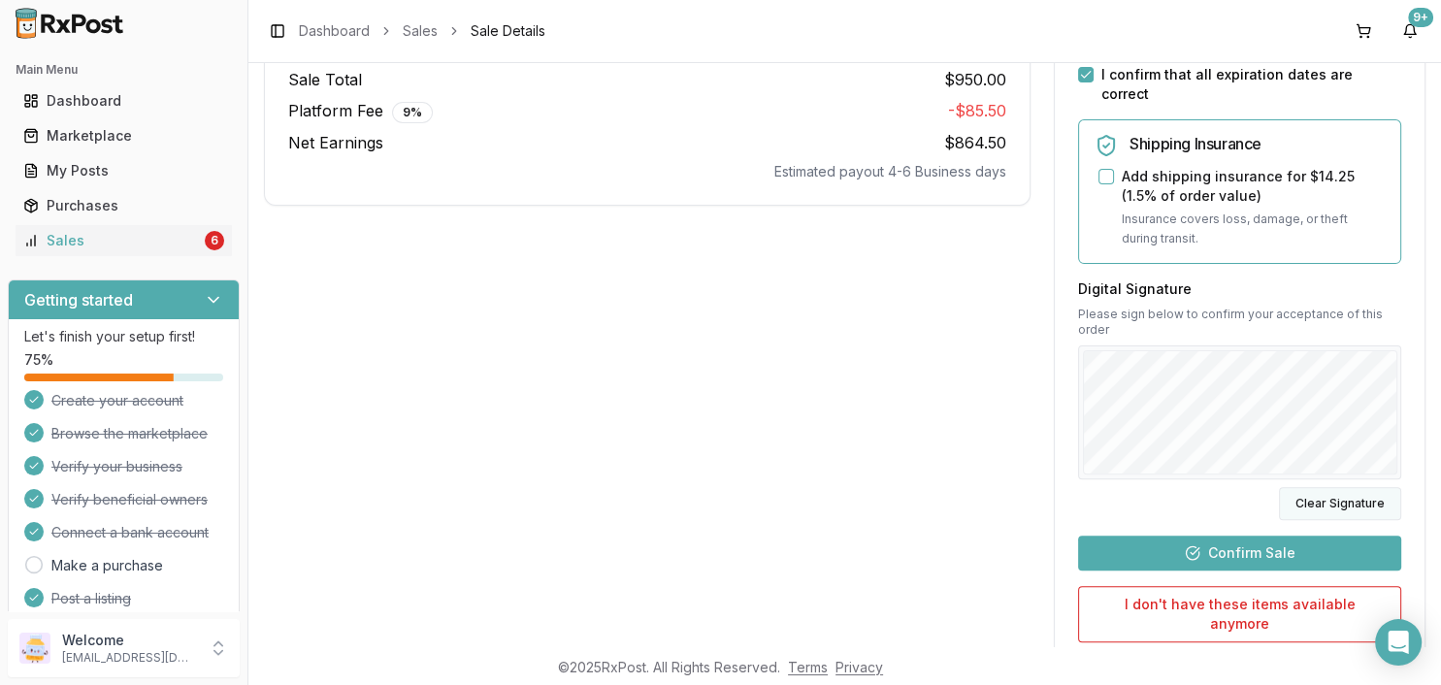
click at [1316, 489] on button "Clear Signature" at bounding box center [1340, 503] width 122 height 33
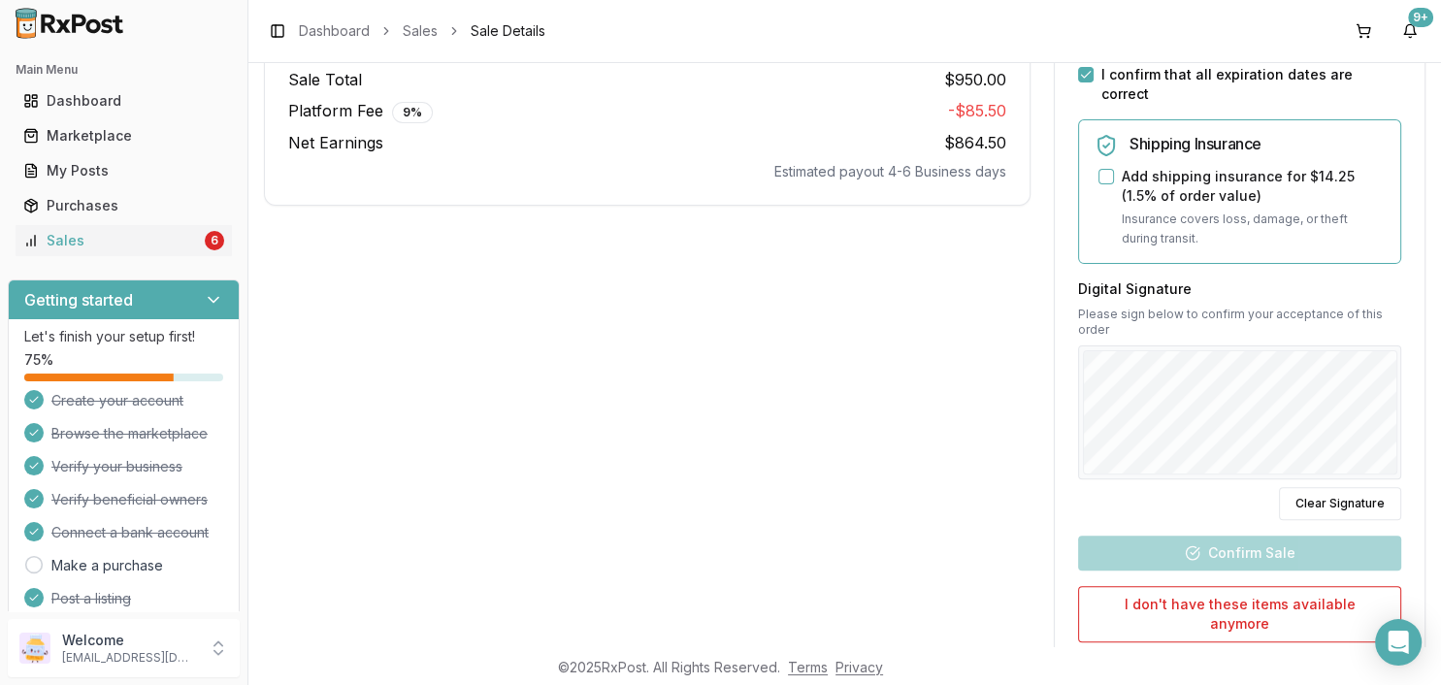
click at [1173, 476] on div "Digital Signature Please sign below to confirm your acceptance of this order Cl…" at bounding box center [1239, 399] width 323 height 241
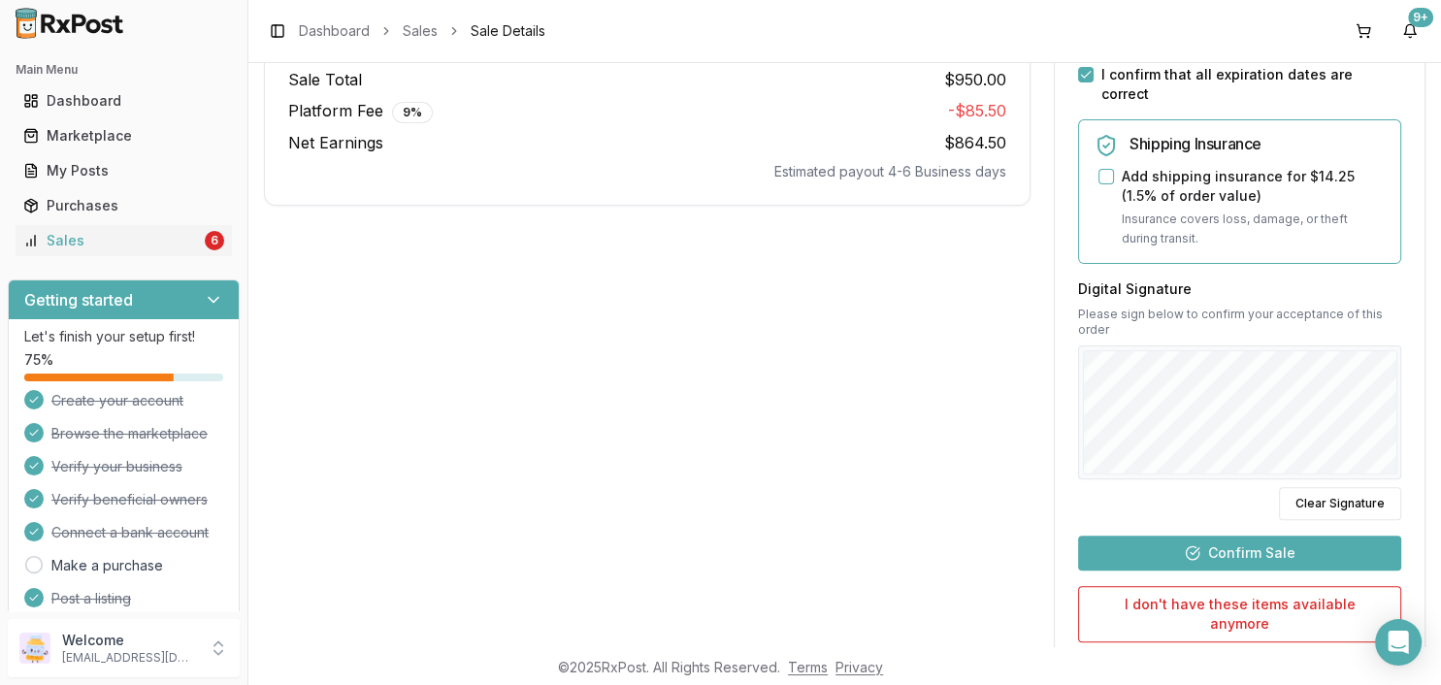
click at [1221, 536] on button "Confirm Sale" at bounding box center [1239, 553] width 323 height 35
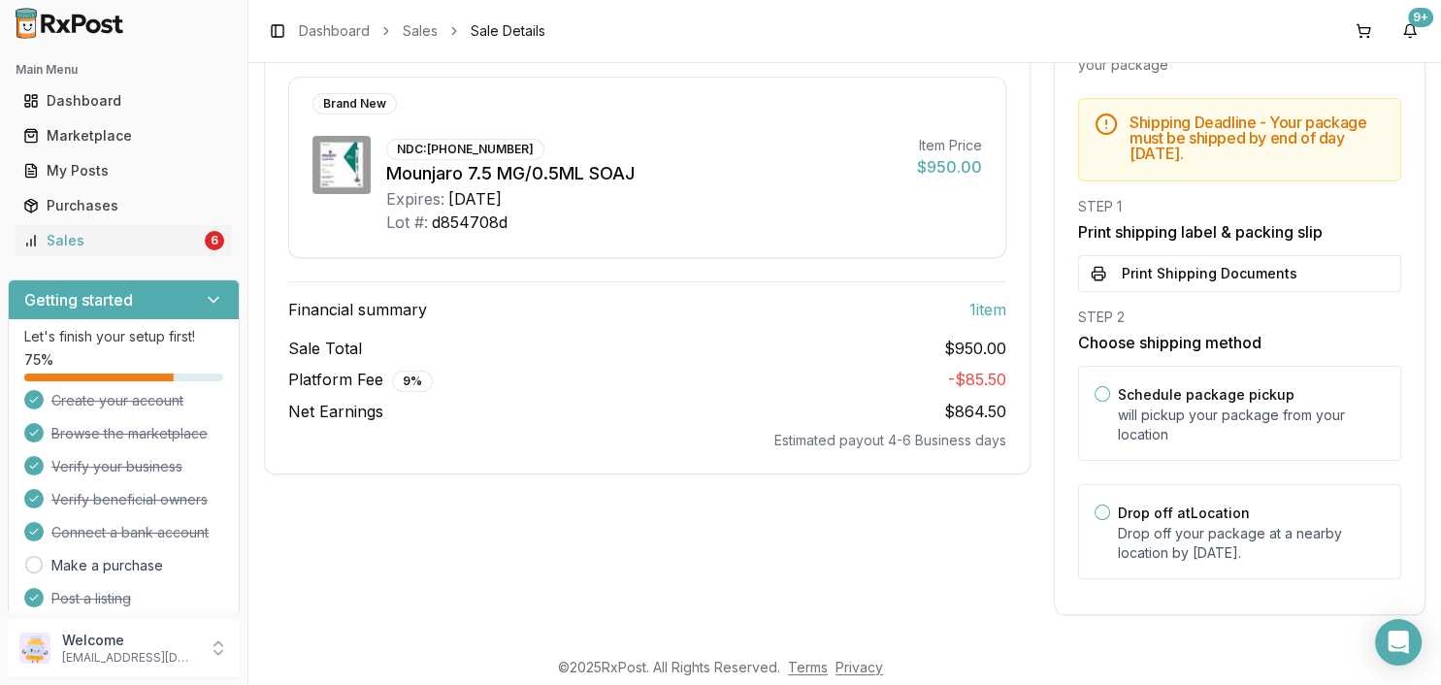
scroll to position [253, 0]
click at [1194, 254] on div "STEP 1 Print shipping label & packing slip Print Shipping Documents" at bounding box center [1239, 246] width 323 height 95
click at [1183, 272] on button "Print Shipping Documents" at bounding box center [1239, 275] width 323 height 37
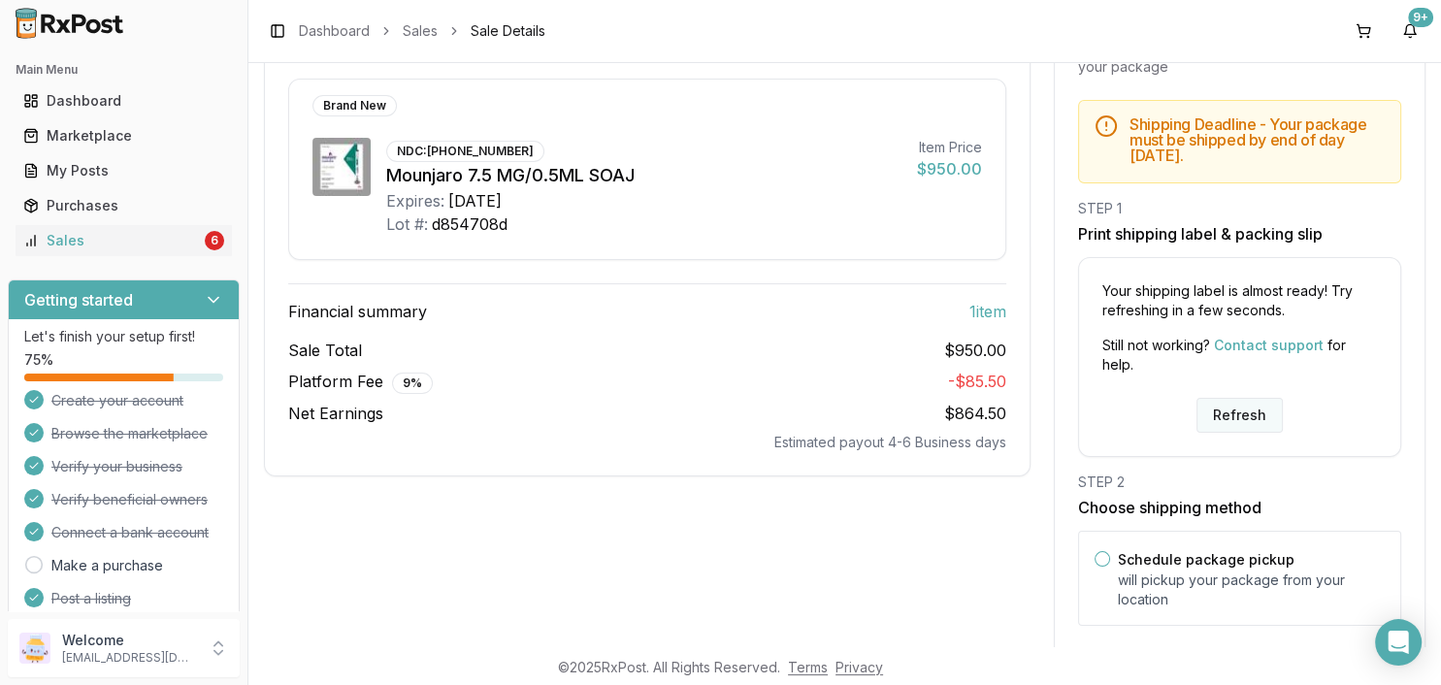
click at [1201, 419] on button "Refresh" at bounding box center [1240, 415] width 86 height 35
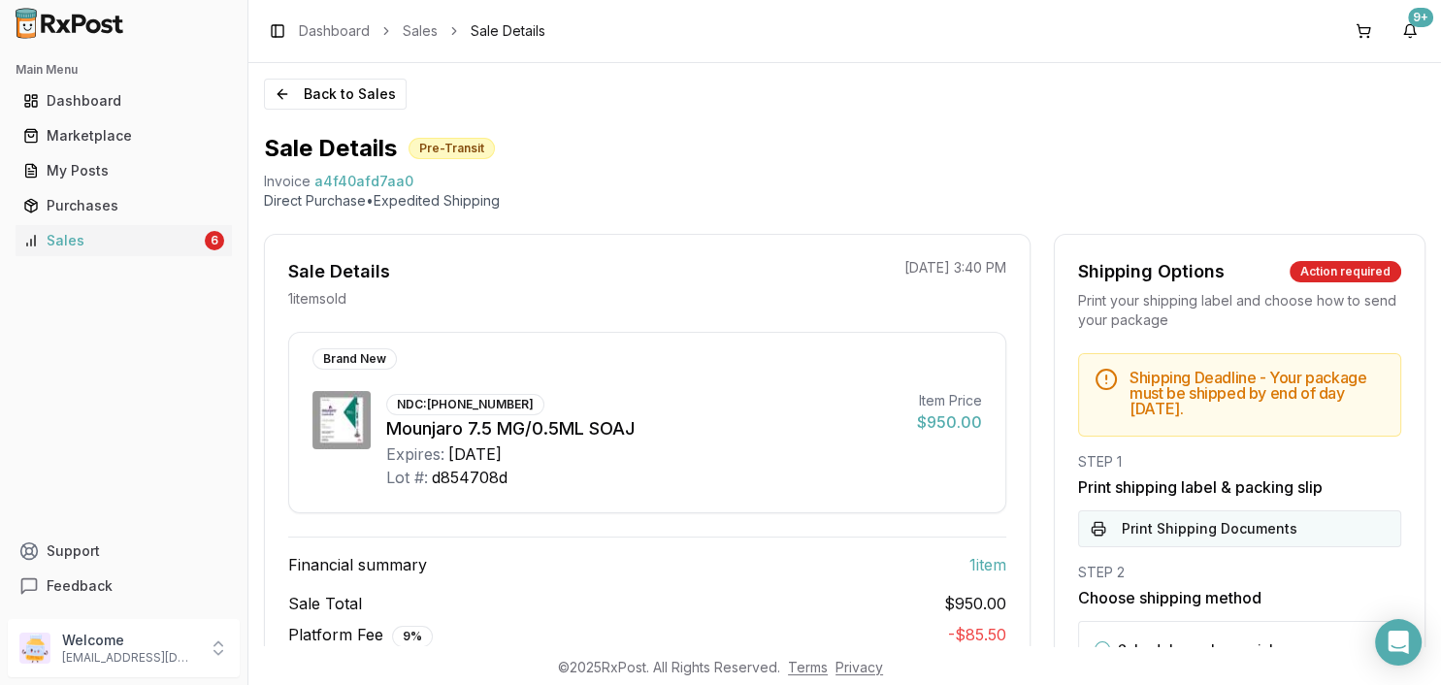
scroll to position [223, 0]
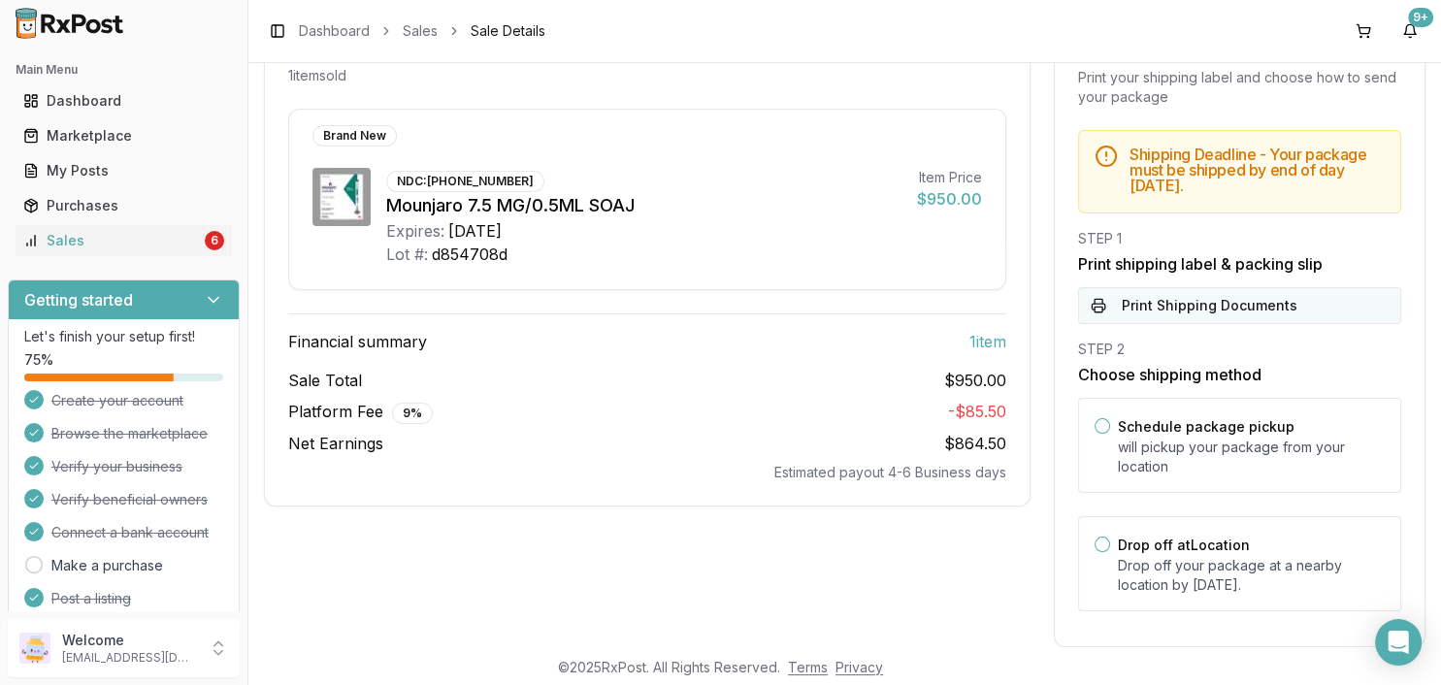
click at [1198, 293] on button "Print Shipping Documents" at bounding box center [1239, 305] width 323 height 37
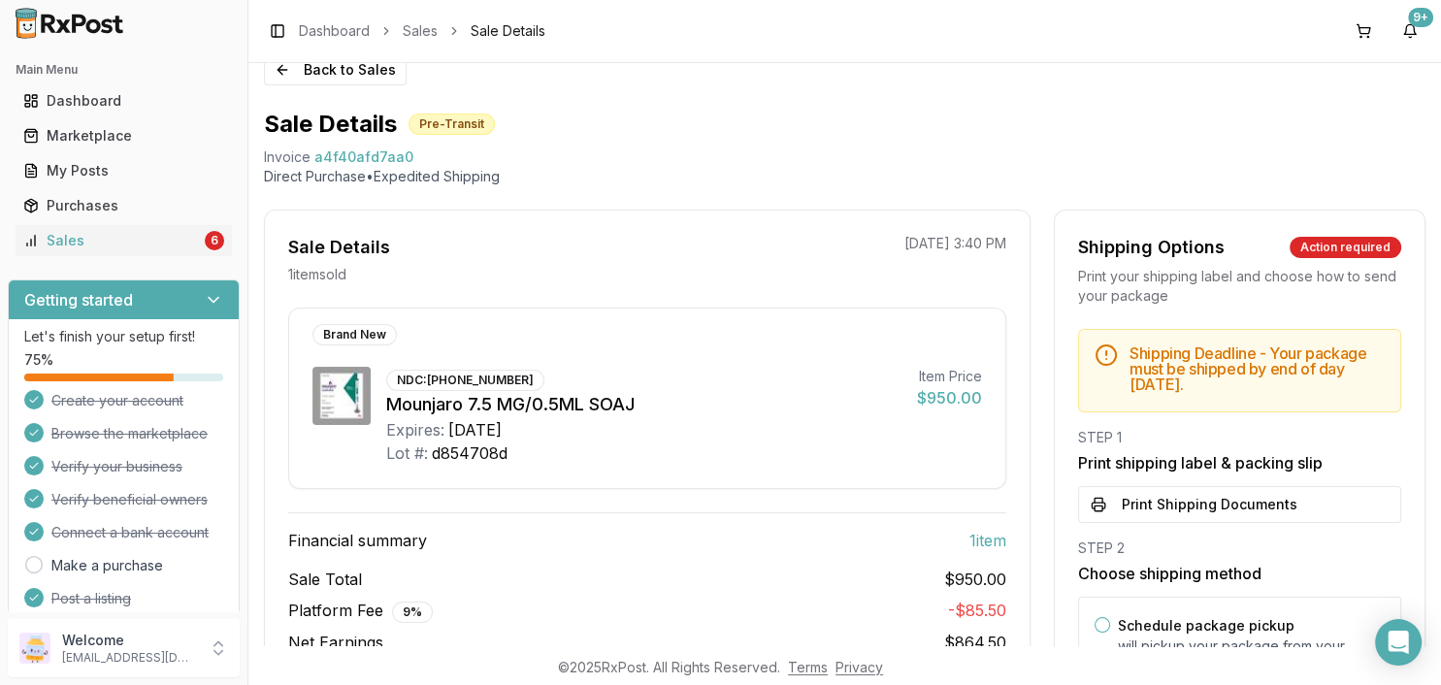
scroll to position [0, 0]
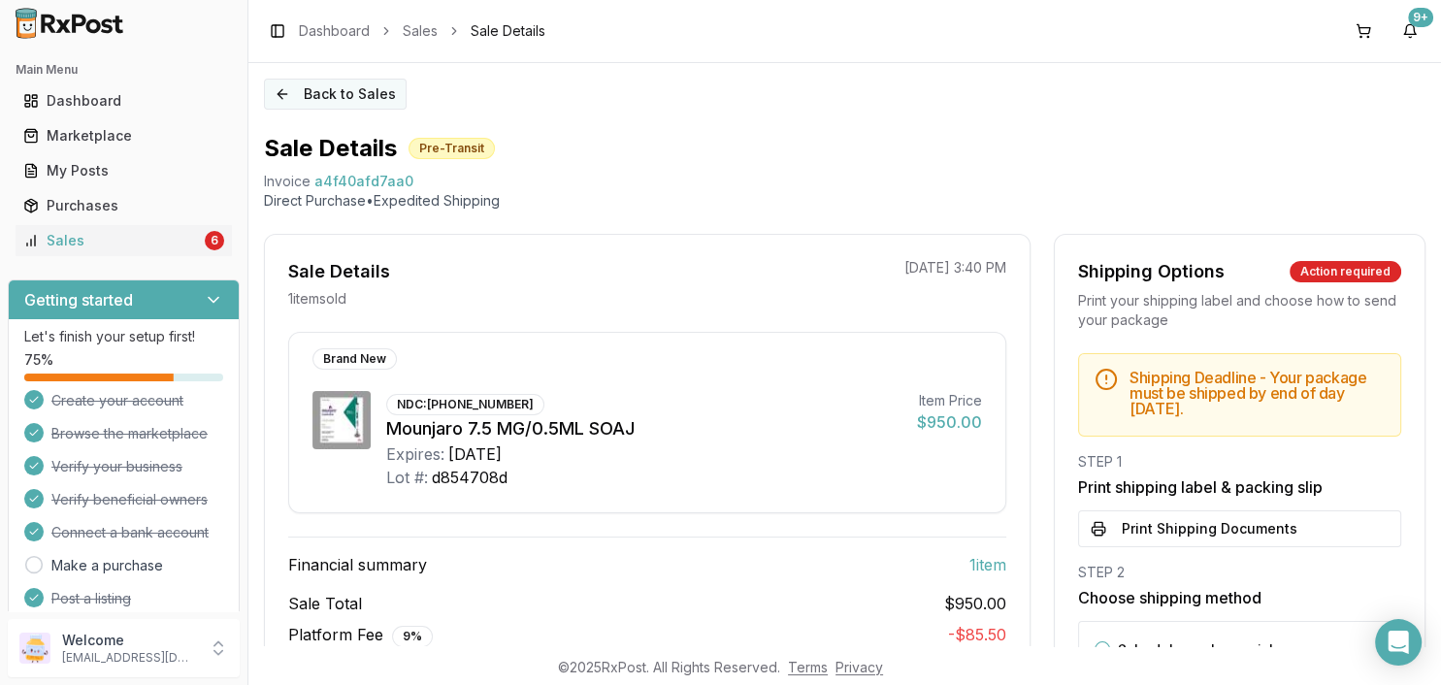
click at [336, 93] on button "Back to Sales" at bounding box center [335, 94] width 143 height 31
